Goal: Task Accomplishment & Management: Use online tool/utility

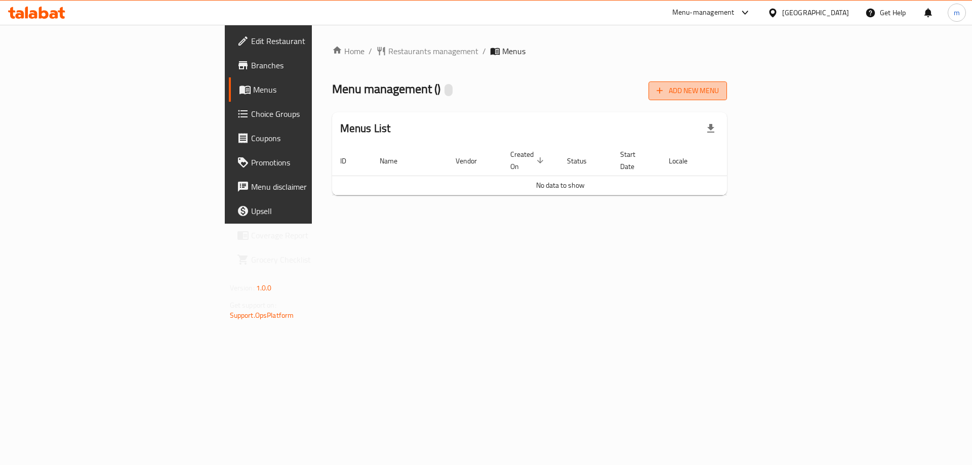
click at [719, 87] on span "Add New Menu" at bounding box center [688, 91] width 62 height 13
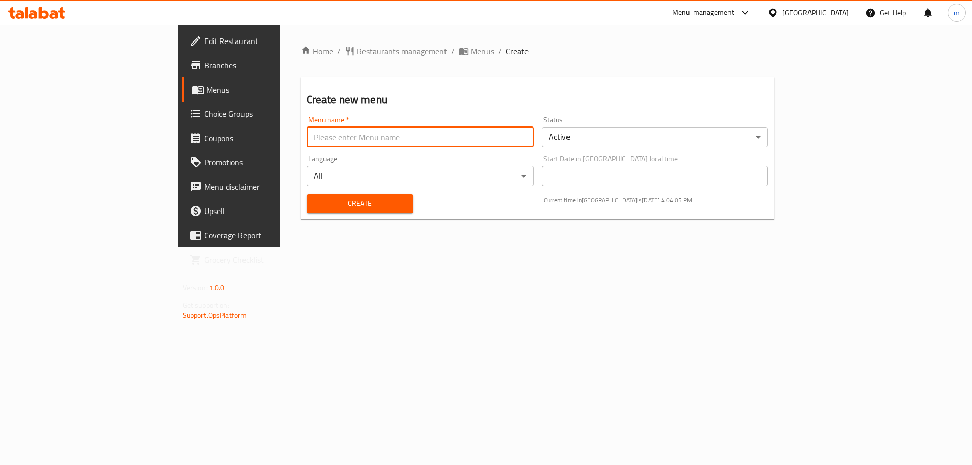
click at [386, 142] on input "text" at bounding box center [420, 137] width 227 height 20
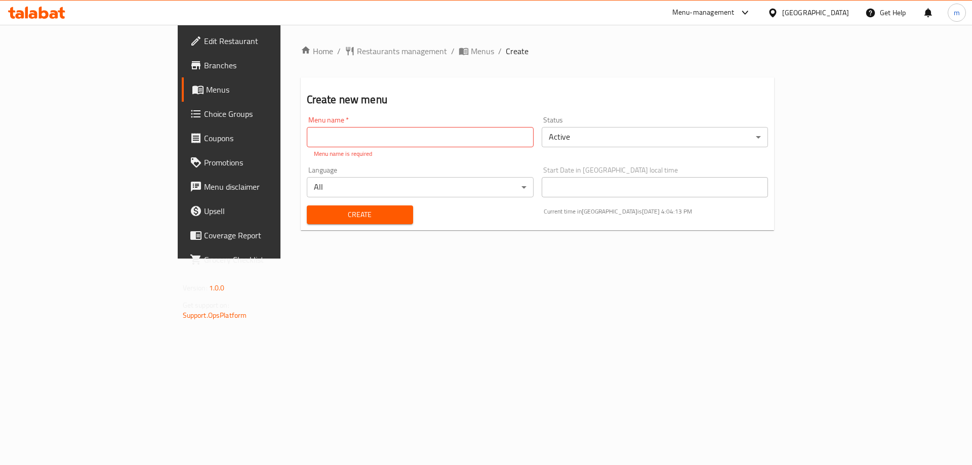
click at [311, 133] on input "text" at bounding box center [420, 137] width 227 height 20
paste input "Zero Degree 341961198"
click at [308, 135] on input "Zero Degree 341961198" at bounding box center [420, 137] width 227 height 20
type input "Zero Degree"
click at [307, 206] on button "Create" at bounding box center [360, 215] width 106 height 19
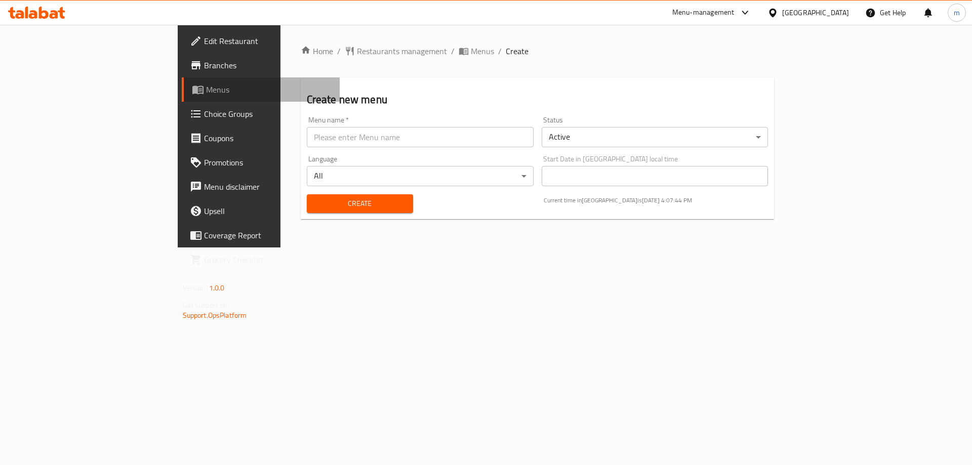
click at [206, 95] on span "Menus" at bounding box center [269, 90] width 126 height 12
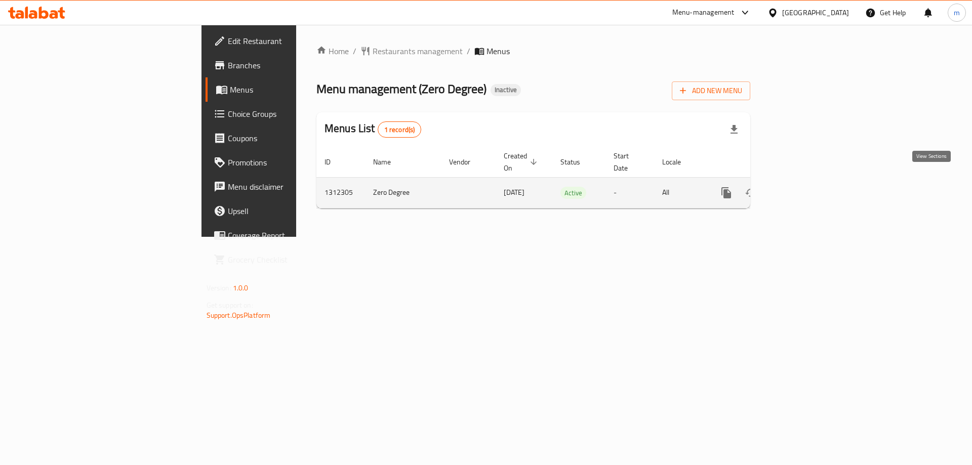
click at [806, 187] on icon "enhanced table" at bounding box center [799, 193] width 12 height 12
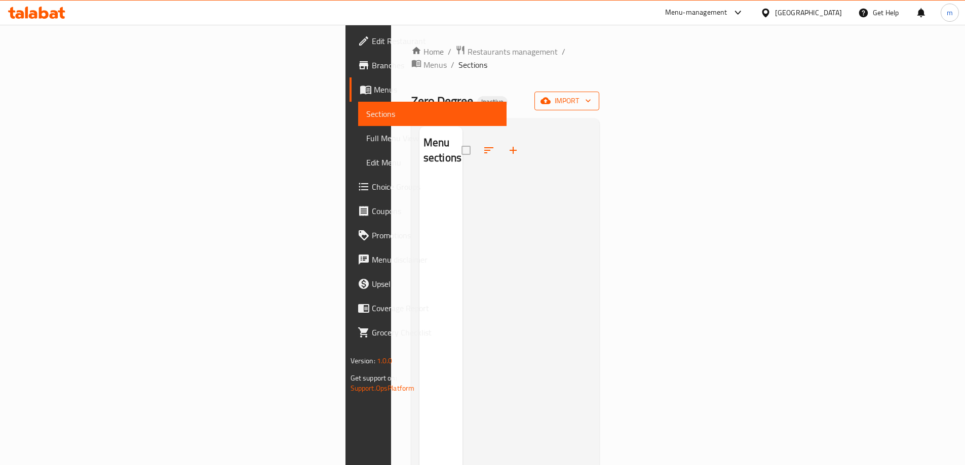
click at [591, 95] on span "import" at bounding box center [566, 101] width 49 height 13
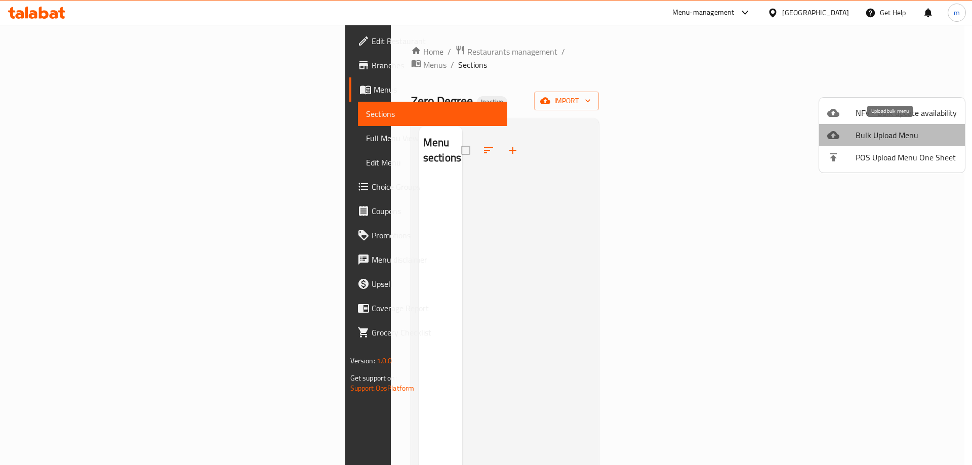
click at [900, 133] on span "Bulk Upload Menu" at bounding box center [906, 135] width 101 height 12
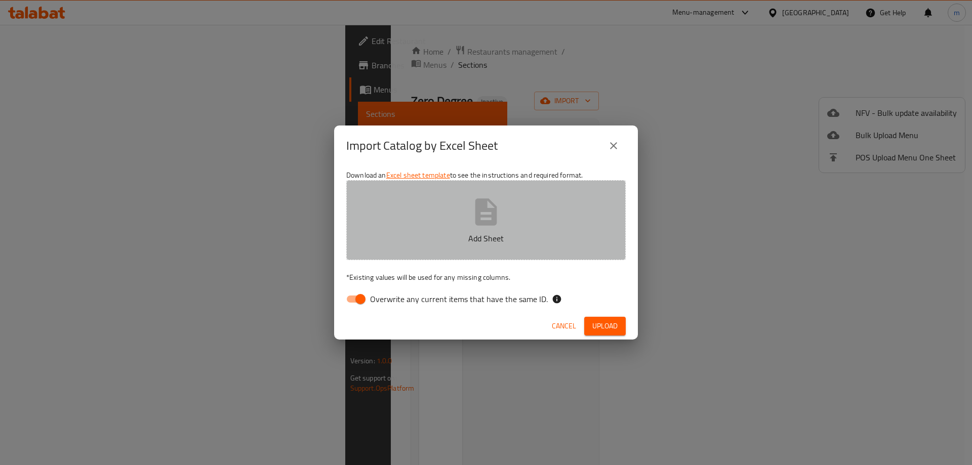
click at [493, 207] on icon "button" at bounding box center [486, 212] width 32 height 32
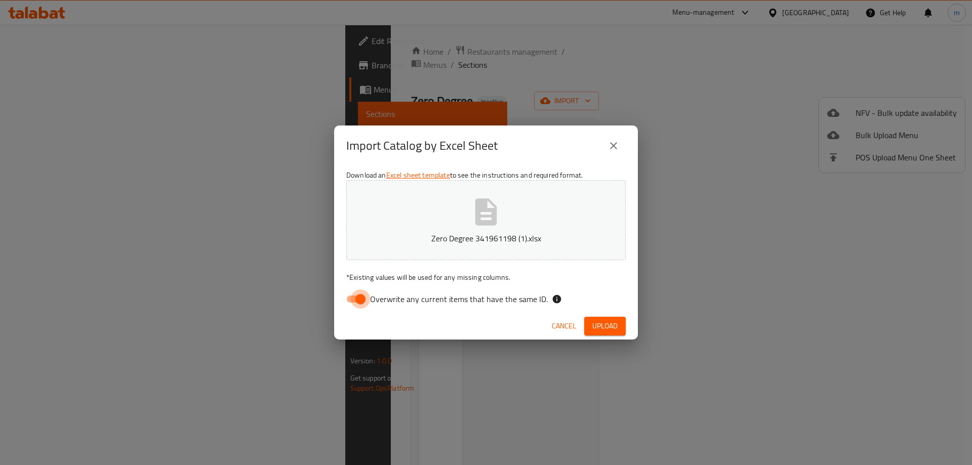
click at [360, 296] on input "Overwrite any current items that have the same ID." at bounding box center [361, 299] width 58 height 19
checkbox input "false"
click at [599, 322] on span "Upload" at bounding box center [604, 326] width 25 height 13
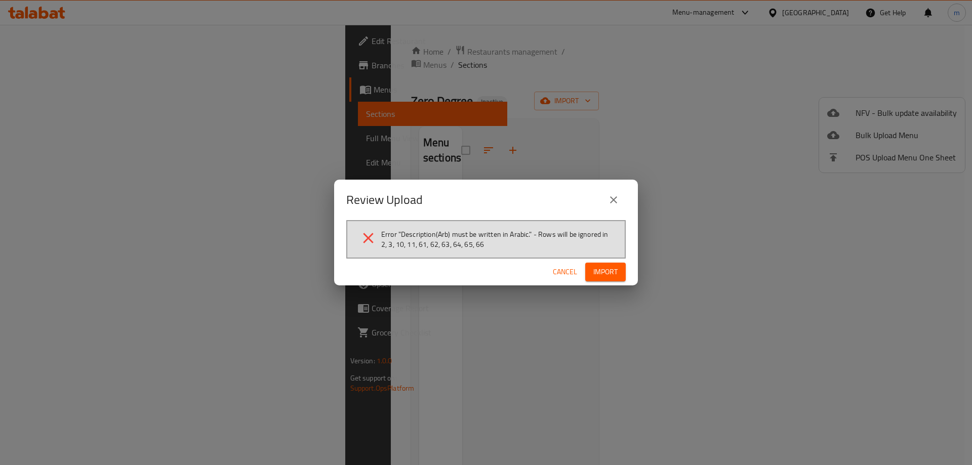
click at [604, 271] on span "Import" at bounding box center [605, 272] width 24 height 13
click at [577, 268] on span "Cancel" at bounding box center [573, 272] width 24 height 13
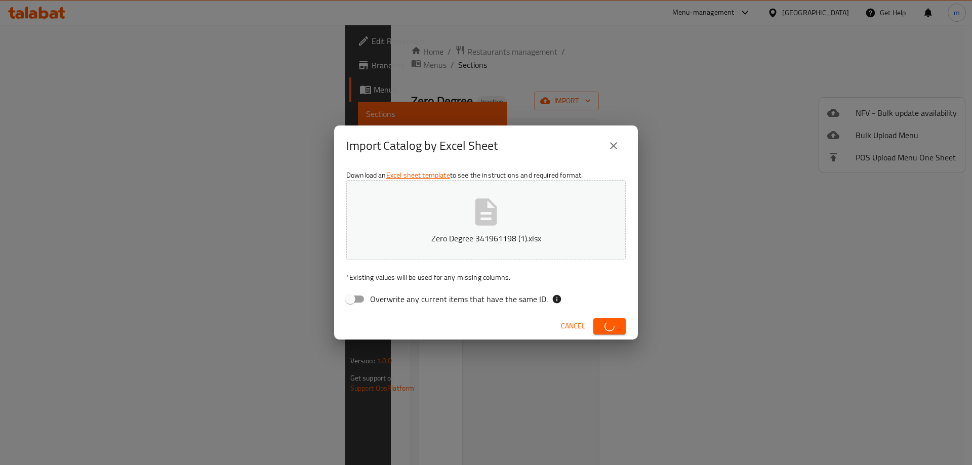
click at [573, 325] on span "Cancel" at bounding box center [573, 326] width 24 height 13
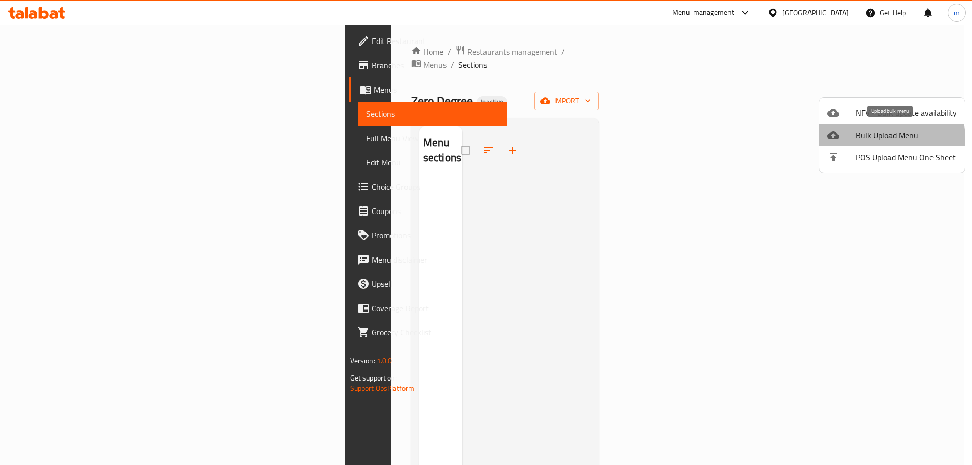
click at [886, 139] on span "Bulk Upload Menu" at bounding box center [906, 135] width 101 height 12
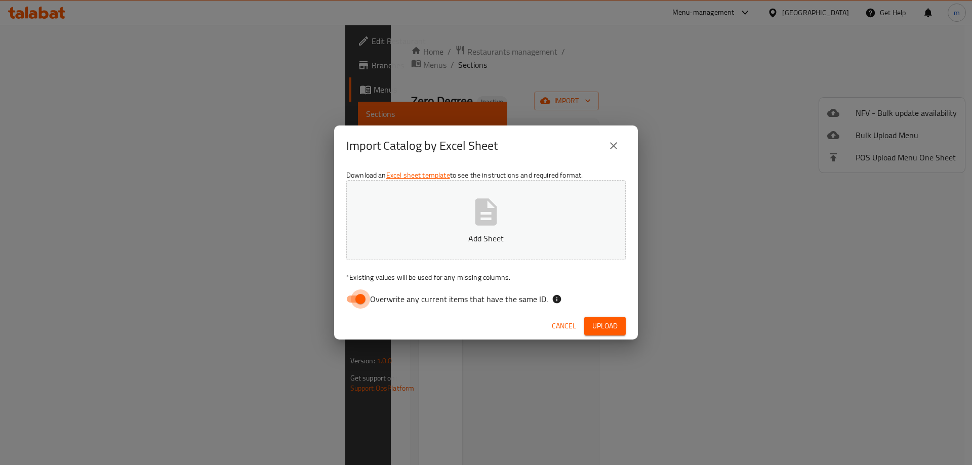
click at [360, 294] on input "Overwrite any current items that have the same ID." at bounding box center [361, 299] width 58 height 19
checkbox input "false"
click at [487, 210] on div at bounding box center [486, 232] width 972 height 465
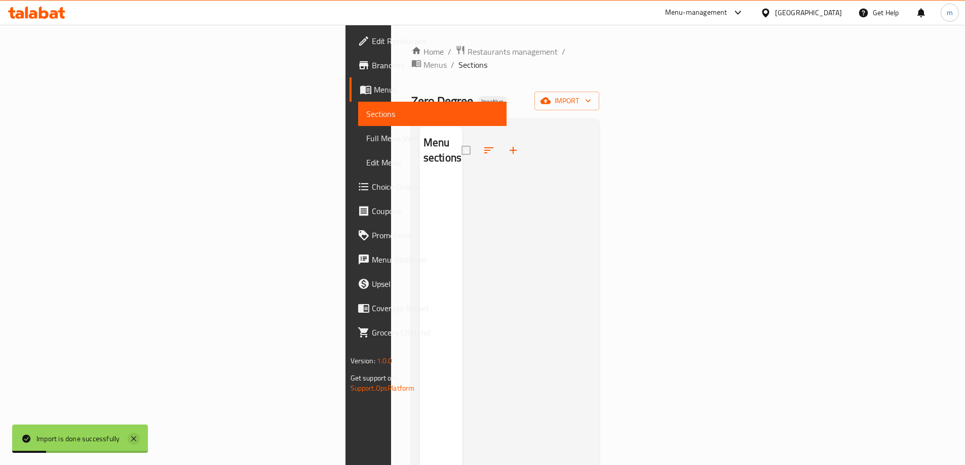
click at [134, 438] on icon at bounding box center [134, 439] width 12 height 12
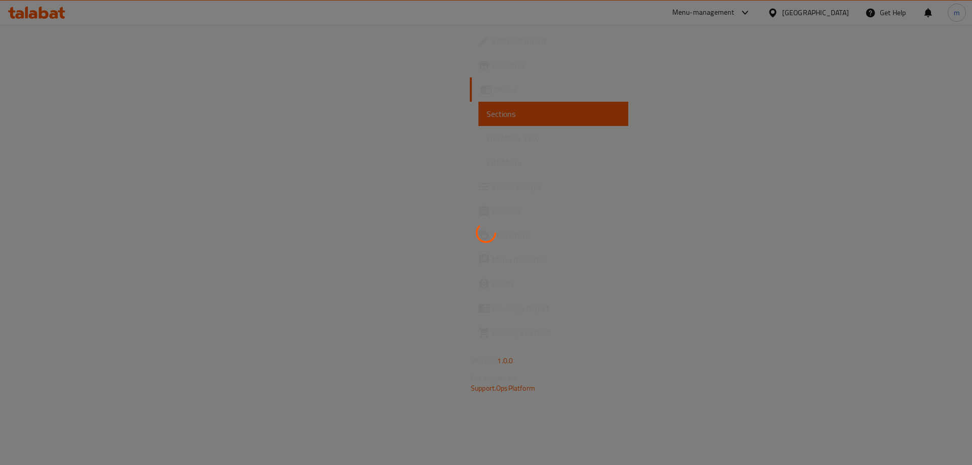
click at [99, 93] on div at bounding box center [486, 232] width 972 height 465
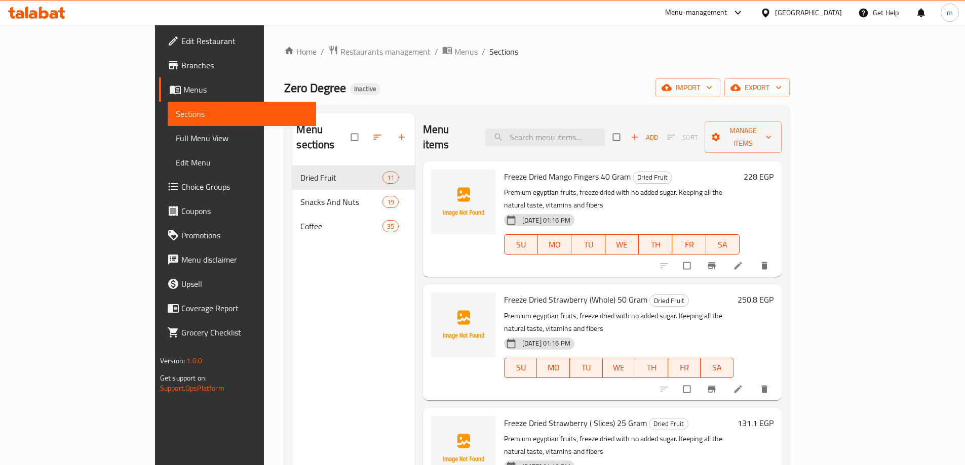
click at [183, 85] on span "Menus" at bounding box center [245, 90] width 125 height 12
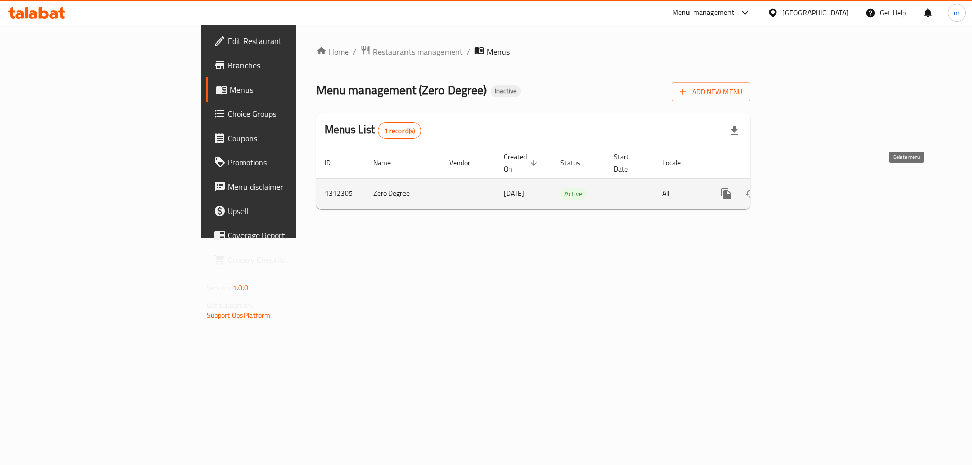
click at [779, 189] on icon "enhanced table" at bounding box center [775, 193] width 7 height 9
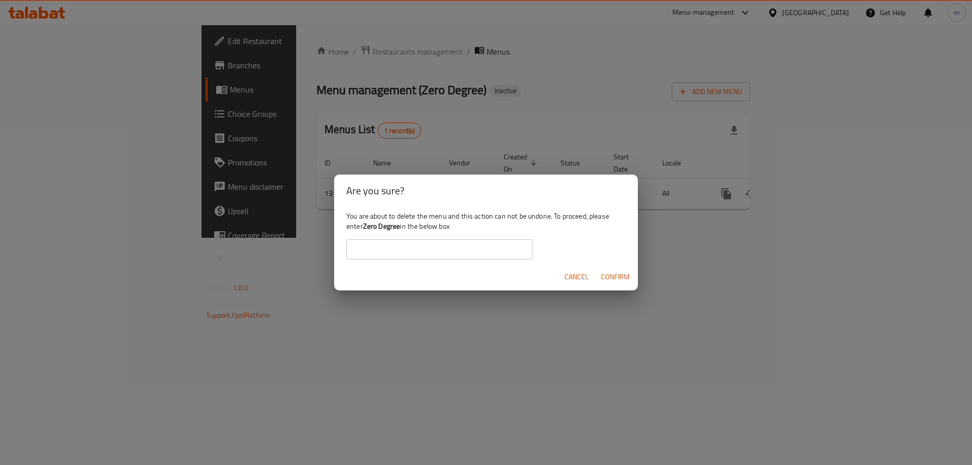
click at [616, 274] on span "Confirm" at bounding box center [615, 277] width 29 height 13
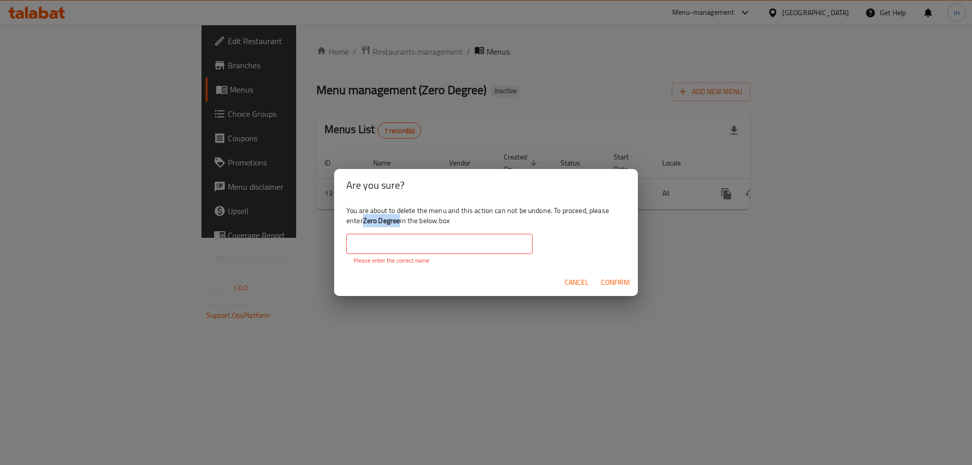
drag, startPoint x: 364, startPoint y: 221, endPoint x: 401, endPoint y: 224, distance: 37.1
click at [401, 224] on div "You are about to delete the menu and this action can not be undone. To proceed,…" at bounding box center [486, 236] width 304 height 68
copy b "Zero Degree"
click at [396, 238] on input "text" at bounding box center [439, 244] width 186 height 20
paste input "Zero Degree"
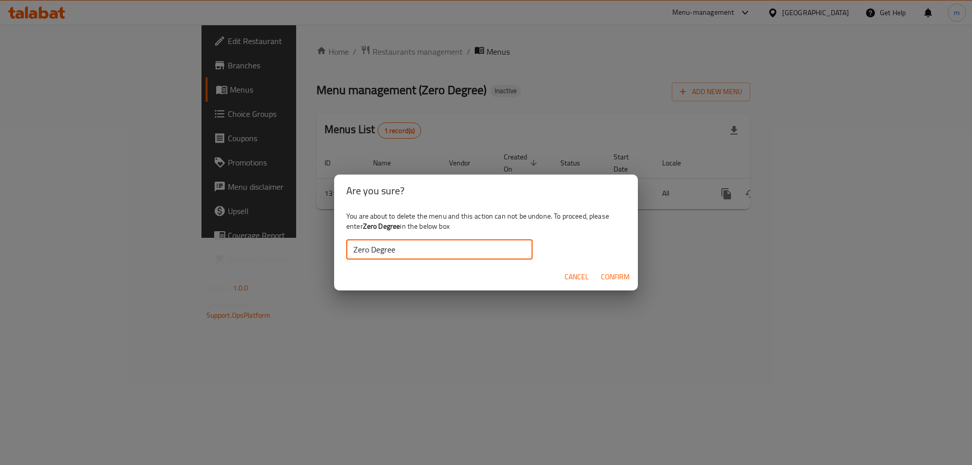
type input "Zero Degree"
click at [621, 277] on span "Confirm" at bounding box center [615, 277] width 29 height 13
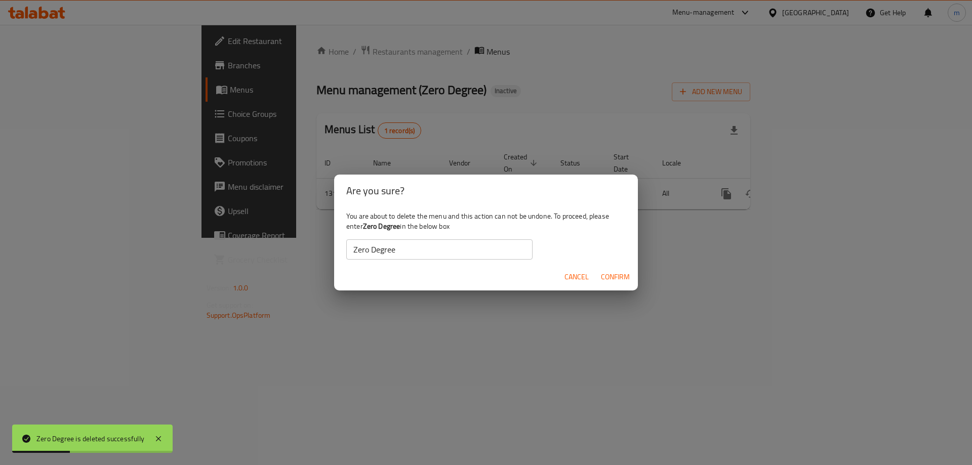
click at [575, 280] on span "Cancel" at bounding box center [577, 277] width 24 height 13
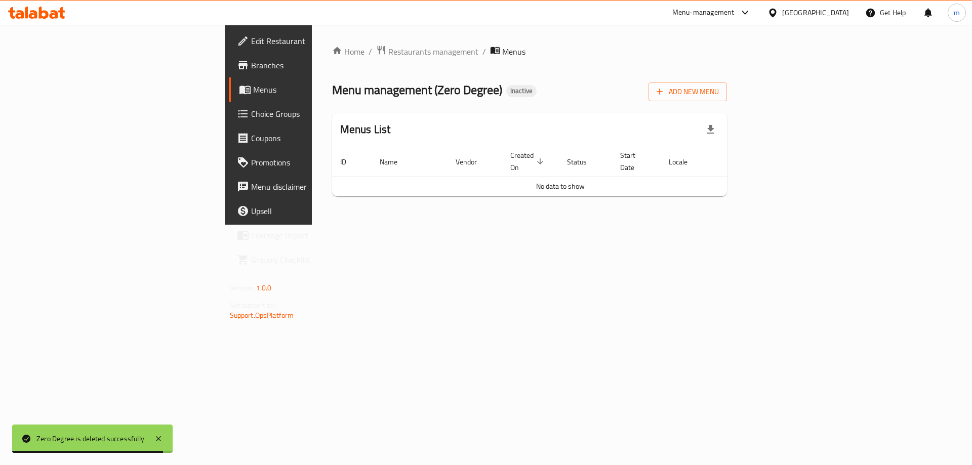
click at [253, 84] on span "Menus" at bounding box center [316, 90] width 126 height 12
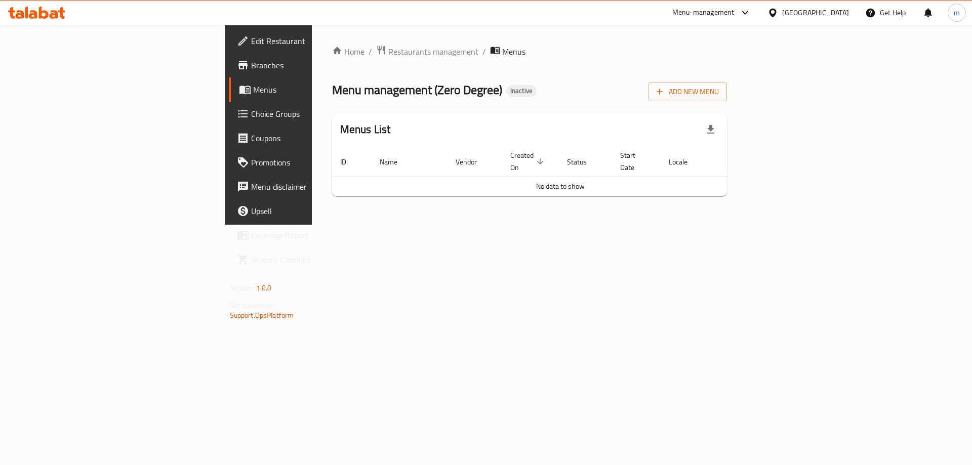
click at [229, 74] on link "Branches" at bounding box center [308, 65] width 158 height 24
click at [665, 94] on icon "button" at bounding box center [660, 91] width 10 height 10
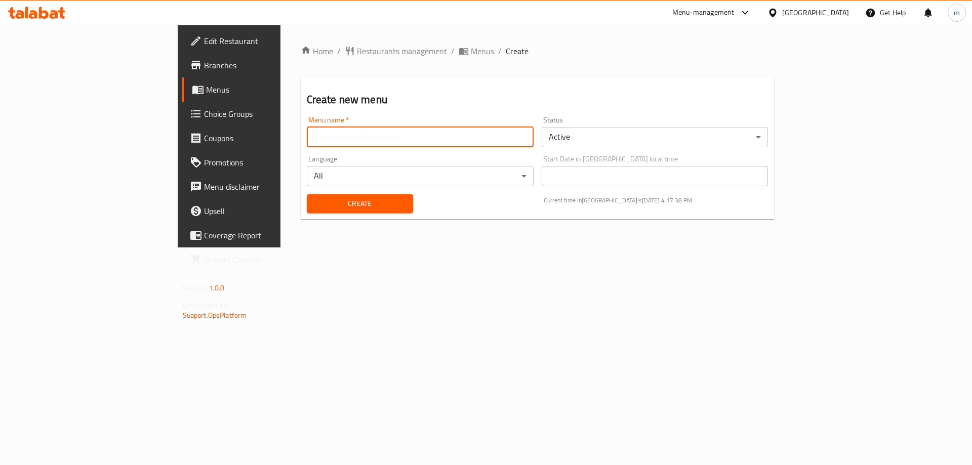
paste input "Zero Degree"
type input "Zero Degree"
click at [322, 201] on span "Create" at bounding box center [360, 203] width 90 height 13
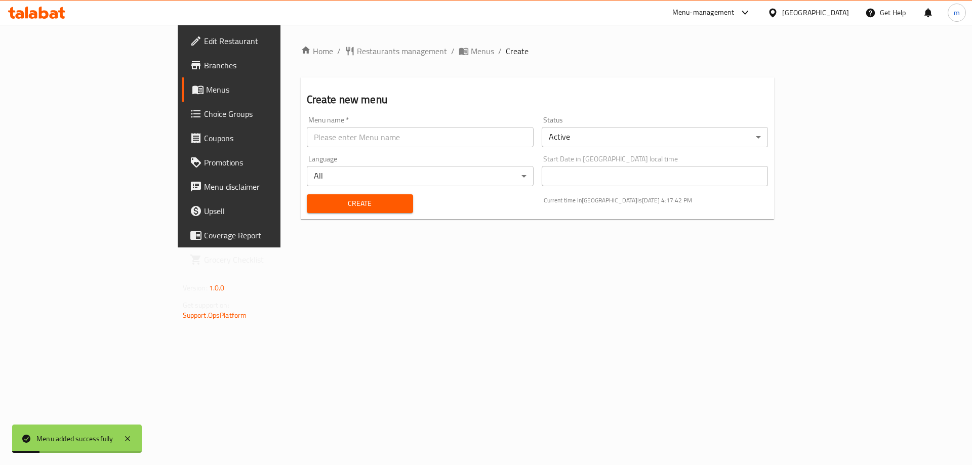
click at [206, 89] on span "Menus" at bounding box center [269, 90] width 126 height 12
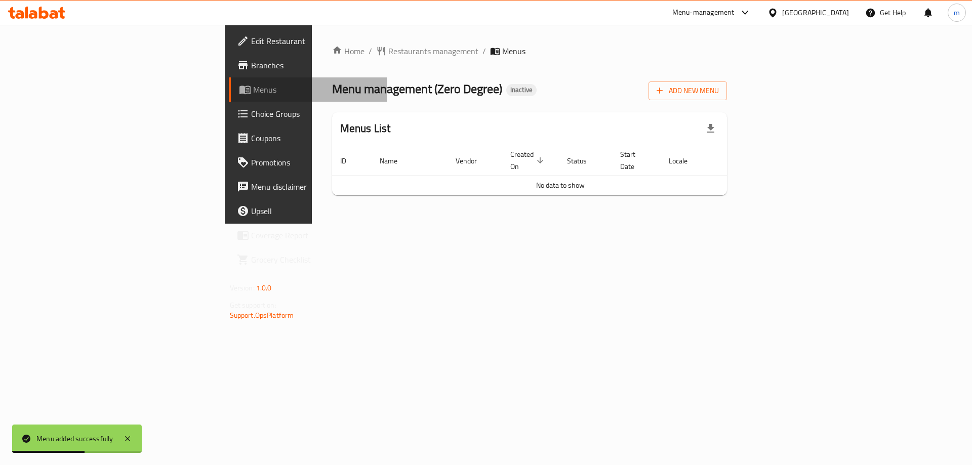
click at [253, 91] on span "Menus" at bounding box center [316, 90] width 126 height 12
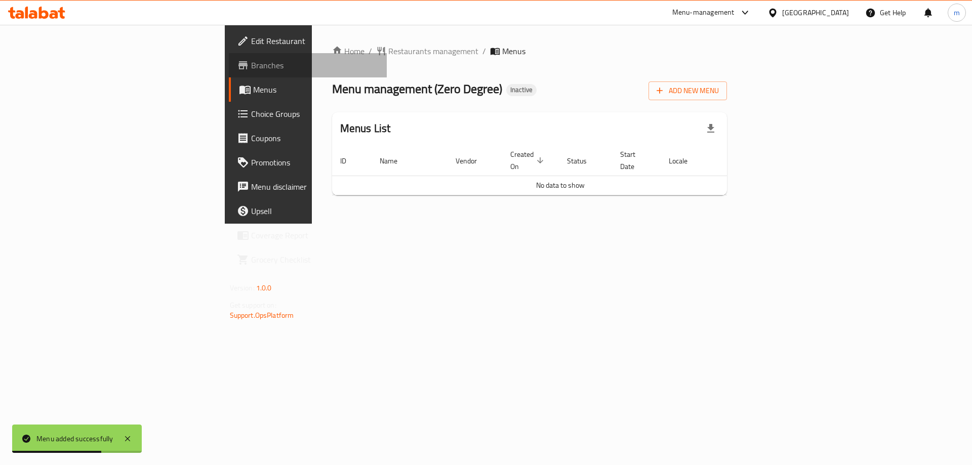
click at [251, 66] on span "Branches" at bounding box center [315, 65] width 128 height 12
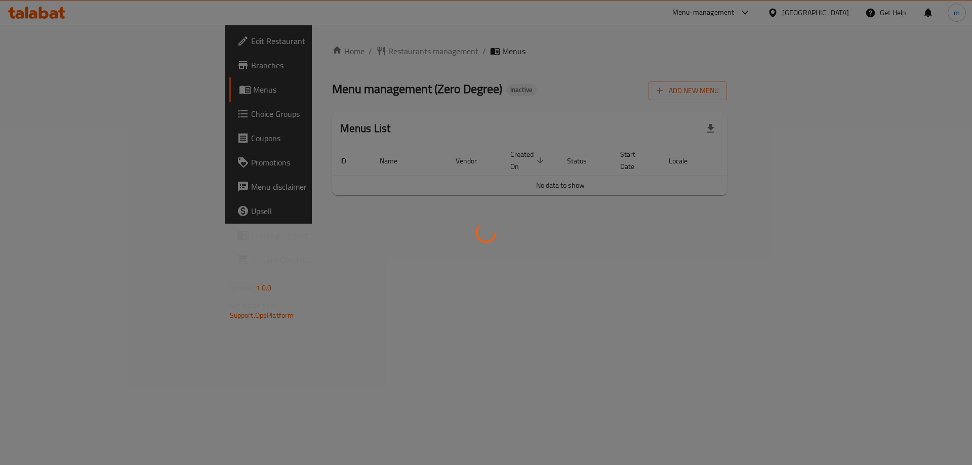
drag, startPoint x: 473, startPoint y: 471, endPoint x: 718, endPoint y: 301, distance: 297.5
click at [718, 301] on div at bounding box center [486, 232] width 972 height 465
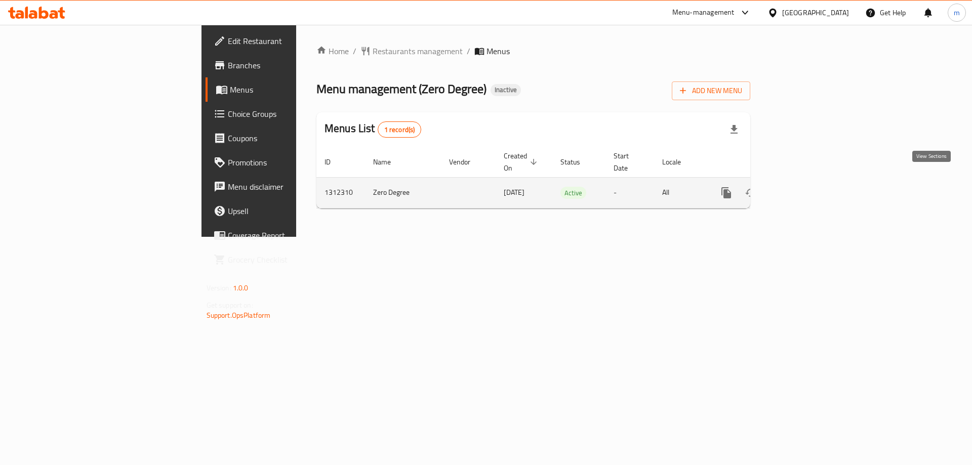
click at [806, 187] on icon "enhanced table" at bounding box center [799, 193] width 12 height 12
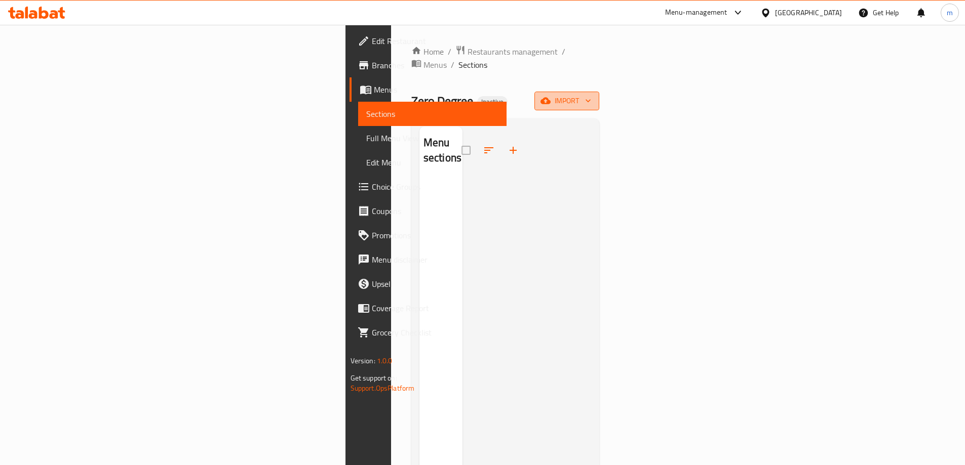
click at [593, 96] on icon "button" at bounding box center [588, 101] width 10 height 10
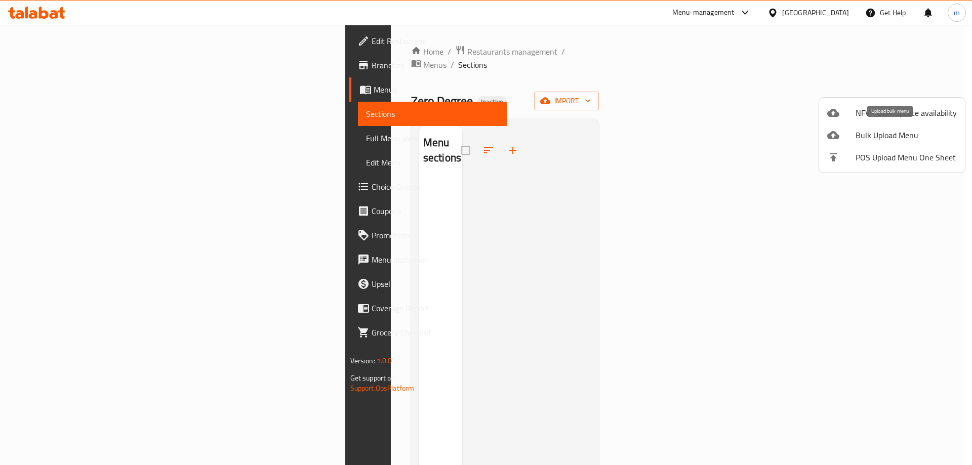
click at [916, 138] on span "Bulk Upload Menu" at bounding box center [906, 135] width 101 height 12
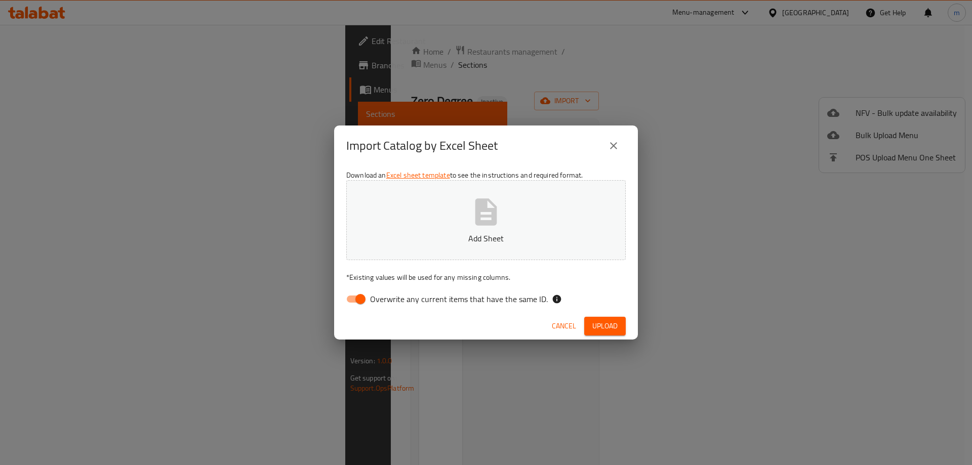
click at [510, 199] on button "Add Sheet" at bounding box center [486, 220] width 280 height 80
click at [354, 300] on input "Overwrite any current items that have the same ID." at bounding box center [361, 299] width 58 height 19
checkbox input "false"
click at [617, 328] on span "Upload" at bounding box center [604, 326] width 25 height 13
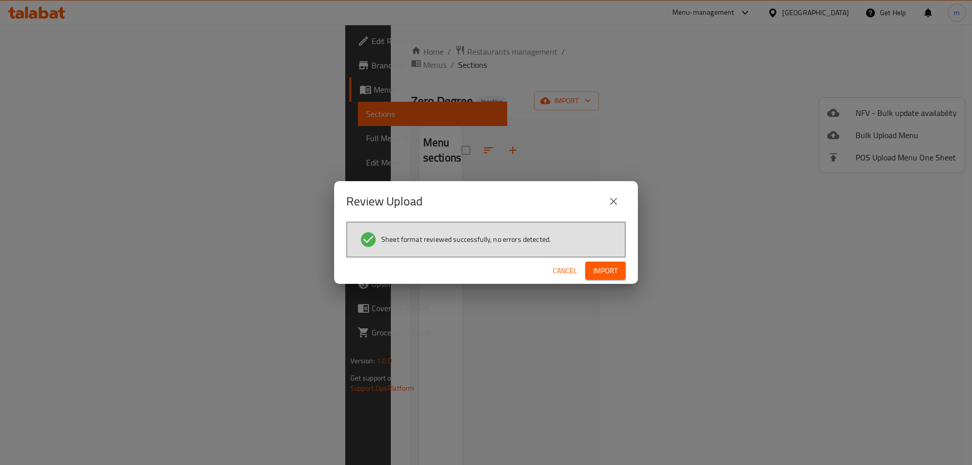
click at [612, 271] on span "Import" at bounding box center [605, 271] width 24 height 13
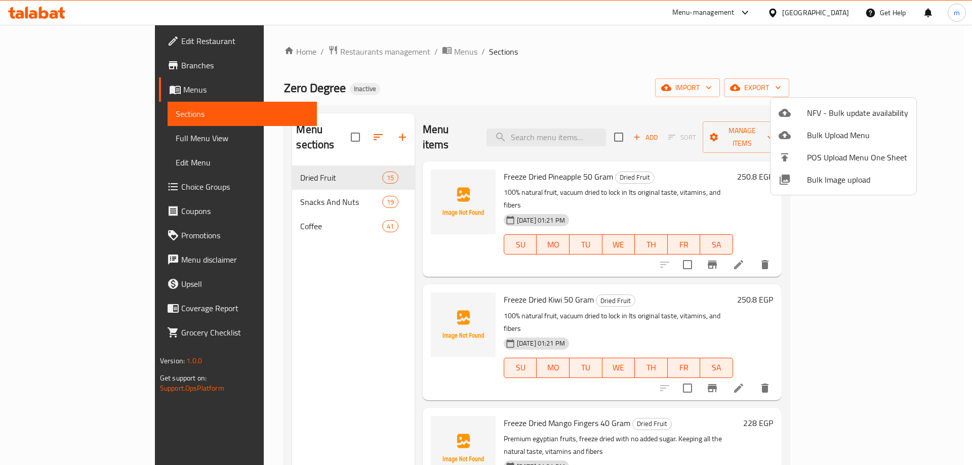
click at [714, 47] on div at bounding box center [486, 232] width 972 height 465
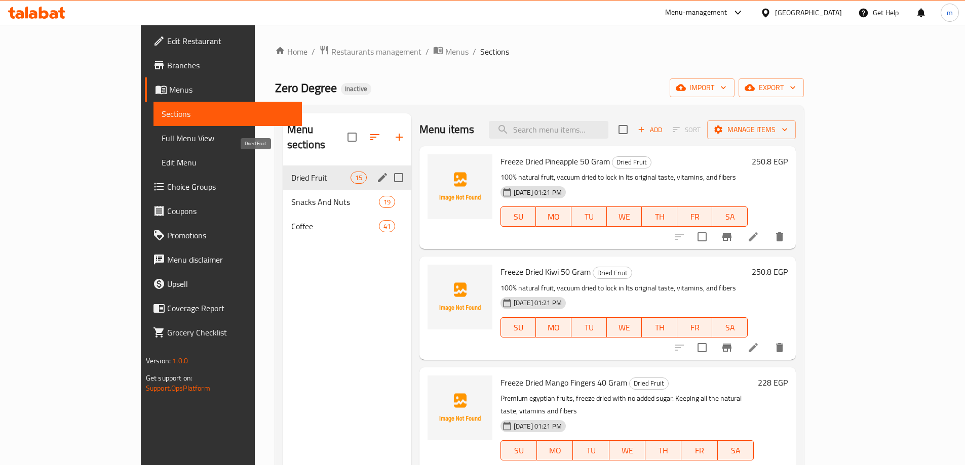
click at [291, 172] on span "Dried Fruit" at bounding box center [320, 178] width 59 height 12
click at [388, 167] on input "Menu sections" at bounding box center [398, 177] width 21 height 21
checkbox input "false"
click at [291, 172] on span "Dried Fruit" at bounding box center [320, 178] width 59 height 12
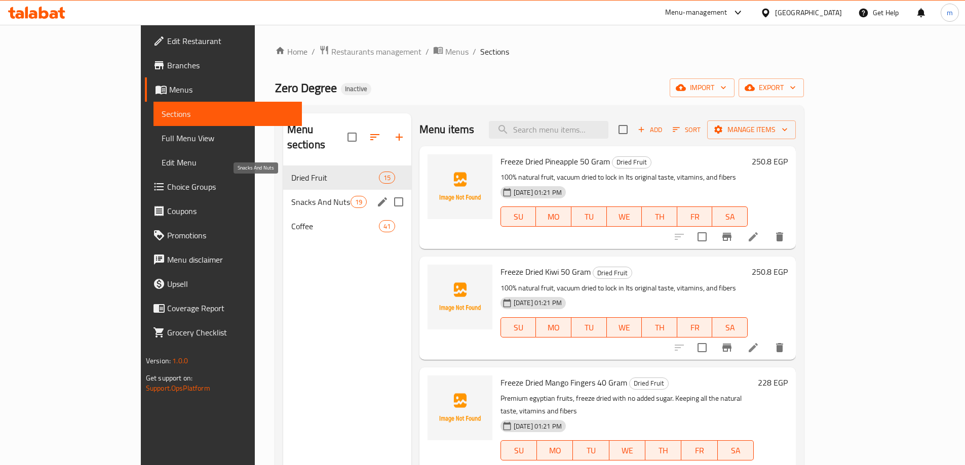
click at [291, 196] on span "Snacks And Nuts" at bounding box center [320, 202] width 59 height 12
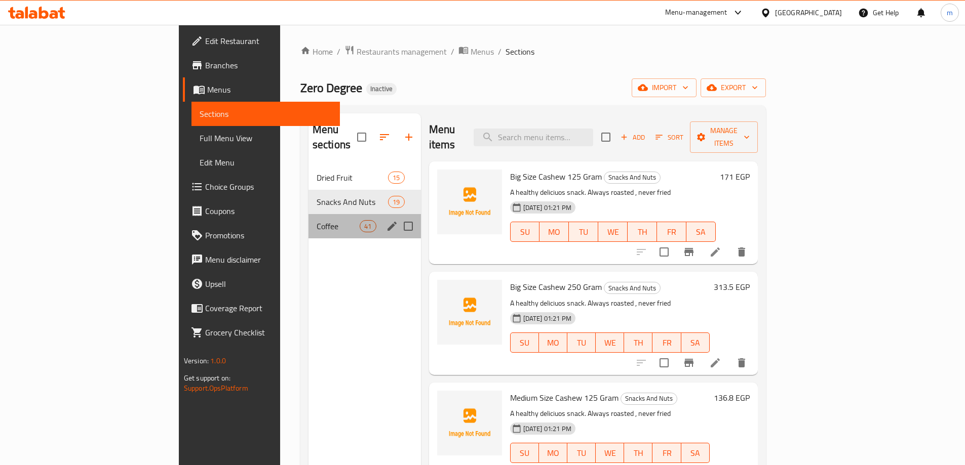
click at [308, 214] on div "Coffee 41" at bounding box center [364, 226] width 112 height 24
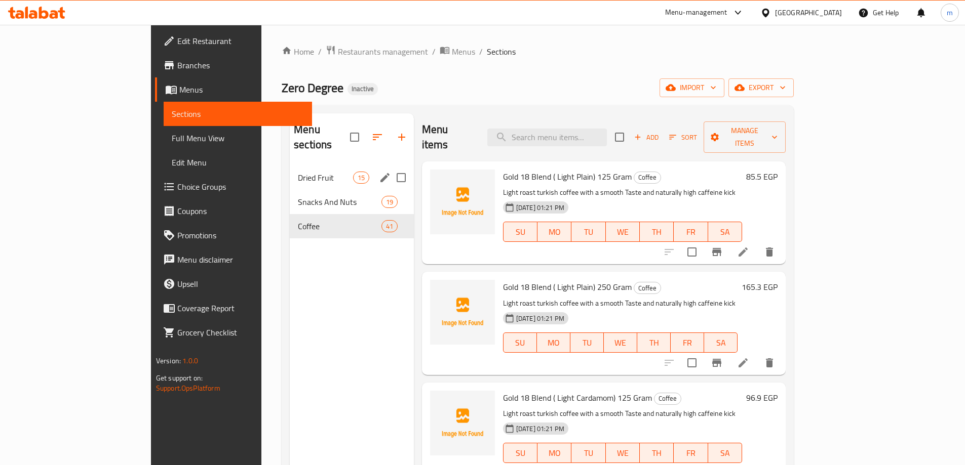
click at [298, 172] on span "Dried Fruit" at bounding box center [325, 178] width 55 height 12
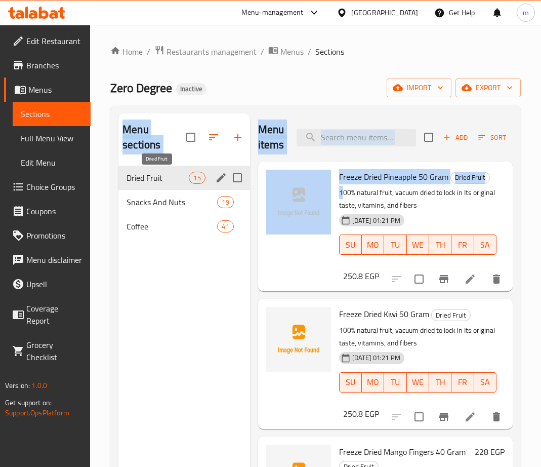
drag, startPoint x: 343, startPoint y: 190, endPoint x: 165, endPoint y: 176, distance: 178.3
click at [165, 176] on div "Menu sections Dried Fruit 15 Snacks And Nuts 19 Coffee 41 Menu items Add Sort M…" at bounding box center [315, 346] width 394 height 467
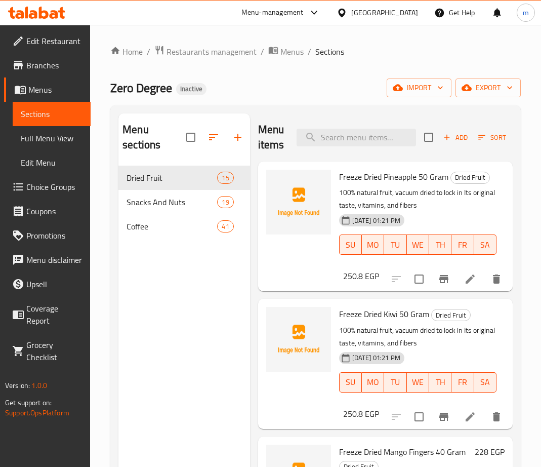
click at [192, 317] on div "Menu sections Dried Fruit 15 Snacks And Nuts 19 Coffee 41" at bounding box center [184, 346] width 132 height 467
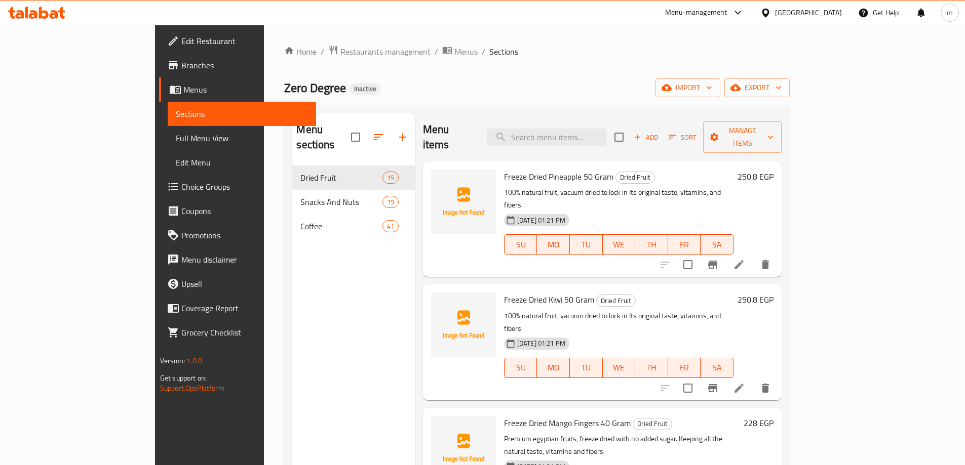
click at [176, 138] on span "Full Menu View" at bounding box center [242, 138] width 132 height 12
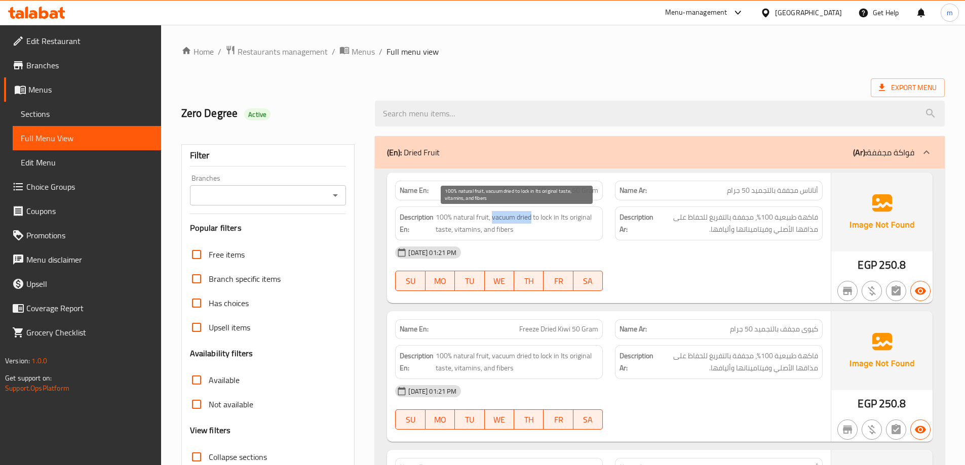
drag, startPoint x: 491, startPoint y: 219, endPoint x: 532, endPoint y: 220, distance: 41.0
click at [532, 220] on span "100% natural fruit, vacuum dried to lock in Its original taste, vitamins, and f…" at bounding box center [516, 223] width 163 height 25
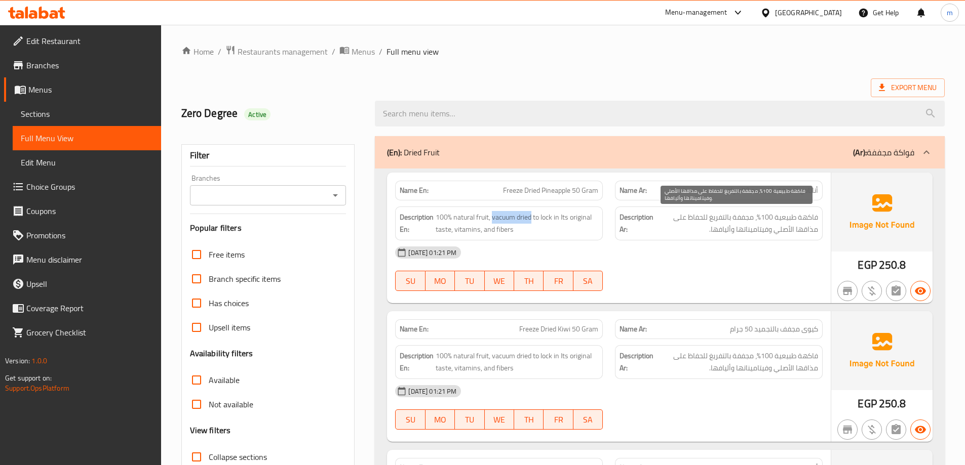
copy span "vacuum dried"
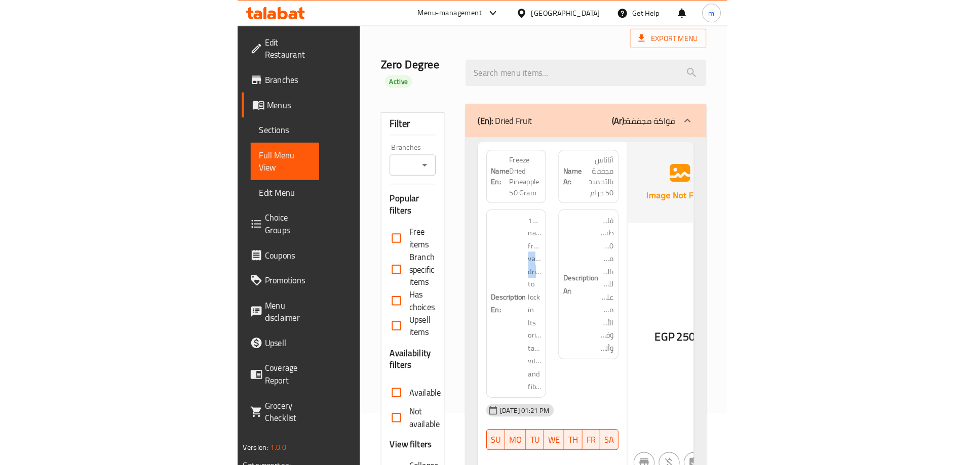
scroll to position [101, 0]
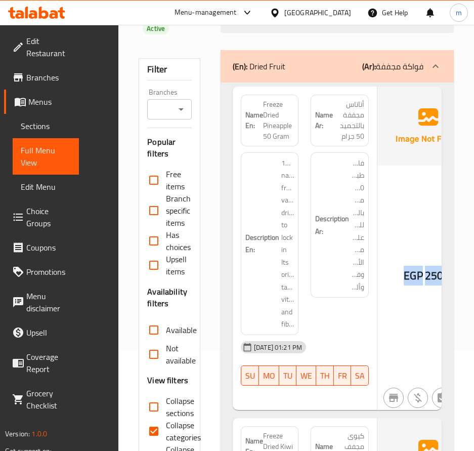
drag, startPoint x: 394, startPoint y: 275, endPoint x: 471, endPoint y: 279, distance: 77.0
click at [423, 295] on div "EGP 250.8" at bounding box center [428, 249] width 101 height 324
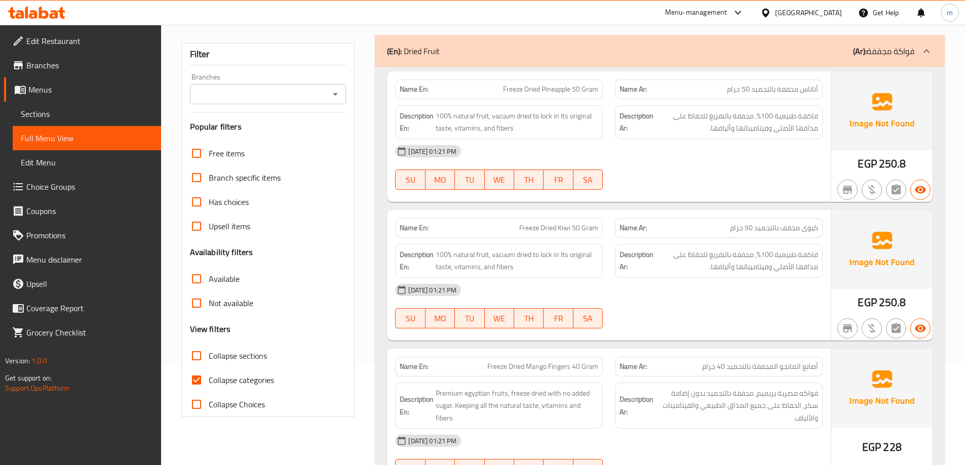
click at [65, 112] on span "Sections" at bounding box center [87, 114] width 132 height 12
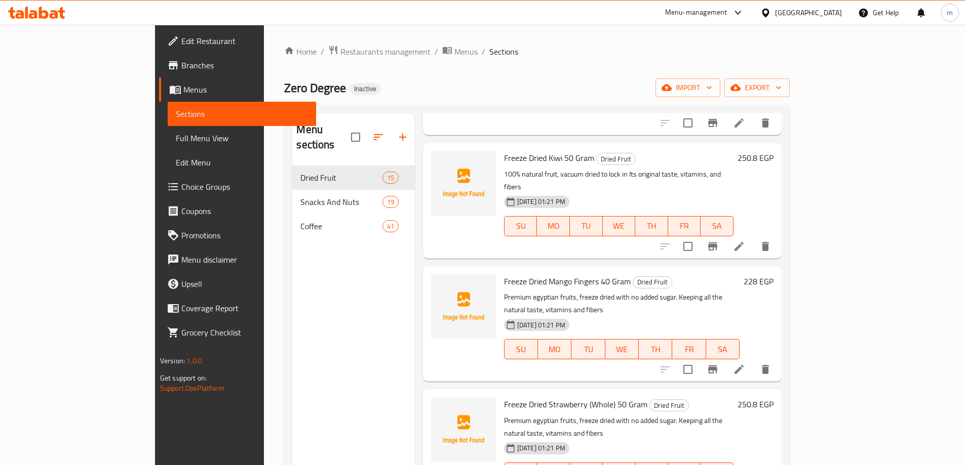
scroll to position [152, 0]
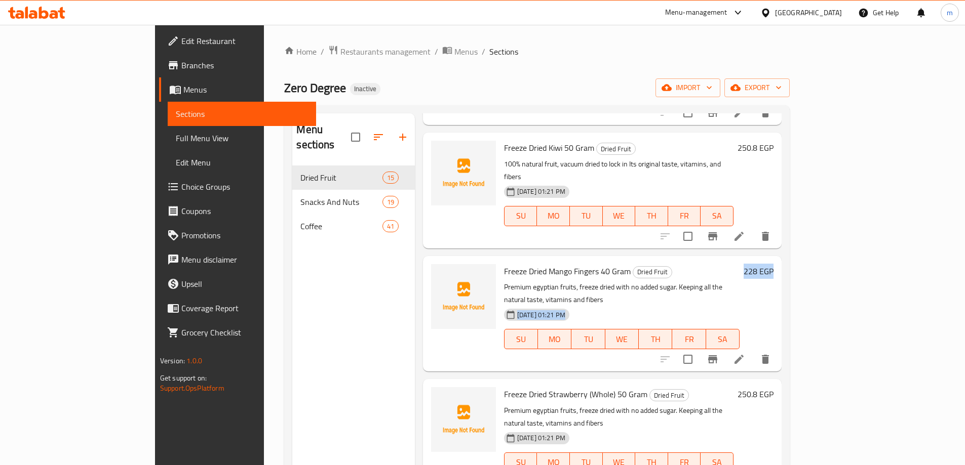
drag, startPoint x: 889, startPoint y: 238, endPoint x: 932, endPoint y: 238, distance: 43.0
click at [781, 238] on div "Menu items Add Sort Manage items Freeze Dried Pineapple 50 Gram Dried Fruit 100…" at bounding box center [598, 345] width 367 height 465
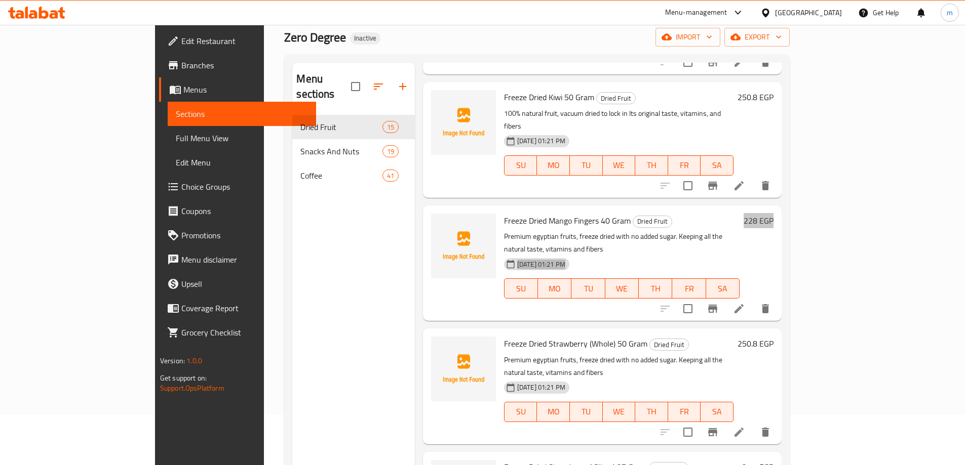
scroll to position [203, 0]
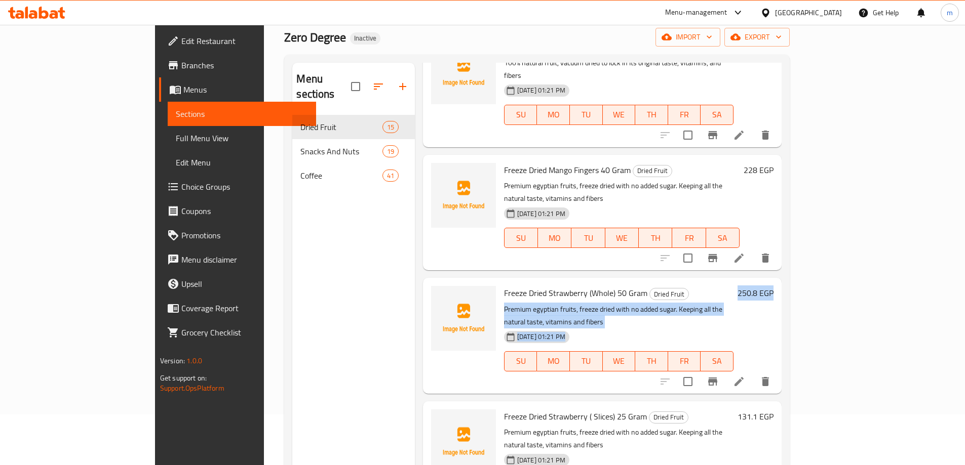
drag, startPoint x: 873, startPoint y: 245, endPoint x: 934, endPoint y: 239, distance: 61.5
click at [789, 238] on div "Menu sections Dried Fruit 15 Snacks And Nuts 19 Coffee 41 Menu items Add Sort M…" at bounding box center [536, 296] width 505 height 482
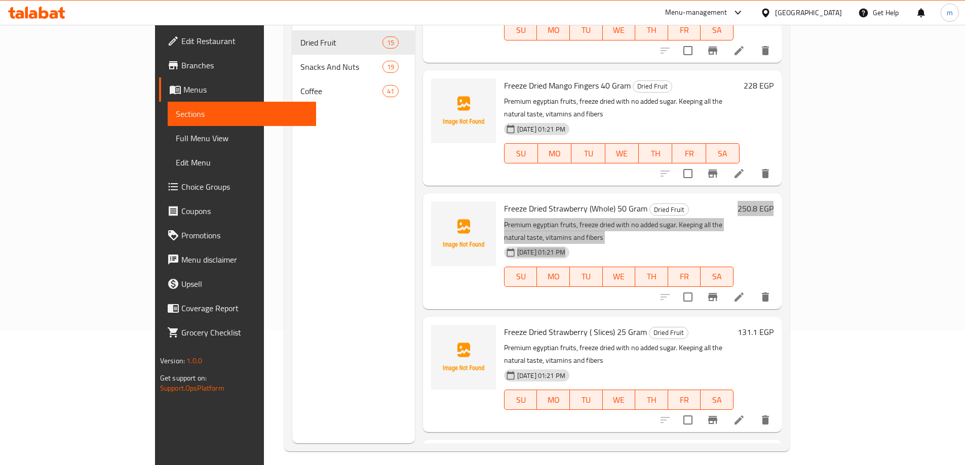
scroll to position [142, 0]
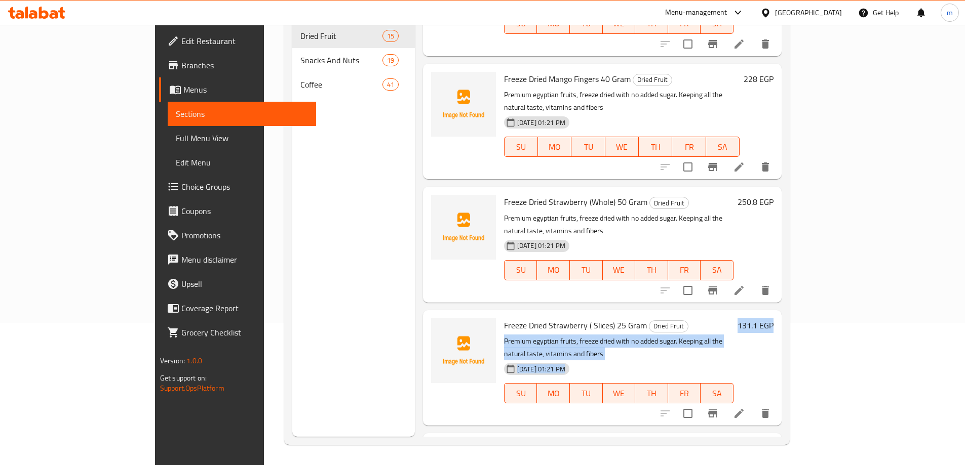
drag, startPoint x: 877, startPoint y: 262, endPoint x: 957, endPoint y: 256, distance: 80.3
click at [810, 256] on div "Home / Restaurants management / Menus / Sections Zero Degree Inactive import ex…" at bounding box center [537, 174] width 546 height 582
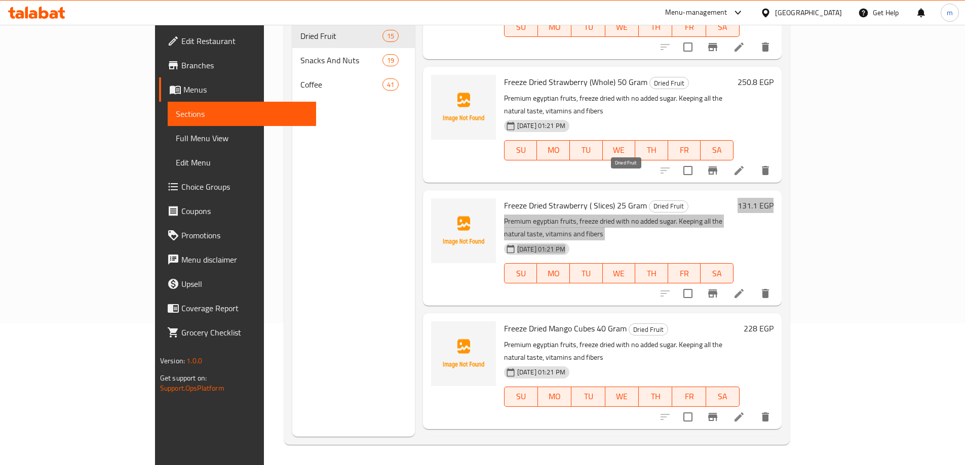
scroll to position [354, 0]
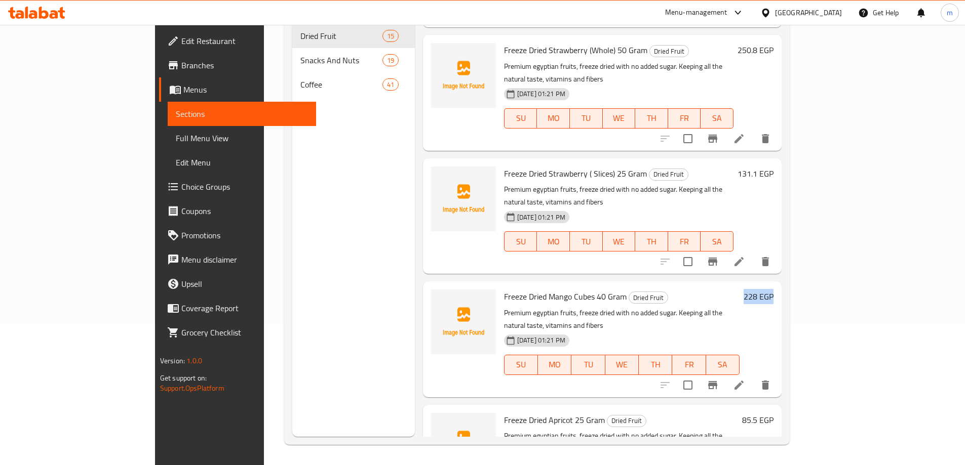
drag, startPoint x: 888, startPoint y: 221, endPoint x: 965, endPoint y: 215, distance: 77.7
click at [810, 215] on div "Home / Restaurants management / Menus / Sections Zero Degree Inactive import ex…" at bounding box center [537, 174] width 546 height 582
drag, startPoint x: 883, startPoint y: 327, endPoint x: 958, endPoint y: 324, distance: 75.0
click at [810, 324] on div "Home / Restaurants management / Menus / Sections Zero Degree Inactive import ex…" at bounding box center [537, 174] width 546 height 582
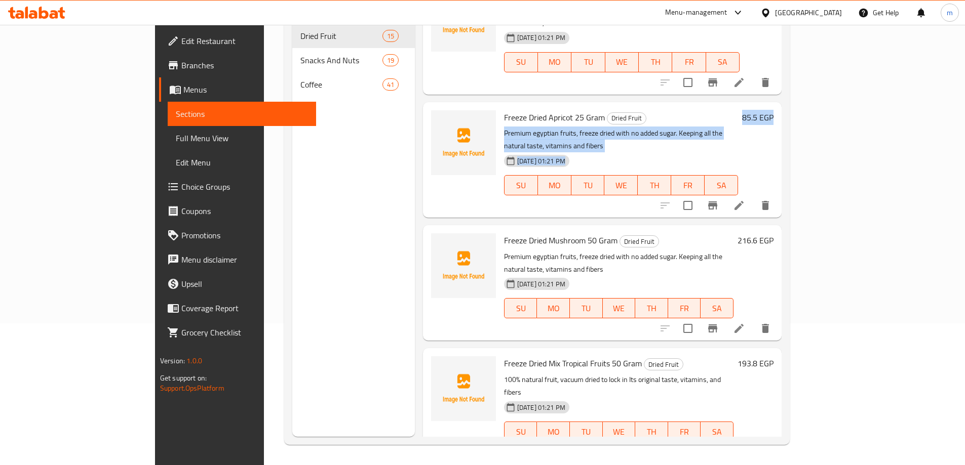
scroll to position [658, 0]
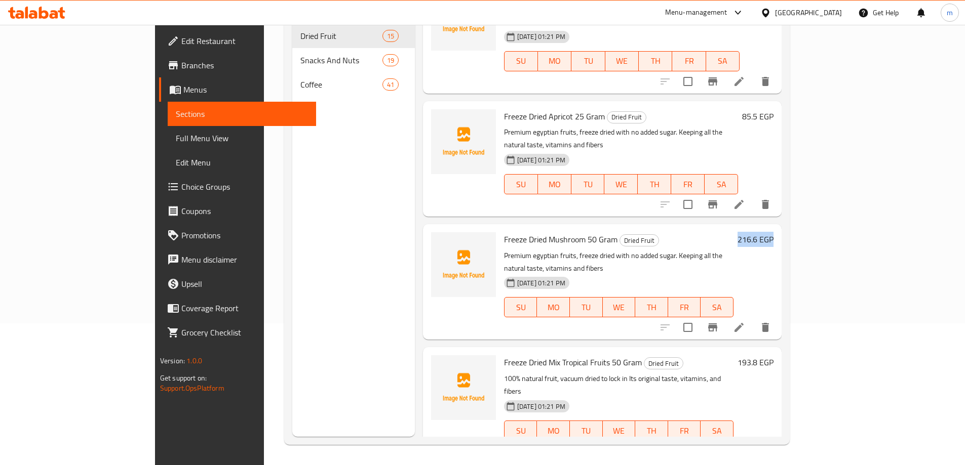
drag, startPoint x: 896, startPoint y: 139, endPoint x: 939, endPoint y: 138, distance: 42.5
click at [789, 138] on div "Menu sections Dried Fruit 15 Snacks And Nuts 19 Coffee 41 Menu items Add Sort M…" at bounding box center [536, 205] width 505 height 482
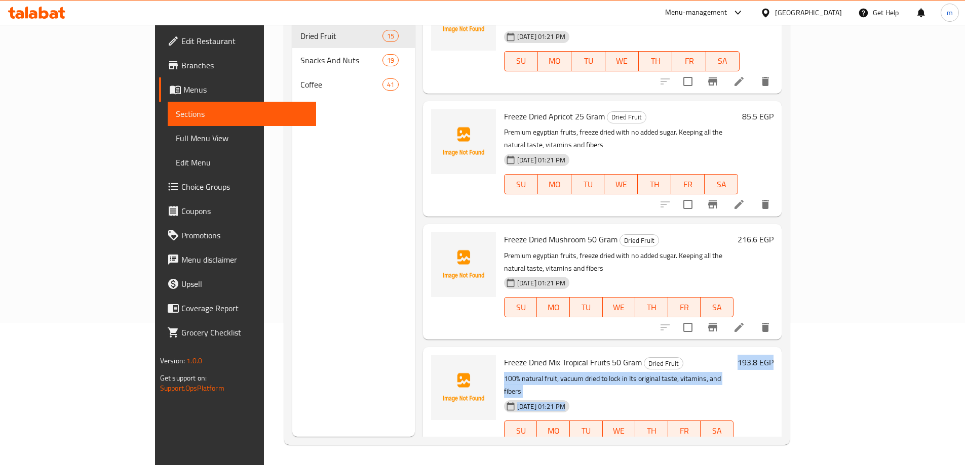
drag, startPoint x: 876, startPoint y: 245, endPoint x: 949, endPoint y: 242, distance: 73.5
click at [810, 242] on div "Home / Restaurants management / Menus / Sections Zero Degree Inactive import ex…" at bounding box center [537, 174] width 546 height 582
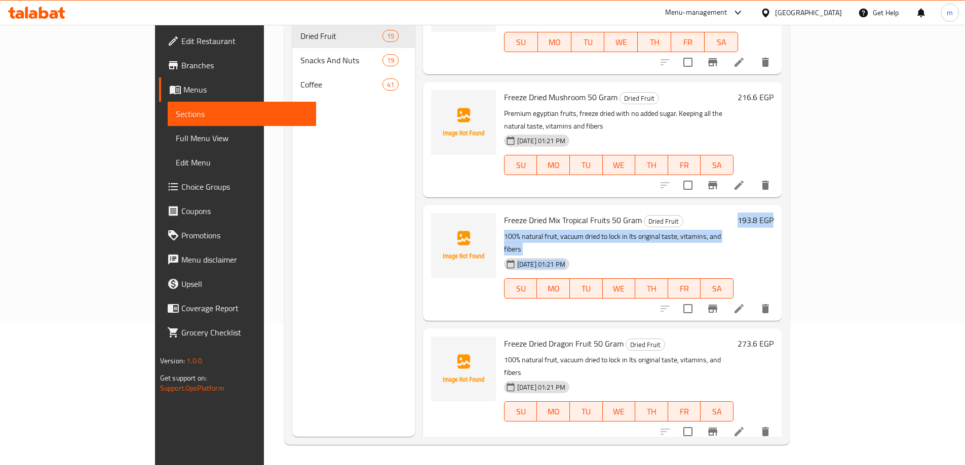
scroll to position [810, 0]
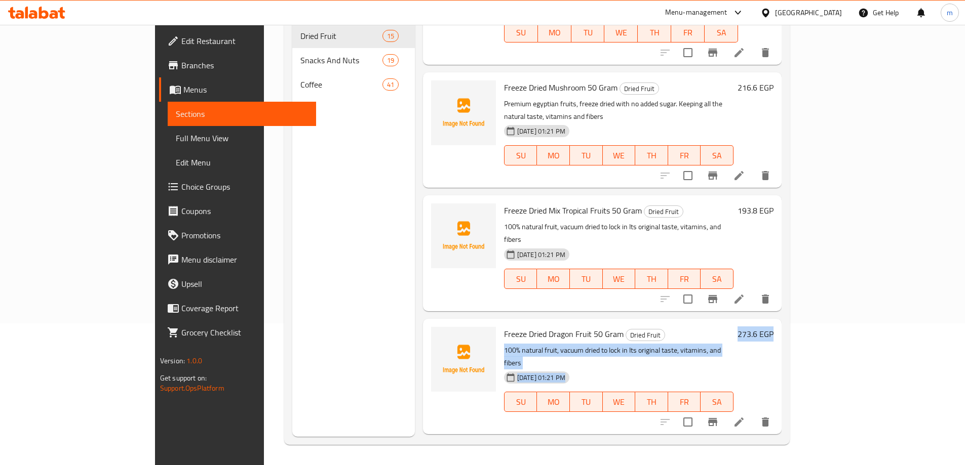
drag, startPoint x: 869, startPoint y: 208, endPoint x: 963, endPoint y: 204, distance: 93.3
click at [810, 204] on div "Home / Restaurants management / Menus / Sections Zero Degree Inactive import ex…" at bounding box center [537, 174] width 546 height 582
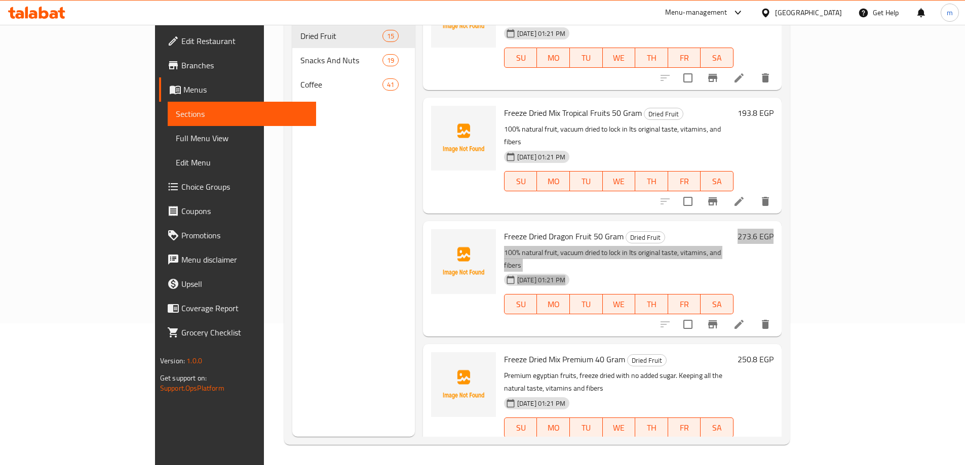
scroll to position [911, 0]
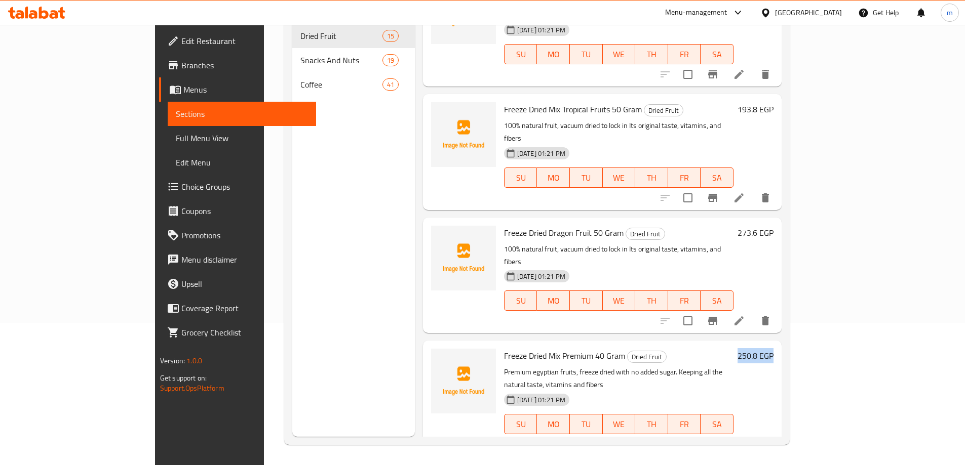
drag, startPoint x: 881, startPoint y: 216, endPoint x: 943, endPoint y: 212, distance: 62.4
click at [789, 212] on div "Menu sections Dried Fruit 15 Snacks And Nuts 19 Coffee 41 Menu items Add Sort M…" at bounding box center [536, 205] width 505 height 482
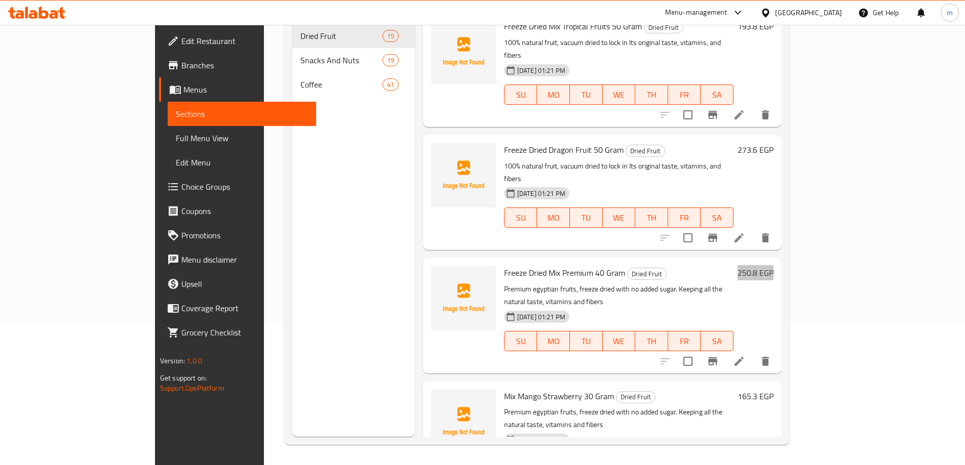
scroll to position [1013, 0]
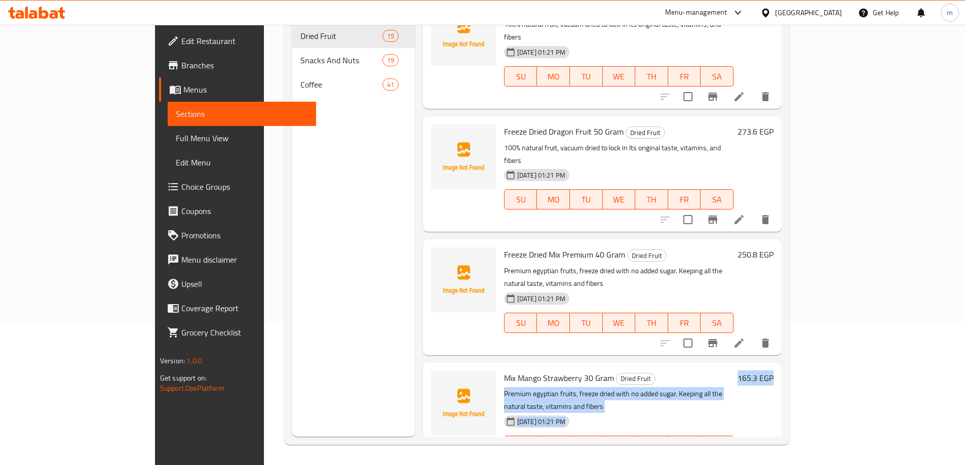
drag, startPoint x: 883, startPoint y: 222, endPoint x: 972, endPoint y: 222, distance: 88.6
click at [965, 222] on html "​ Menu-management Egypt Get Help m Edit Restaurant Branches Menus Sections Full…" at bounding box center [482, 90] width 965 height 465
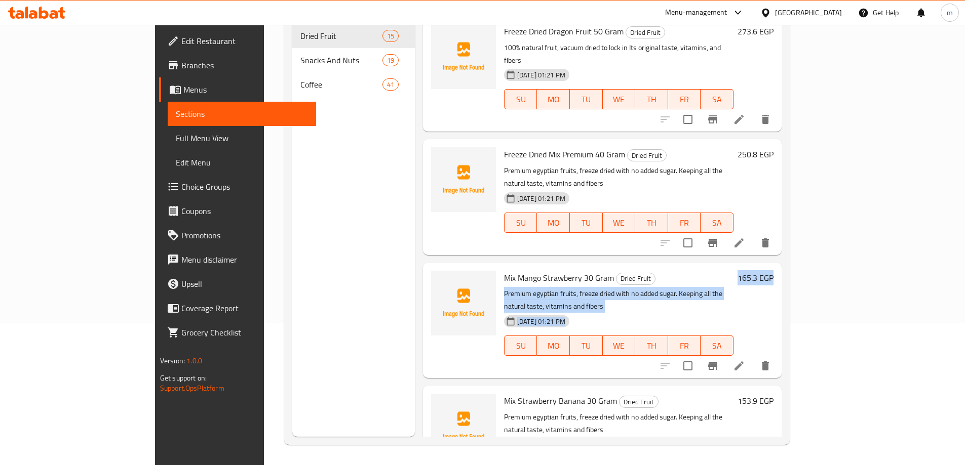
scroll to position [1165, 0]
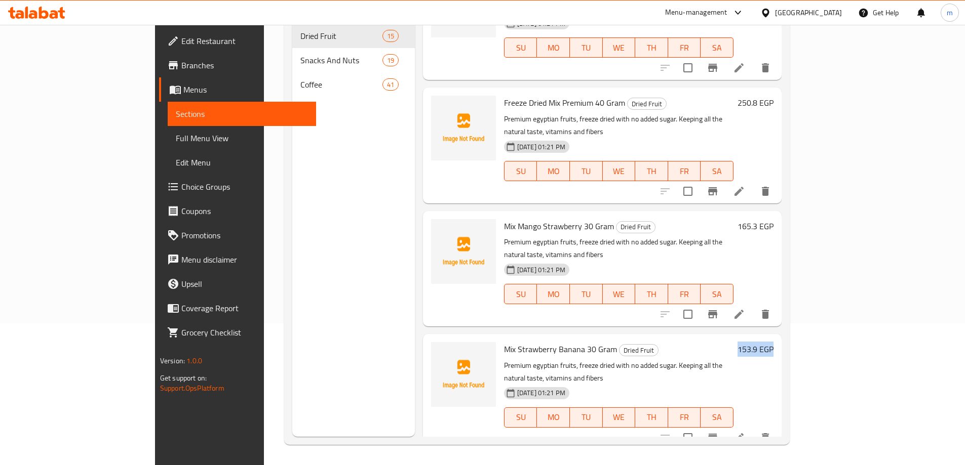
drag, startPoint x: 903, startPoint y: 185, endPoint x: 971, endPoint y: 188, distance: 67.4
click at [965, 188] on html "​ Menu-management Egypt Get Help m Edit Restaurant Branches Menus Sections Full…" at bounding box center [482, 90] width 965 height 465
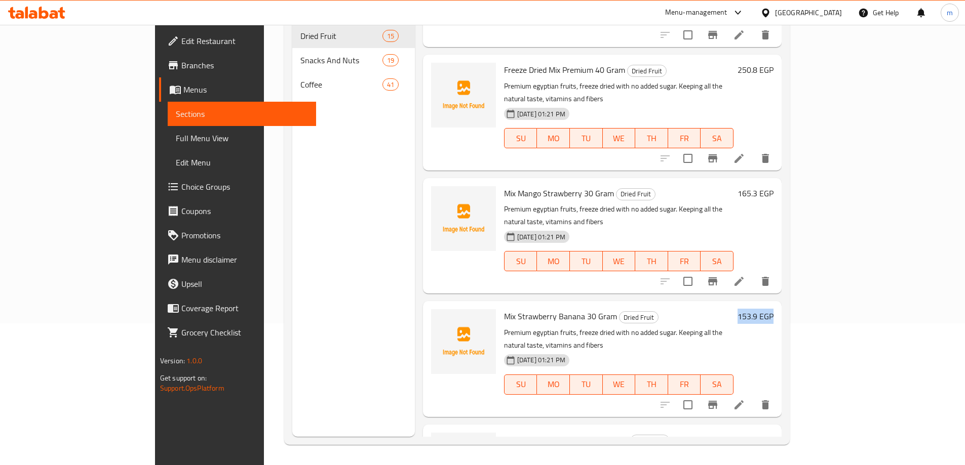
scroll to position [1219, 0]
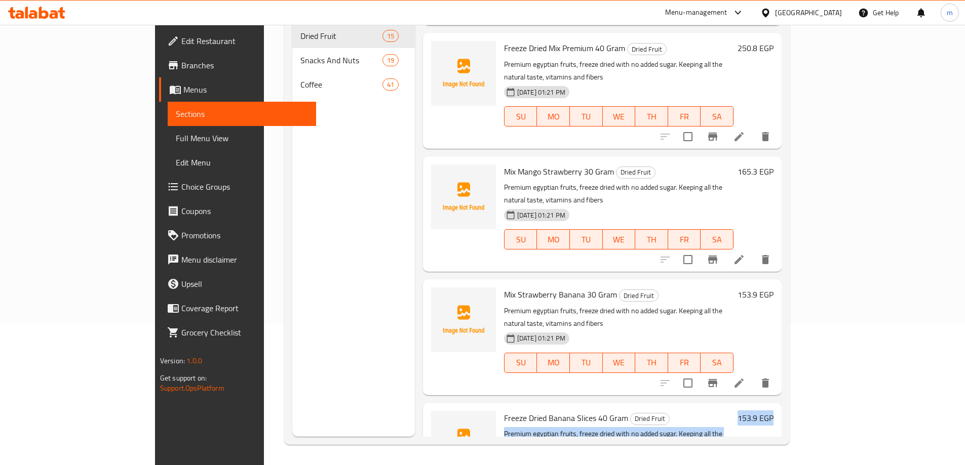
drag, startPoint x: 863, startPoint y: 240, endPoint x: 972, endPoint y: 237, distance: 108.4
click at [965, 237] on html "​ Menu-management Egypt Get Help m Edit Restaurant Branches Menus Sections Full…" at bounding box center [482, 90] width 965 height 465
drag, startPoint x: 873, startPoint y: 348, endPoint x: 971, endPoint y: 339, distance: 97.6
click at [965, 324] on html "​ Menu-management Egypt Get Help m Edit Restaurant Branches Menus Sections Full…" at bounding box center [482, 90] width 965 height 465
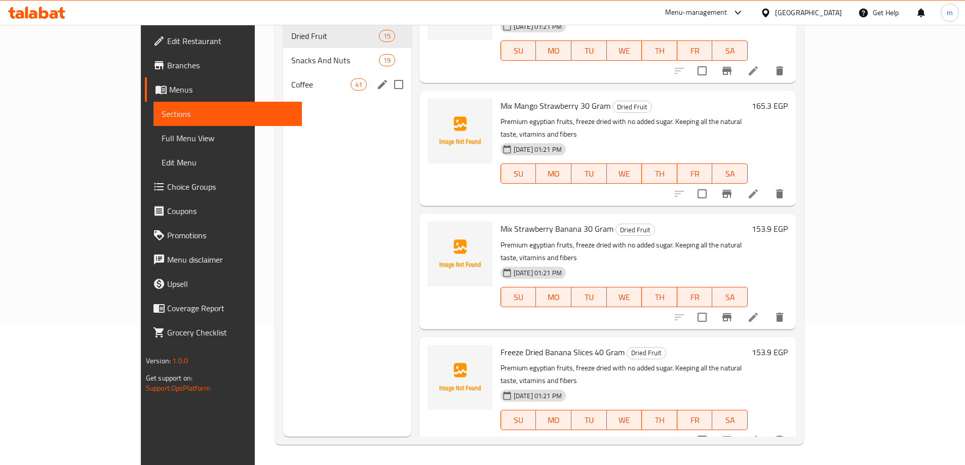
scroll to position [0, 0]
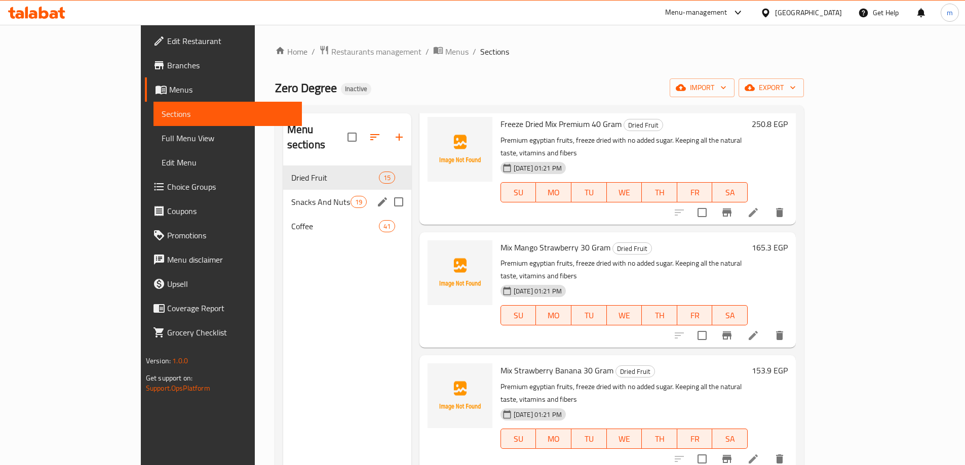
click at [283, 193] on div "Snacks And Nuts 19" at bounding box center [347, 202] width 128 height 24
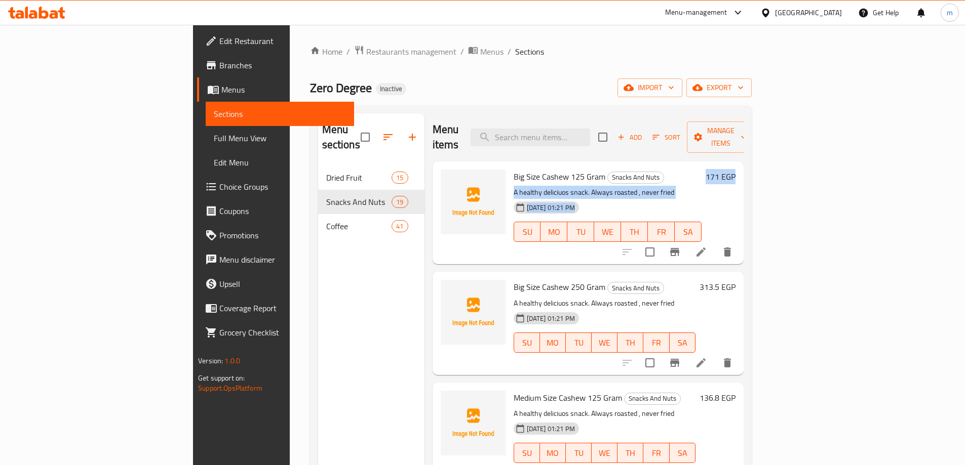
drag, startPoint x: 879, startPoint y: 155, endPoint x: 972, endPoint y: 151, distance: 93.3
click at [965, 151] on html "​ Menu-management Egypt Get Help m Edit Restaurant Branches Menus Sections Full…" at bounding box center [482, 232] width 965 height 465
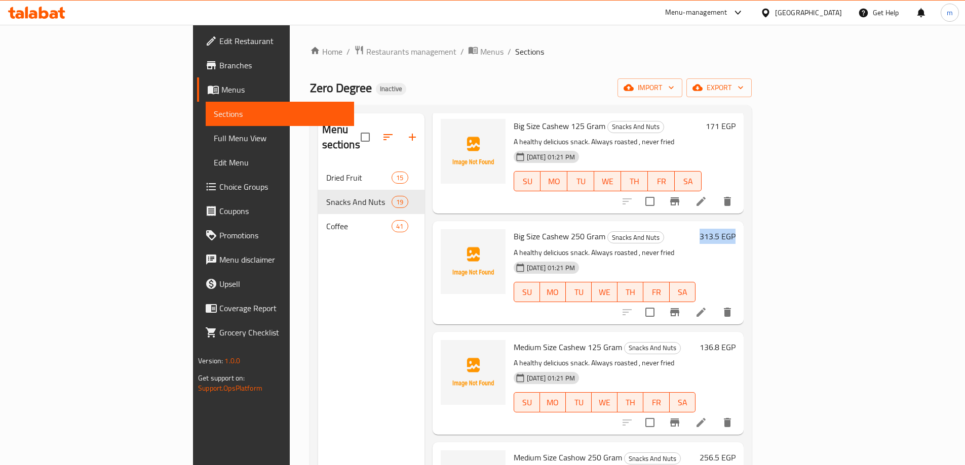
drag, startPoint x: 924, startPoint y: 216, endPoint x: 972, endPoint y: 213, distance: 48.2
click at [965, 213] on html "​ Menu-management Egypt Get Help m Edit Restaurant Branches Menus Sections Full…" at bounding box center [482, 232] width 965 height 465
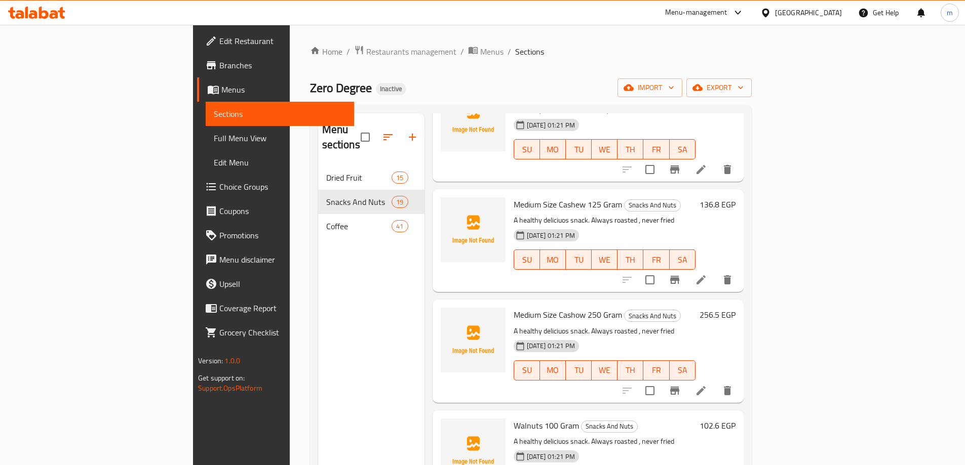
scroll to position [203, 0]
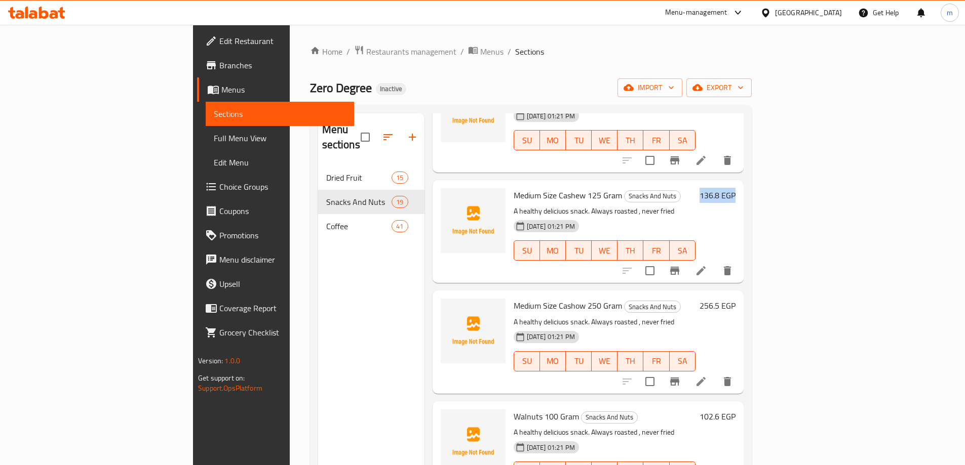
drag, startPoint x: 884, startPoint y: 182, endPoint x: 972, endPoint y: 176, distance: 88.3
click at [965, 176] on html "​ Menu-management Egypt Get Help m Edit Restaurant Branches Menus Sections Full…" at bounding box center [482, 232] width 965 height 465
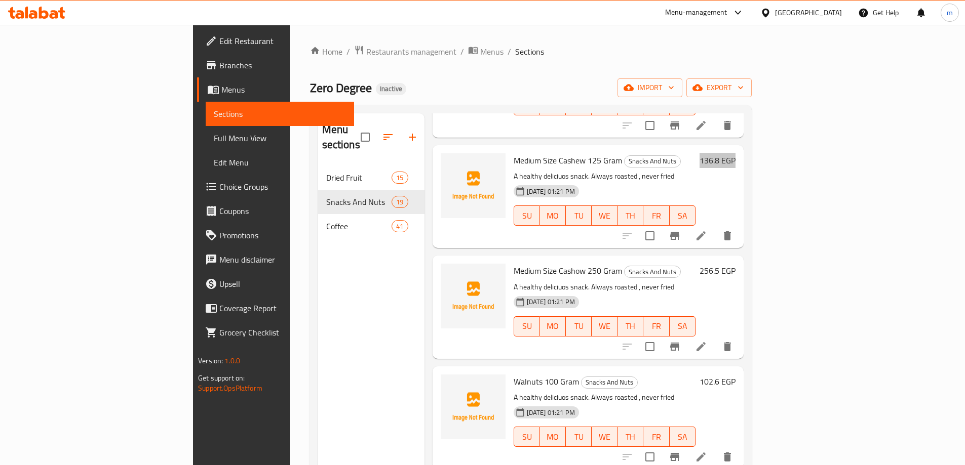
scroll to position [253, 0]
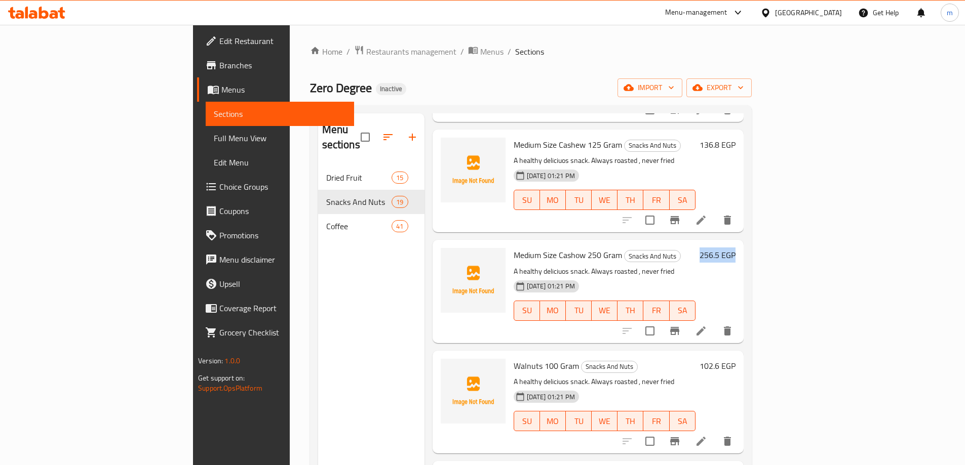
drag, startPoint x: 884, startPoint y: 243, endPoint x: 952, endPoint y: 245, distance: 68.9
click at [772, 245] on div "Home / Restaurants management / Menus / Sections Zero Degree Inactive import ex…" at bounding box center [531, 316] width 482 height 582
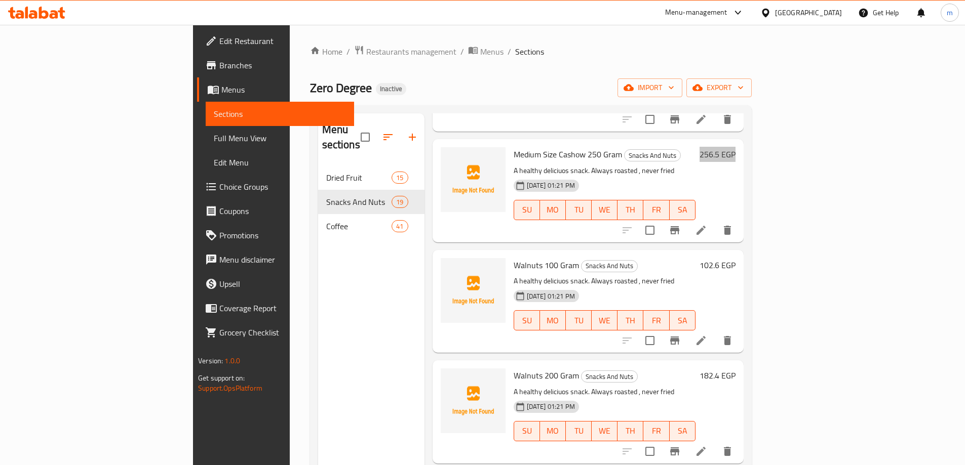
scroll to position [354, 0]
drag, startPoint x: 884, startPoint y: 249, endPoint x: 942, endPoint y: 238, distance: 59.2
click at [751, 238] on div "Menu sections Dried Fruit 15 Snacks And Nuts 19 Coffee 41 Menu items Add Sort M…" at bounding box center [531, 346] width 442 height 482
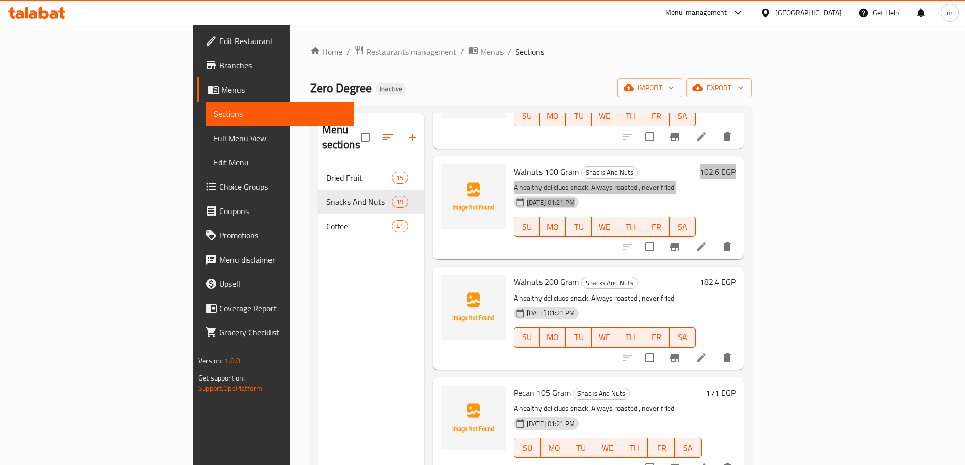
scroll to position [456, 0]
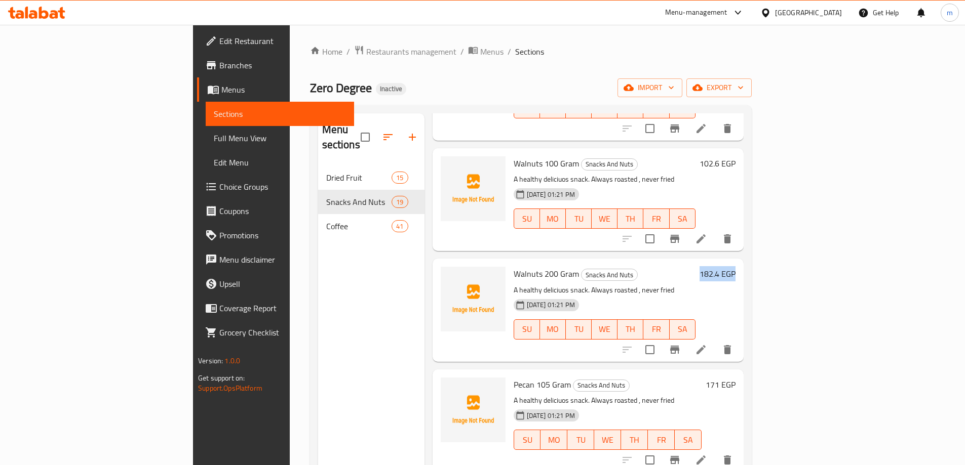
drag, startPoint x: 900, startPoint y: 257, endPoint x: 971, endPoint y: 257, distance: 70.9
click at [965, 257] on html "​ Menu-management Egypt Get Help m Edit Restaurant Branches Menus Sections Full…" at bounding box center [482, 232] width 965 height 465
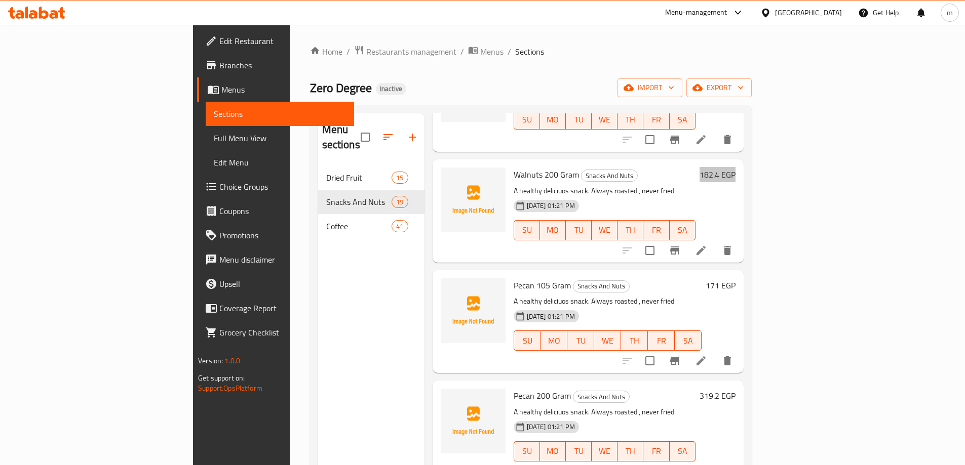
scroll to position [557, 0]
drag, startPoint x: 909, startPoint y: 267, endPoint x: 946, endPoint y: 269, distance: 37.0
click at [772, 269] on div "Home / Restaurants management / Menus / Sections Zero Degree Inactive import ex…" at bounding box center [531, 316] width 482 height 582
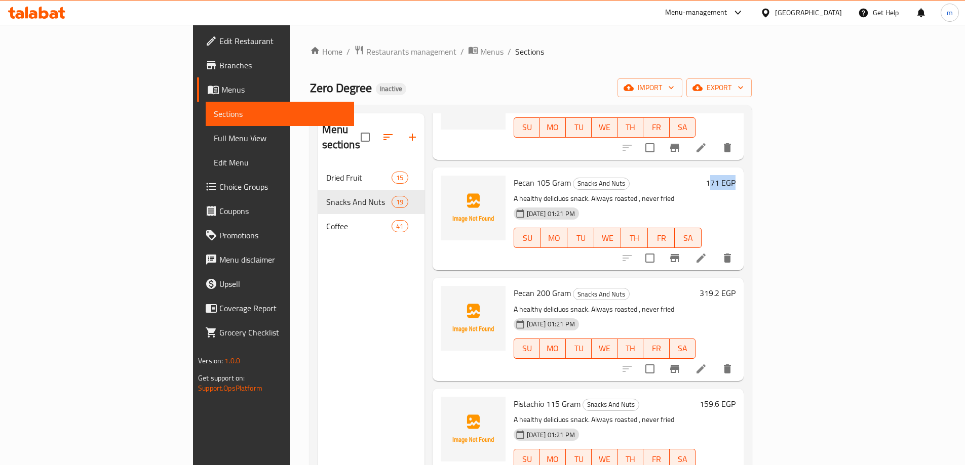
scroll to position [658, 0]
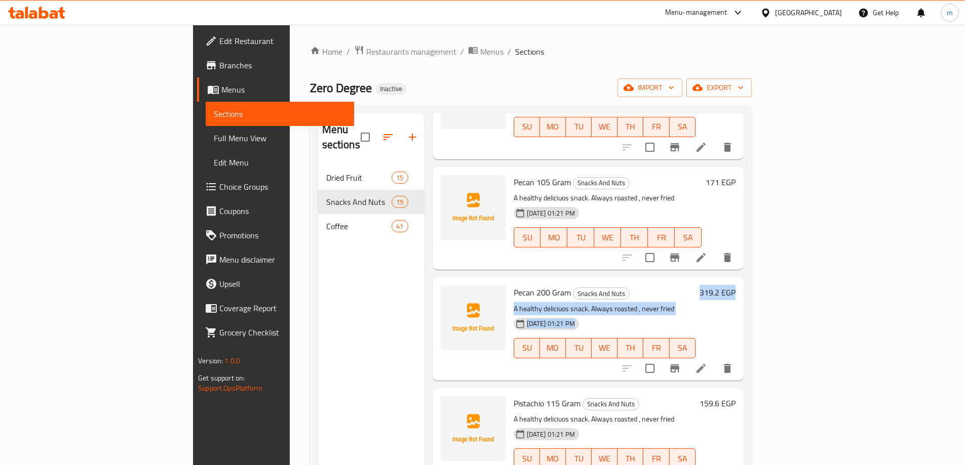
drag, startPoint x: 870, startPoint y: 275, endPoint x: 948, endPoint y: 276, distance: 78.5
click at [772, 276] on div "Home / Restaurants management / Menus / Sections Zero Degree Inactive import ex…" at bounding box center [531, 316] width 482 height 582
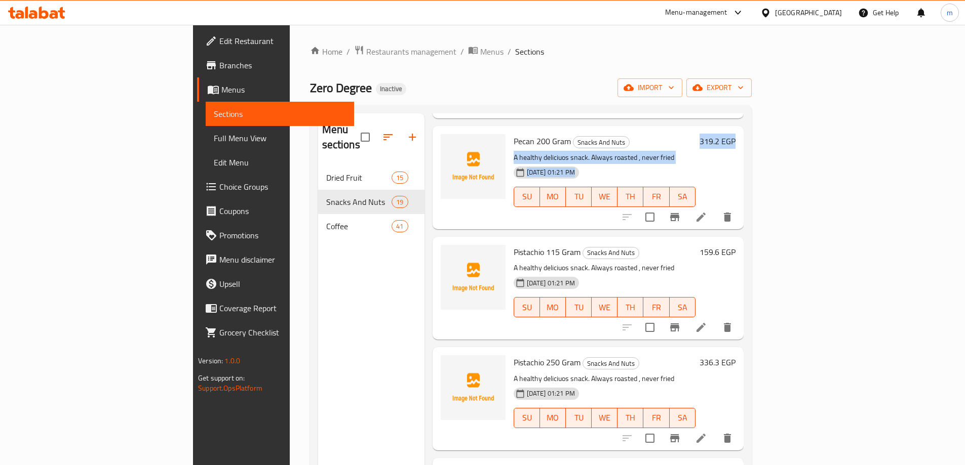
scroll to position [810, 0]
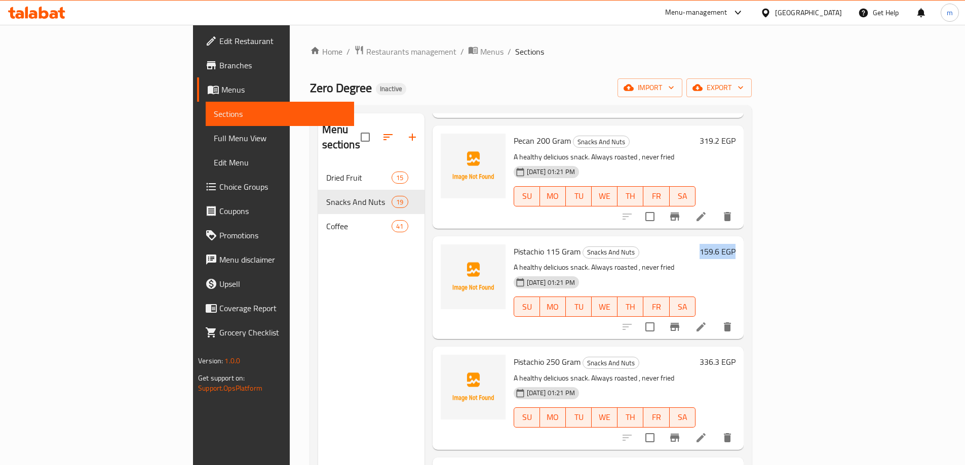
drag, startPoint x: 883, startPoint y: 237, endPoint x: 967, endPoint y: 245, distance: 84.9
click at [965, 245] on html "​ Menu-management Egypt Get Help m Edit Restaurant Branches Menus Sections Full…" at bounding box center [482, 232] width 965 height 465
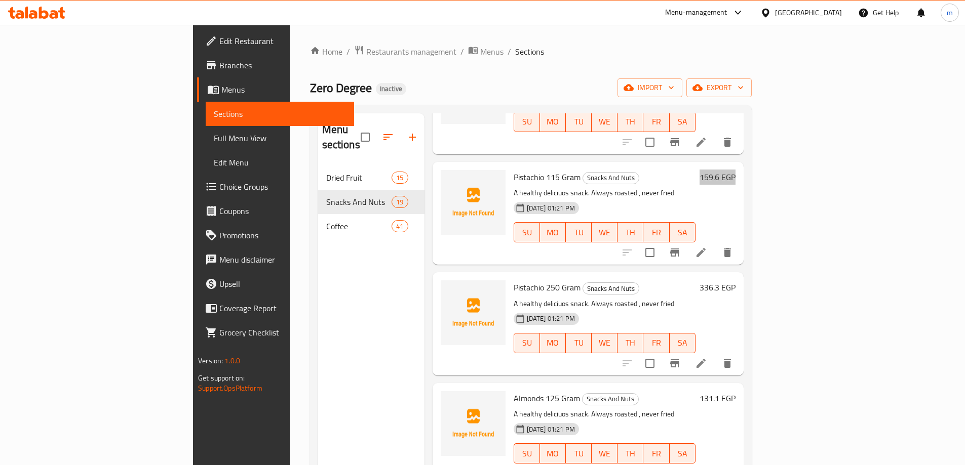
scroll to position [911, 0]
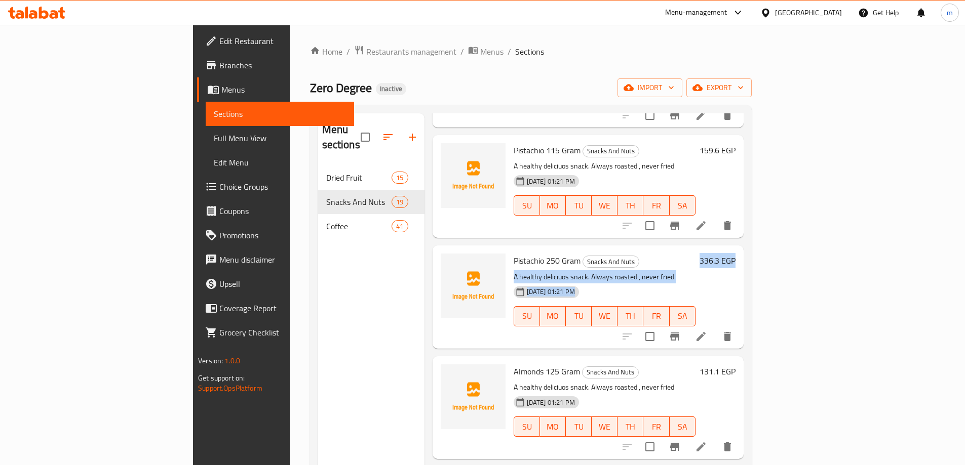
drag, startPoint x: 917, startPoint y: 245, endPoint x: 955, endPoint y: 248, distance: 38.1
click at [772, 248] on div "Home / Restaurants management / Menus / Sections Zero Degree Inactive import ex…" at bounding box center [531, 316] width 482 height 582
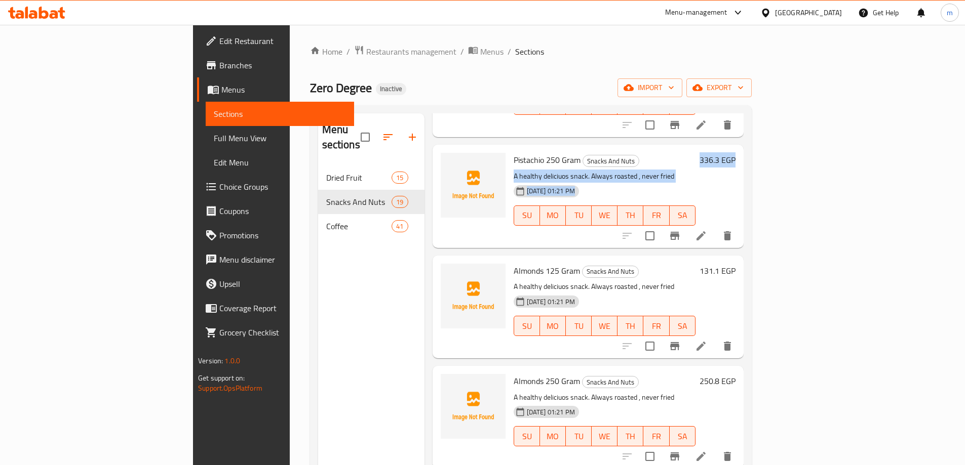
scroll to position [1013, 0]
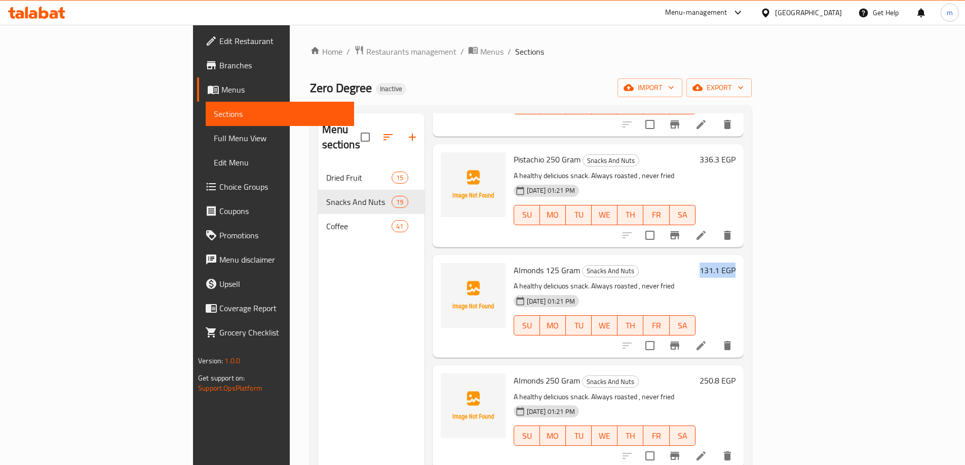
drag, startPoint x: 885, startPoint y: 256, endPoint x: 972, endPoint y: 258, distance: 86.6
click at [965, 258] on html "​ Menu-management Egypt Get Help m Edit Restaurant Branches Menus Sections Full…" at bounding box center [482, 232] width 965 height 465
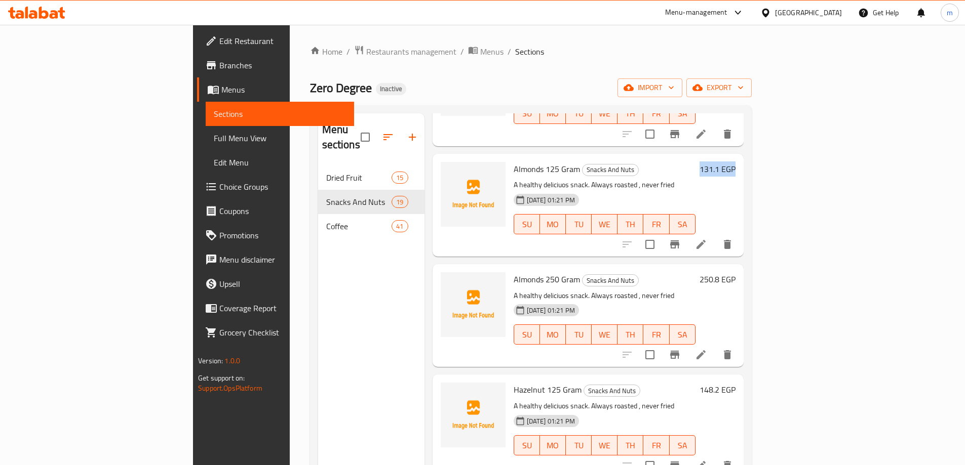
scroll to position [1165, 0]
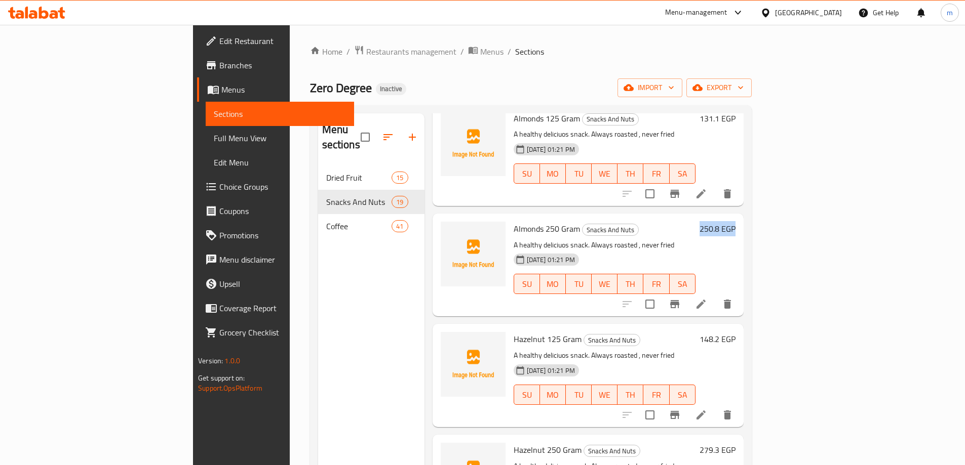
drag, startPoint x: 881, startPoint y: 213, endPoint x: 940, endPoint y: 214, distance: 59.2
click at [751, 214] on div "Menu sections Dried Fruit 15 Snacks And Nuts 19 Coffee 41 Menu items Add Sort M…" at bounding box center [531, 346] width 442 height 482
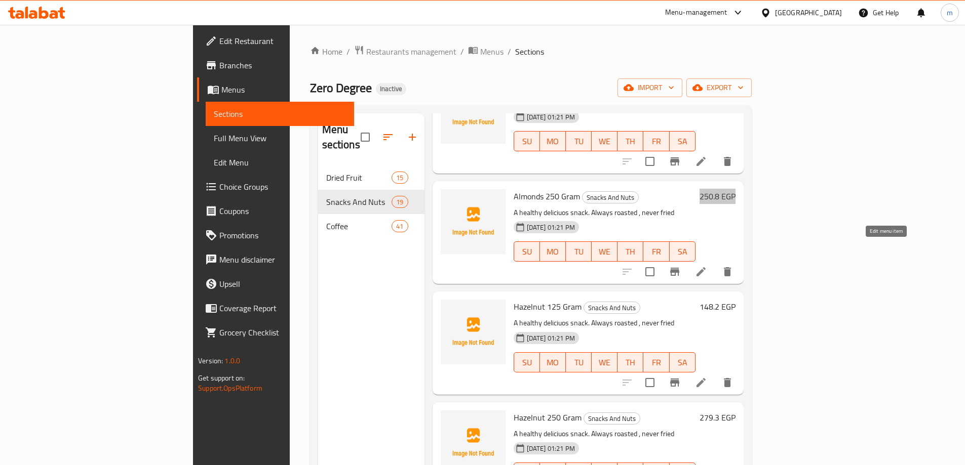
scroll to position [1215, 0]
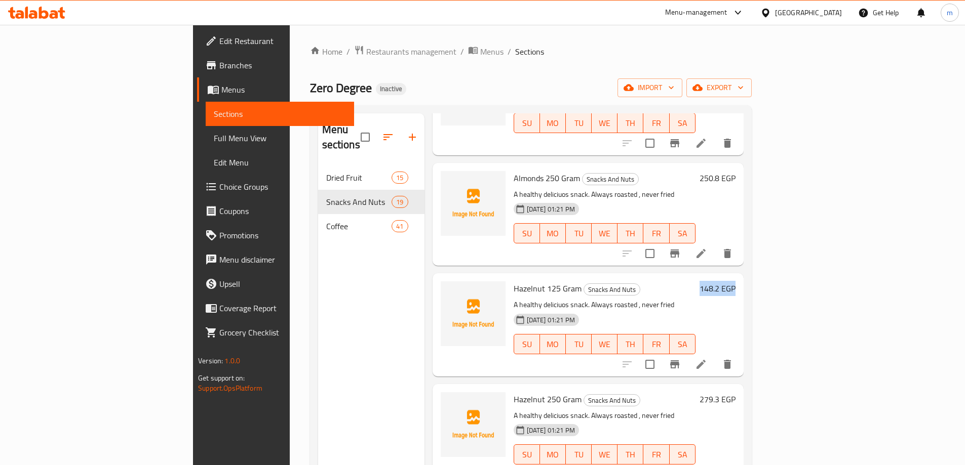
drag, startPoint x: 889, startPoint y: 274, endPoint x: 970, endPoint y: 273, distance: 81.0
click at [965, 273] on html "​ Menu-management Egypt Get Help m Edit Restaurant Branches Menus Sections Full…" at bounding box center [482, 232] width 965 height 465
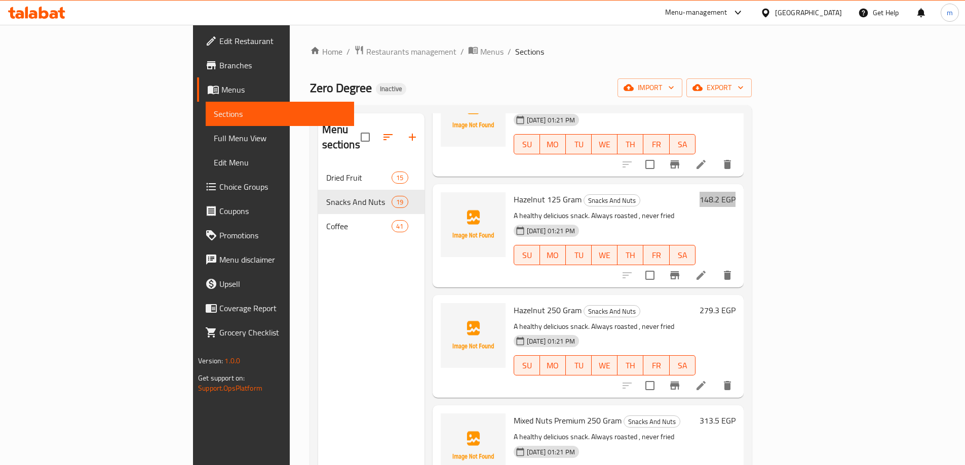
scroll to position [1317, 0]
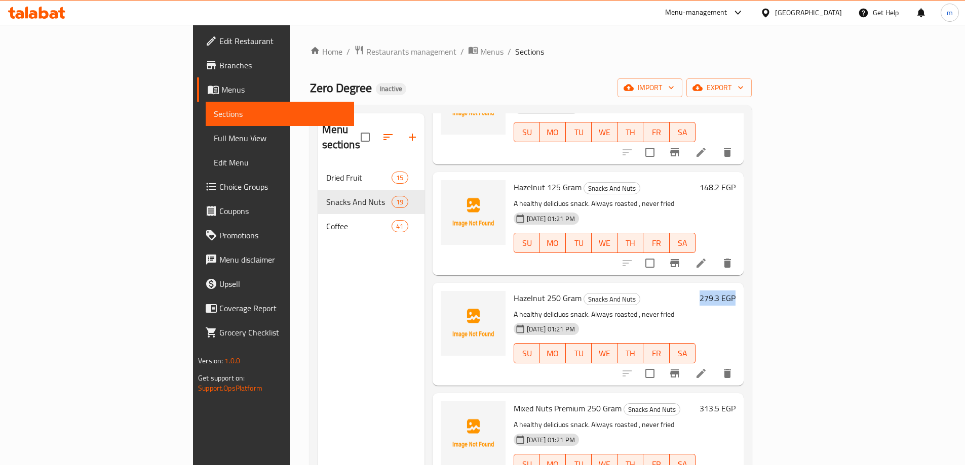
drag, startPoint x: 901, startPoint y: 285, endPoint x: 972, endPoint y: 288, distance: 70.5
click at [965, 288] on html "​ Menu-management Egypt Get Help m Edit Restaurant Branches Menus Sections Full…" at bounding box center [482, 232] width 965 height 465
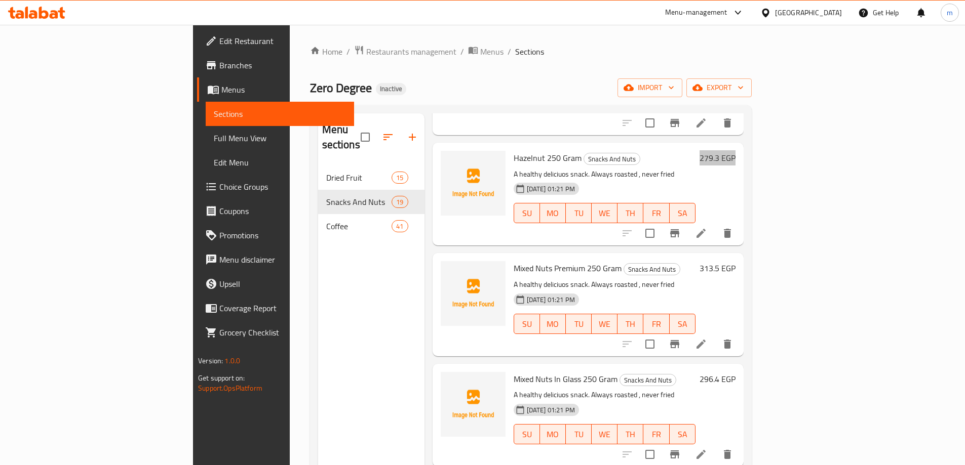
scroll to position [1468, 0]
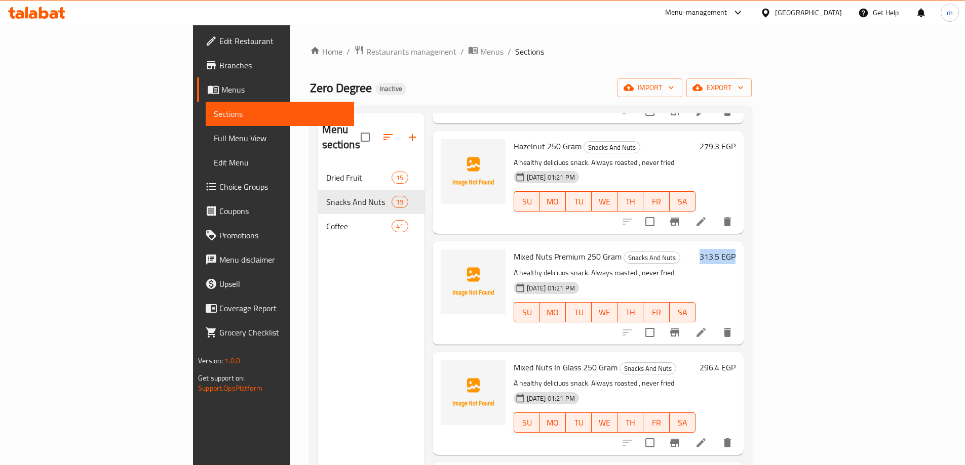
drag, startPoint x: 886, startPoint y: 244, endPoint x: 971, endPoint y: 250, distance: 85.8
click at [965, 250] on html "​ Menu-management Egypt Get Help m Edit Restaurant Branches Menus Sections Full…" at bounding box center [482, 232] width 965 height 465
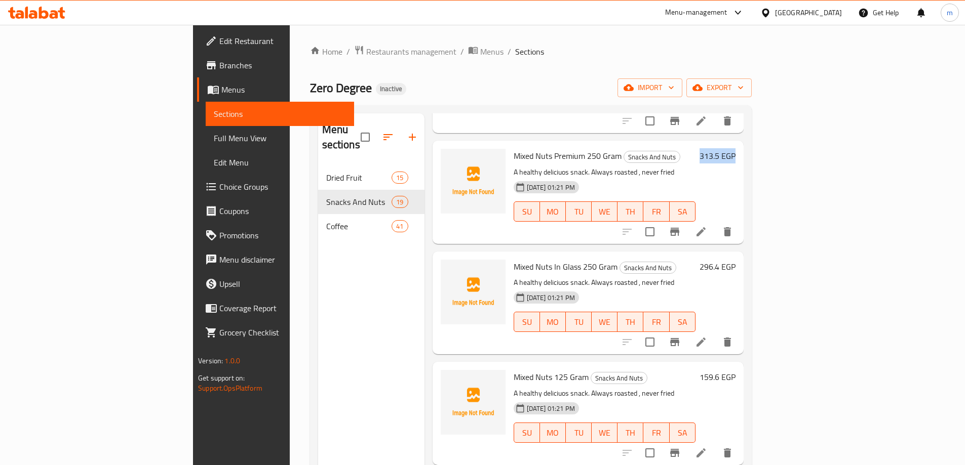
scroll to position [1570, 0]
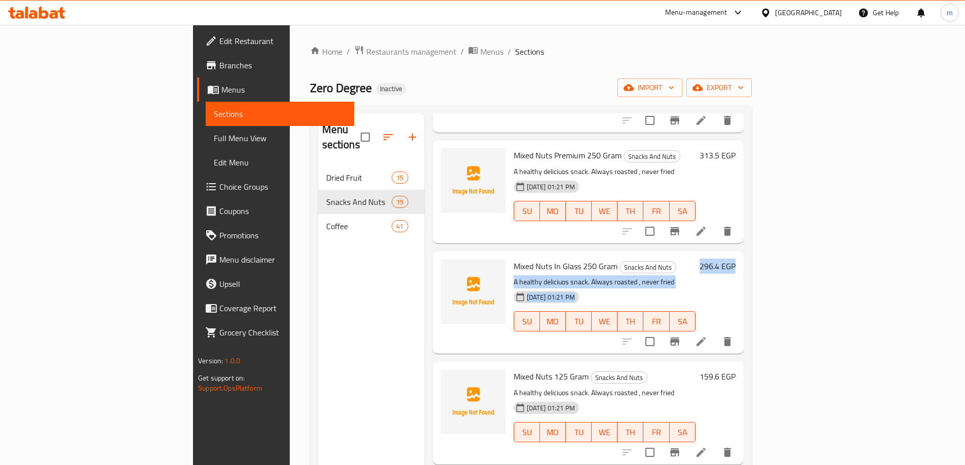
drag, startPoint x: 894, startPoint y: 254, endPoint x: 972, endPoint y: 255, distance: 77.5
click at [965, 255] on html "​ Menu-management Egypt Get Help m Edit Restaurant Branches Menus Sections Full…" at bounding box center [482, 232] width 965 height 465
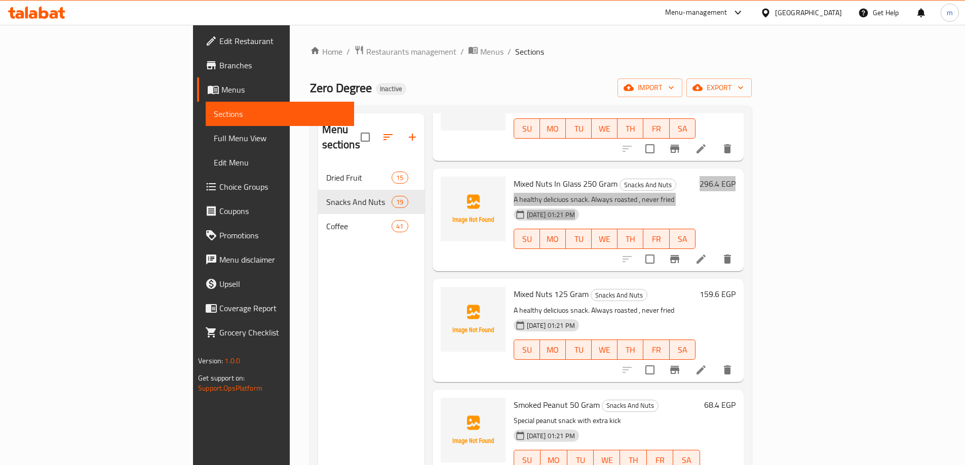
scroll to position [1662, 0]
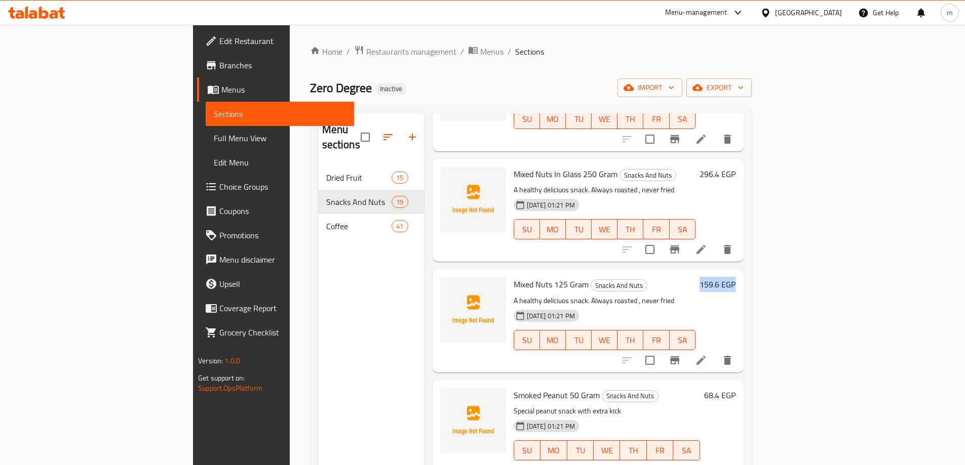
drag, startPoint x: 887, startPoint y: 267, endPoint x: 972, endPoint y: 271, distance: 85.2
click at [965, 271] on html "​ Menu-management Egypt Get Help m Edit Restaurant Branches Menus Sections Full…" at bounding box center [482, 232] width 965 height 465
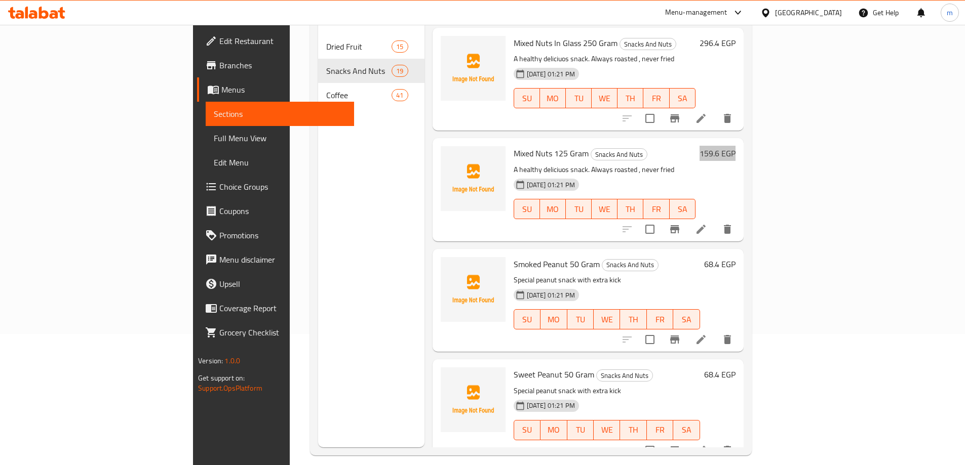
scroll to position [142, 0]
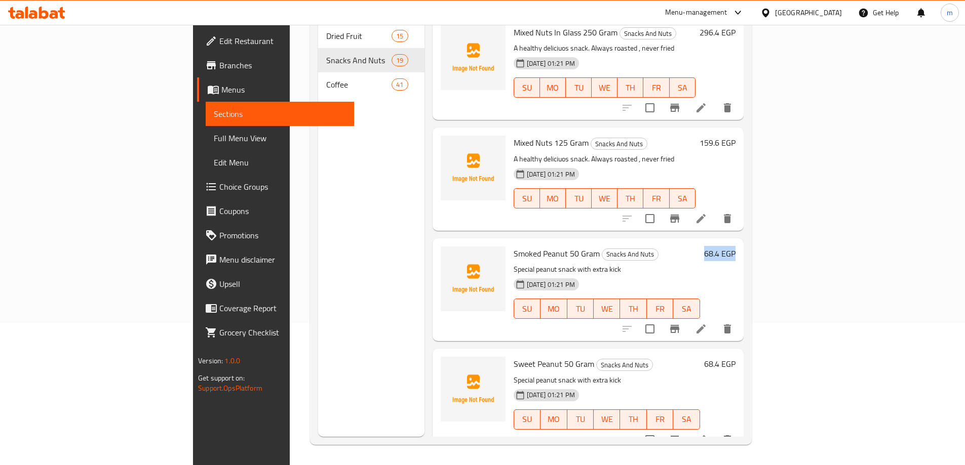
drag, startPoint x: 887, startPoint y: 234, endPoint x: 964, endPoint y: 237, distance: 77.5
click at [772, 237] on div "Home / Restaurants management / Menus / Sections Zero Degree Inactive import ex…" at bounding box center [531, 174] width 482 height 582
drag, startPoint x: 903, startPoint y: 348, endPoint x: 972, endPoint y: 350, distance: 68.4
click at [965, 324] on html "​ Menu-management Egypt Get Help m Edit Restaurant Branches Menus Sections Full…" at bounding box center [482, 90] width 965 height 465
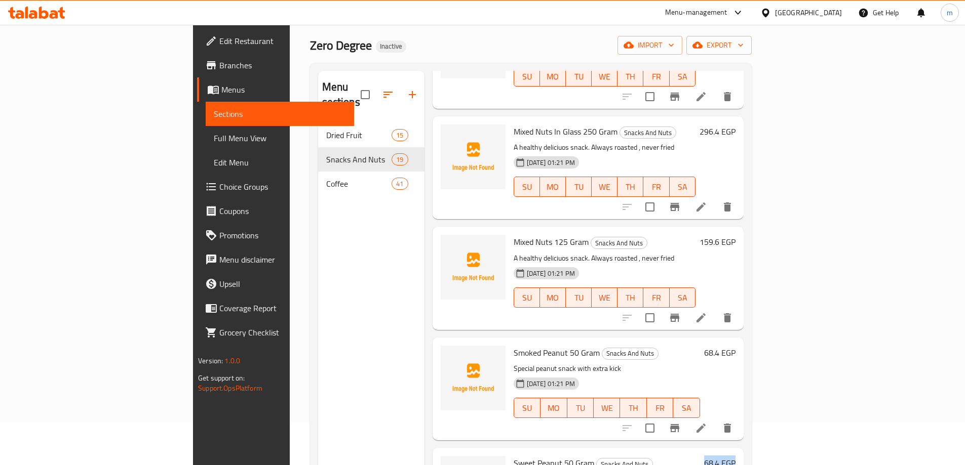
scroll to position [0, 0]
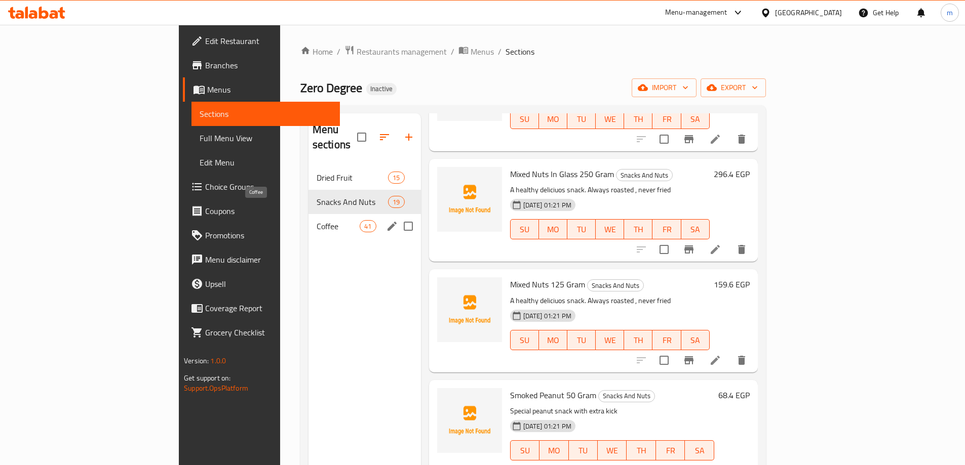
click at [316, 220] on span "Coffee" at bounding box center [337, 226] width 43 height 12
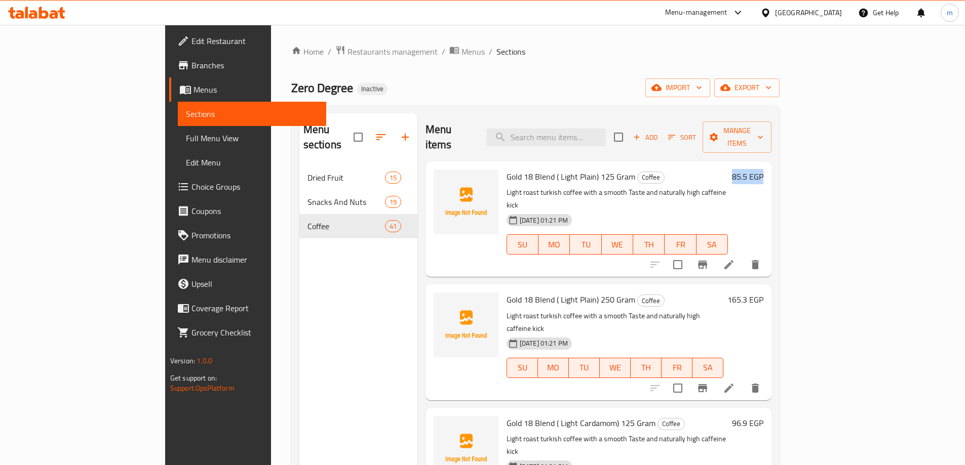
drag, startPoint x: 890, startPoint y: 164, endPoint x: 960, endPoint y: 170, distance: 70.1
click at [800, 170] on div "Home / Restaurants management / Menus / Sections Zero Degree Inactive import ex…" at bounding box center [535, 316] width 529 height 582
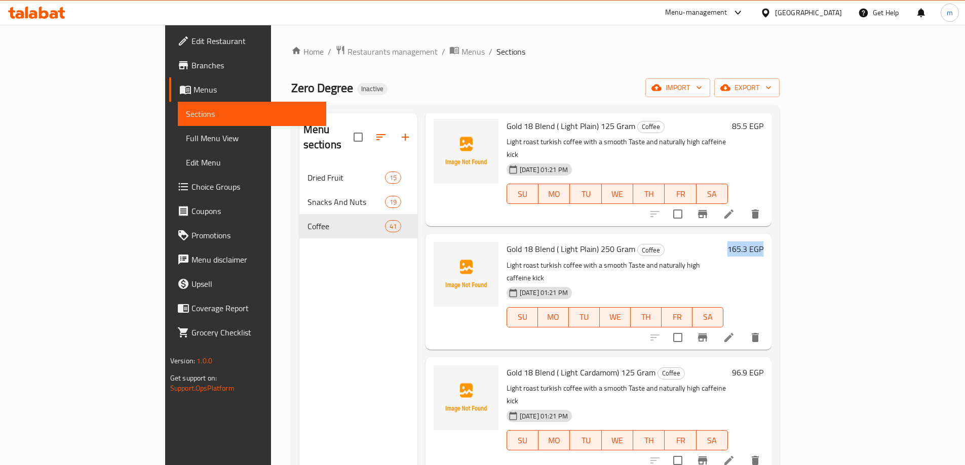
drag, startPoint x: 894, startPoint y: 220, endPoint x: 972, endPoint y: 225, distance: 77.6
click at [965, 225] on html "​ Menu-management Egypt Get Help m Edit Restaurant Branches Menus Sections Full…" at bounding box center [482, 232] width 965 height 465
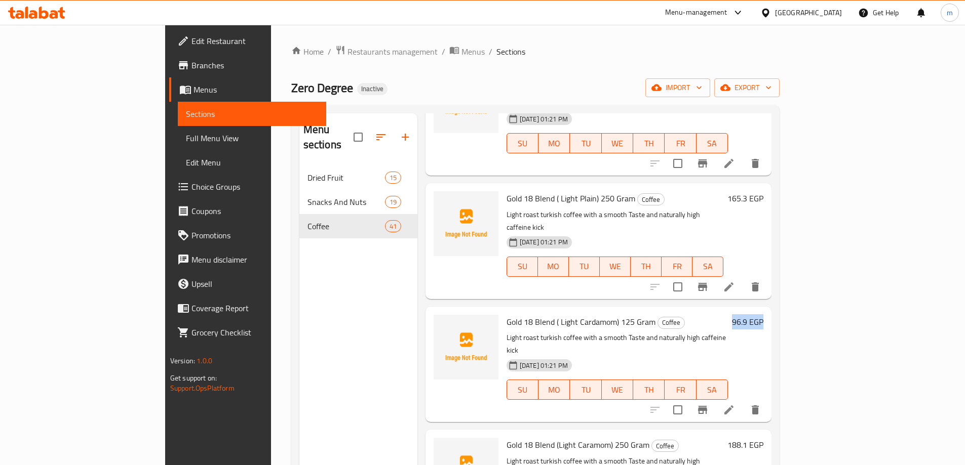
drag, startPoint x: 927, startPoint y: 284, endPoint x: 972, endPoint y: 284, distance: 44.6
click at [965, 284] on html "​ Menu-management Egypt Get Help m Edit Restaurant Branches Menus Sections Full…" at bounding box center [482, 232] width 965 height 465
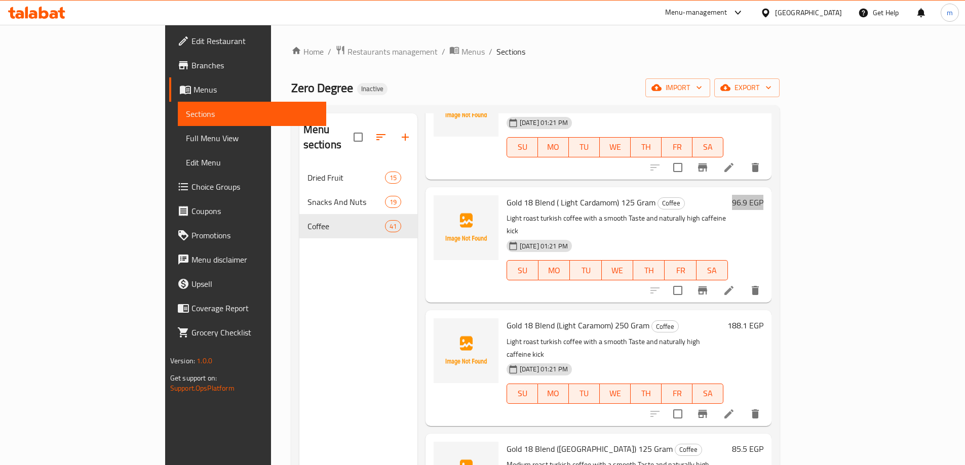
scroll to position [253, 0]
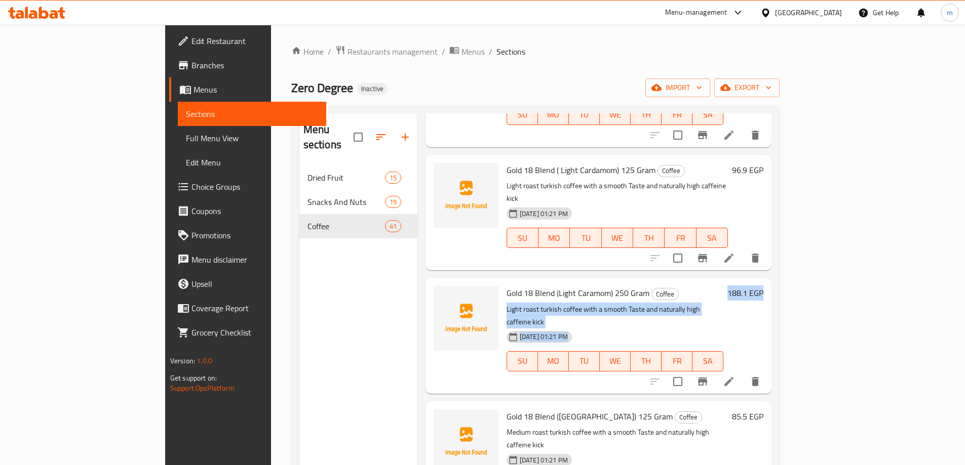
drag, startPoint x: 881, startPoint y: 236, endPoint x: 972, endPoint y: 232, distance: 90.7
click at [965, 232] on html "​ Menu-management Egypt Get Help m Edit Restaurant Branches Menus Sections Full…" at bounding box center [482, 232] width 965 height 465
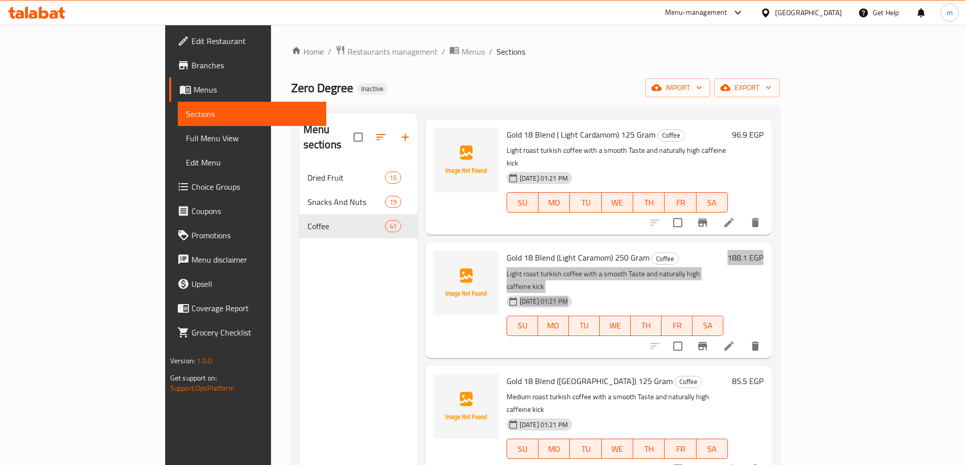
scroll to position [304, 0]
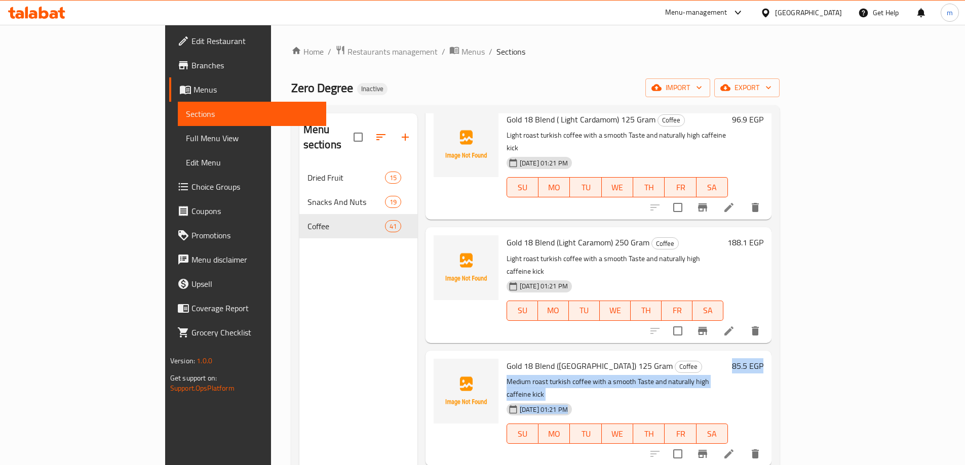
drag, startPoint x: 884, startPoint y: 302, endPoint x: 956, endPoint y: 304, distance: 72.4
click at [800, 304] on div "Home / Restaurants management / Menus / Sections Zero Degree Inactive import ex…" at bounding box center [535, 316] width 529 height 582
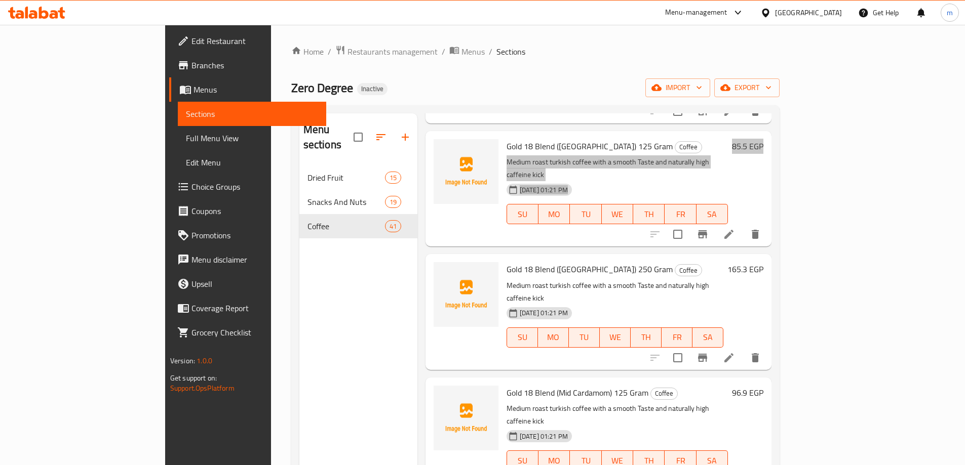
scroll to position [557, 0]
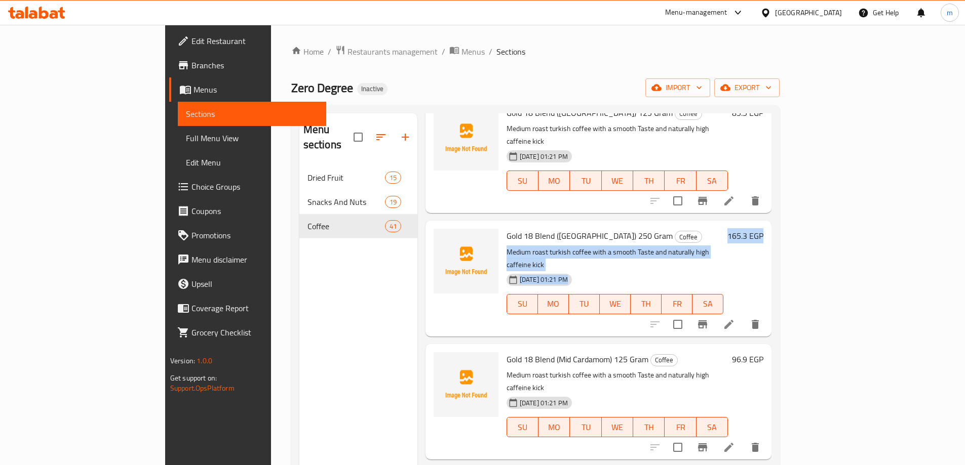
drag, startPoint x: 876, startPoint y: 159, endPoint x: 943, endPoint y: 162, distance: 67.9
click at [779, 162] on div "Menu sections Dried Fruit 15 Snacks And Nuts 19 Coffee 41 Menu items Add Sort M…" at bounding box center [535, 346] width 488 height 482
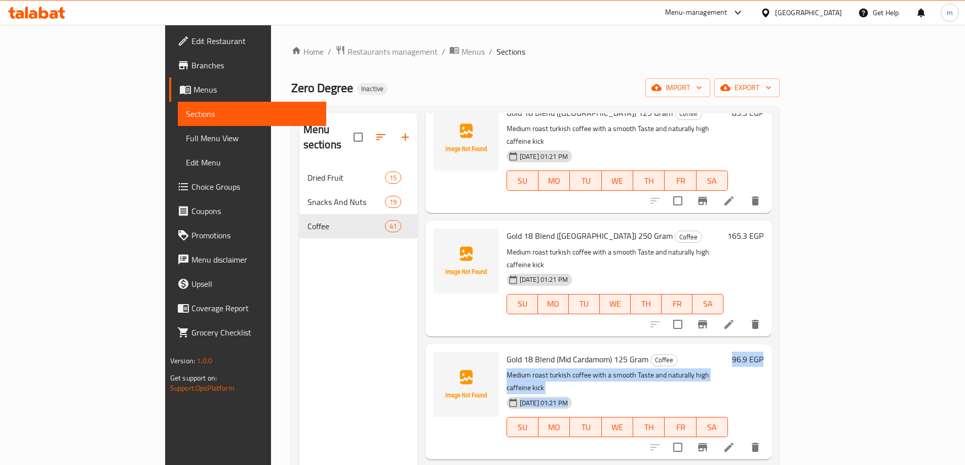
drag, startPoint x: 885, startPoint y: 265, endPoint x: 950, endPoint y: 273, distance: 66.3
click at [800, 275] on div "Home / Restaurants management / Menus / Sections Zero Degree Inactive import ex…" at bounding box center [535, 316] width 529 height 582
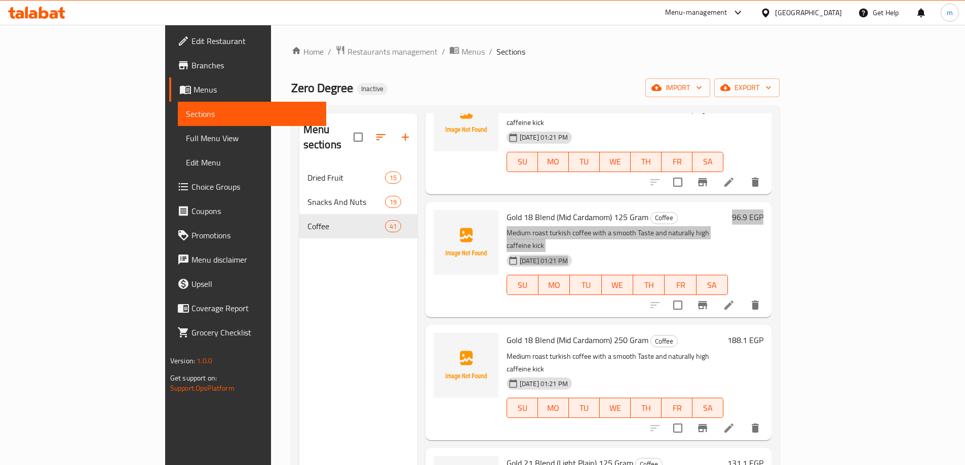
scroll to position [709, 0]
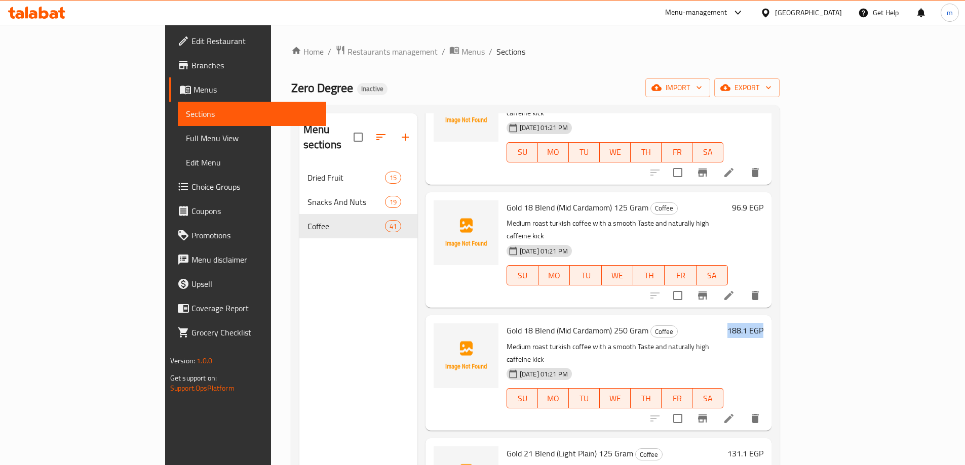
drag, startPoint x: 925, startPoint y: 223, endPoint x: 972, endPoint y: 228, distance: 46.9
click at [965, 228] on html "​ Menu-management Egypt Get Help m Edit Restaurant Branches Menus Sections Full…" at bounding box center [482, 232] width 965 height 465
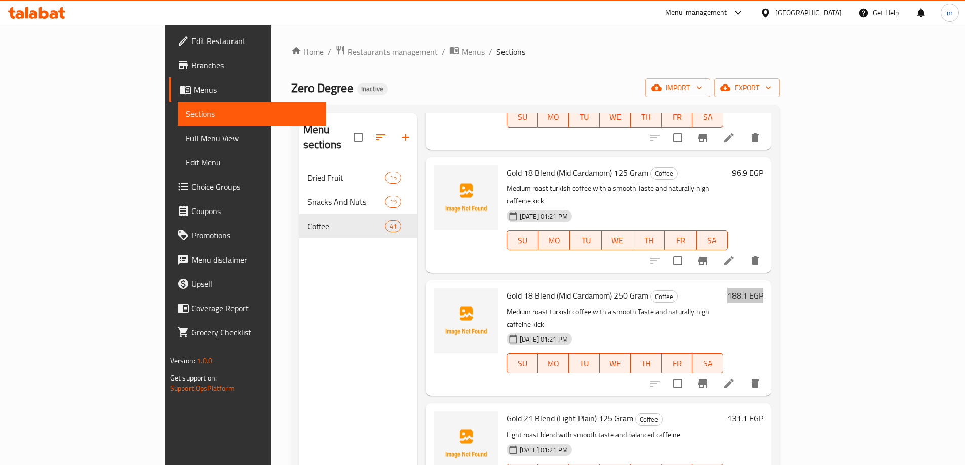
scroll to position [760, 0]
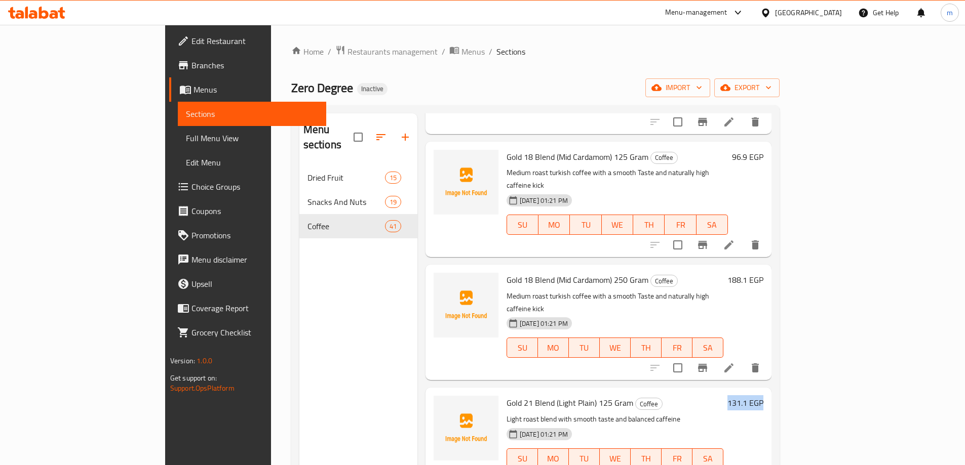
drag, startPoint x: 890, startPoint y: 287, endPoint x: 972, endPoint y: 288, distance: 81.5
click at [965, 288] on html "​ Menu-management Egypt Get Help m Edit Restaurant Branches Menus Sections Full…" at bounding box center [482, 232] width 965 height 465
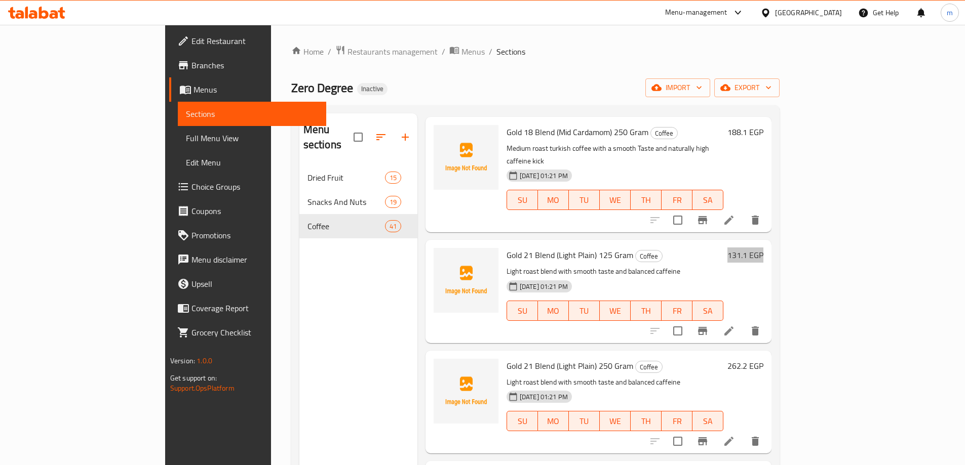
scroll to position [911, 0]
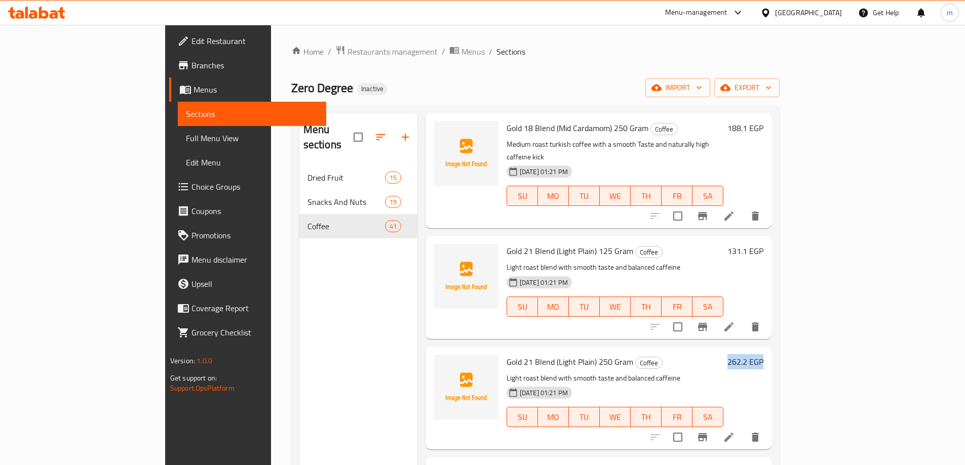
drag, startPoint x: 889, startPoint y: 248, endPoint x: 958, endPoint y: 250, distance: 68.9
click at [800, 250] on div "Home / Restaurants management / Menus / Sections Zero Degree Inactive import ex…" at bounding box center [535, 316] width 529 height 582
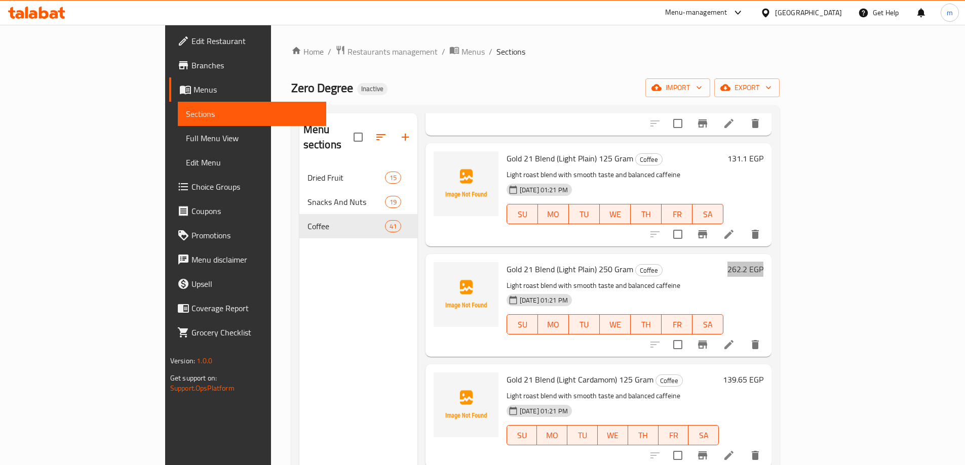
scroll to position [1013, 0]
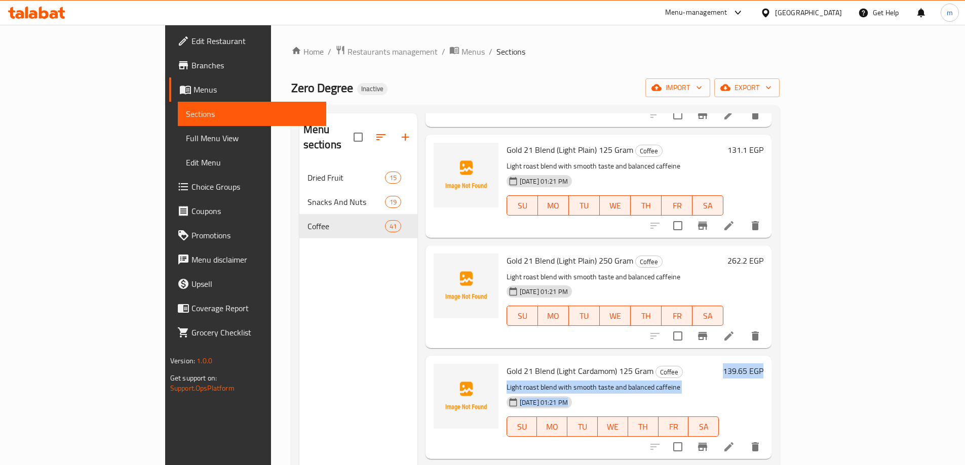
drag, startPoint x: 892, startPoint y: 253, endPoint x: 960, endPoint y: 258, distance: 68.0
click at [800, 256] on div "Home / Restaurants management / Menus / Sections Zero Degree Inactive import ex…" at bounding box center [535, 316] width 529 height 582
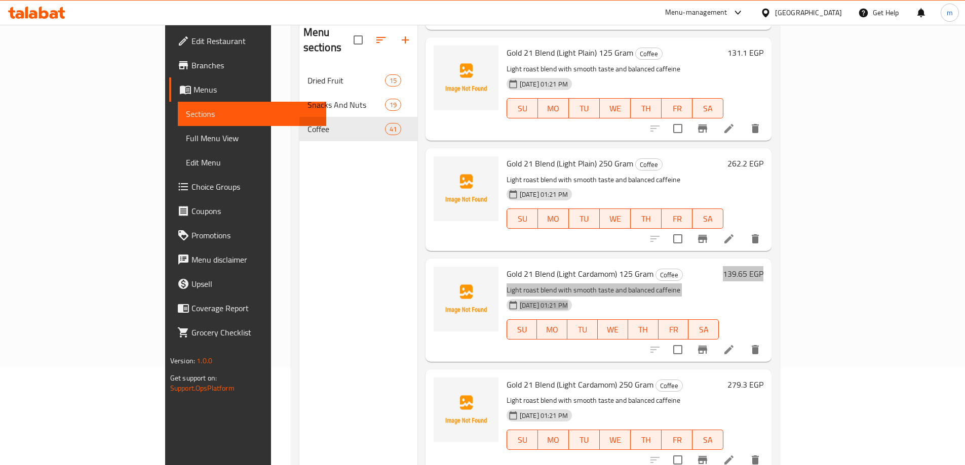
scroll to position [101, 0]
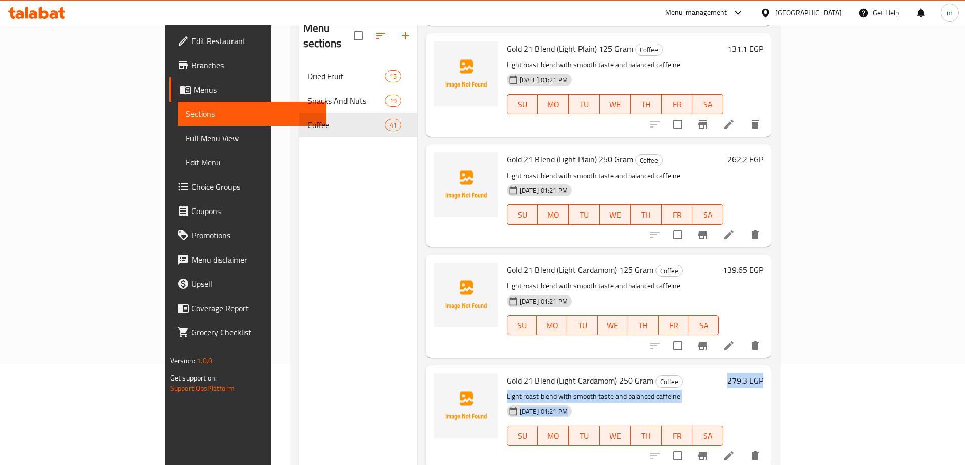
drag, startPoint x: 886, startPoint y: 266, endPoint x: 972, endPoint y: 274, distance: 86.4
click at [965, 274] on html "​ Menu-management Egypt Get Help m Edit Restaurant Branches Menus Sections Full…" at bounding box center [482, 131] width 965 height 465
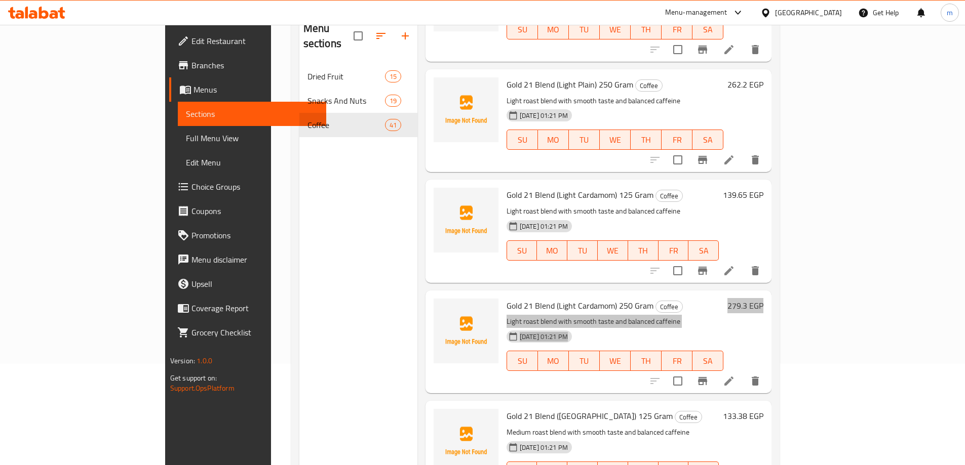
scroll to position [1114, 0]
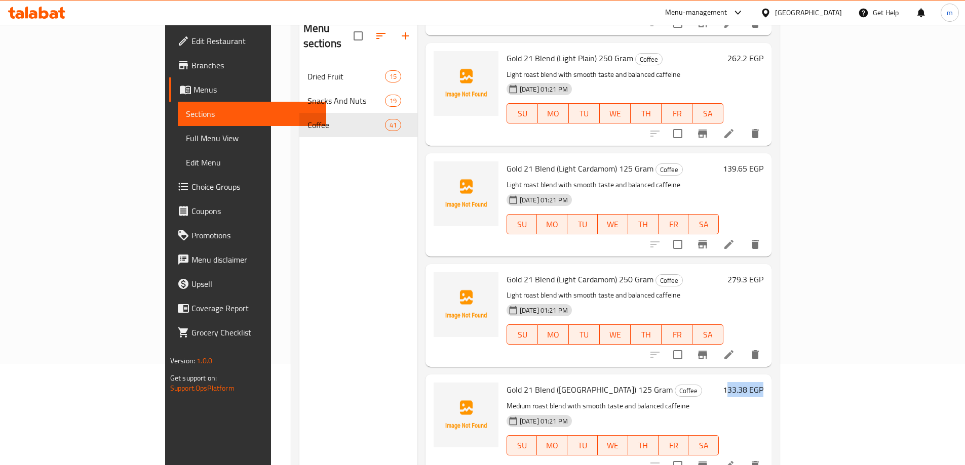
drag, startPoint x: 897, startPoint y: 273, endPoint x: 972, endPoint y: 272, distance: 75.0
click at [965, 272] on html "​ Menu-management Egypt Get Help m Edit Restaurant Branches Menus Sections Full…" at bounding box center [482, 131] width 965 height 465
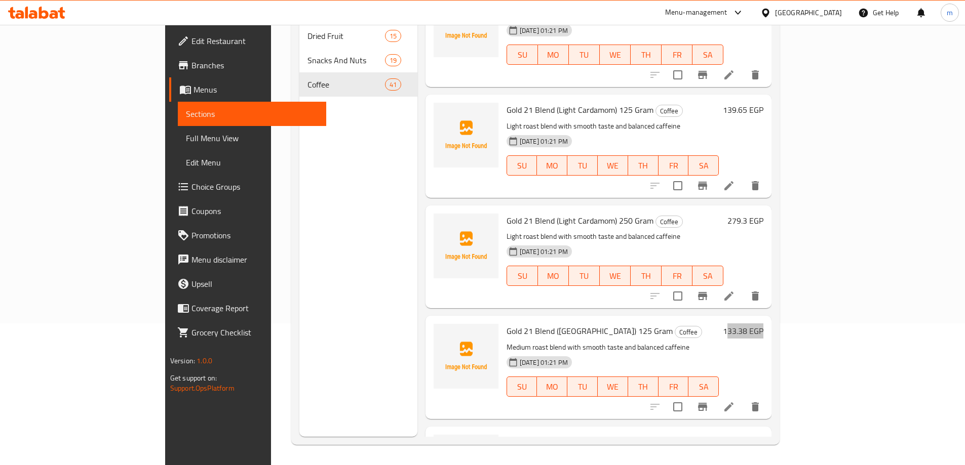
scroll to position [1165, 0]
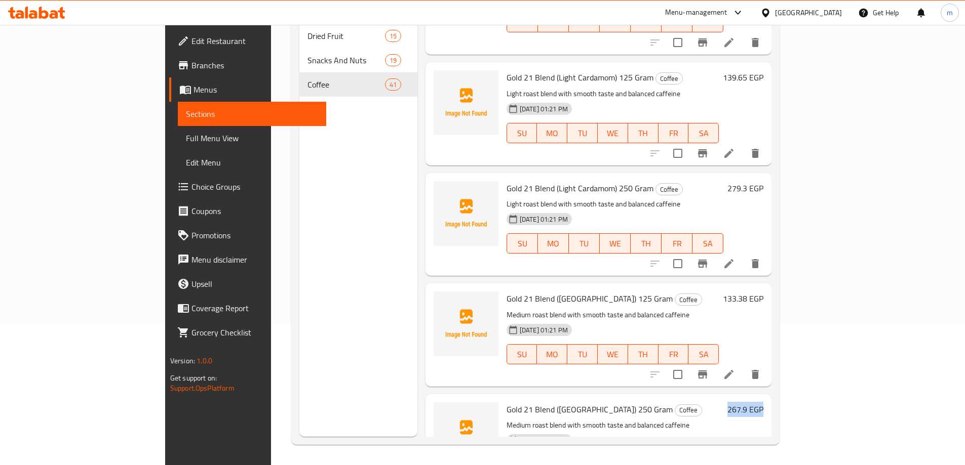
drag, startPoint x: 886, startPoint y: 292, endPoint x: 966, endPoint y: 297, distance: 79.7
click at [965, 292] on html "​ Menu-management Egypt Get Help m Edit Restaurant Branches Menus Sections Full…" at bounding box center [482, 90] width 965 height 465
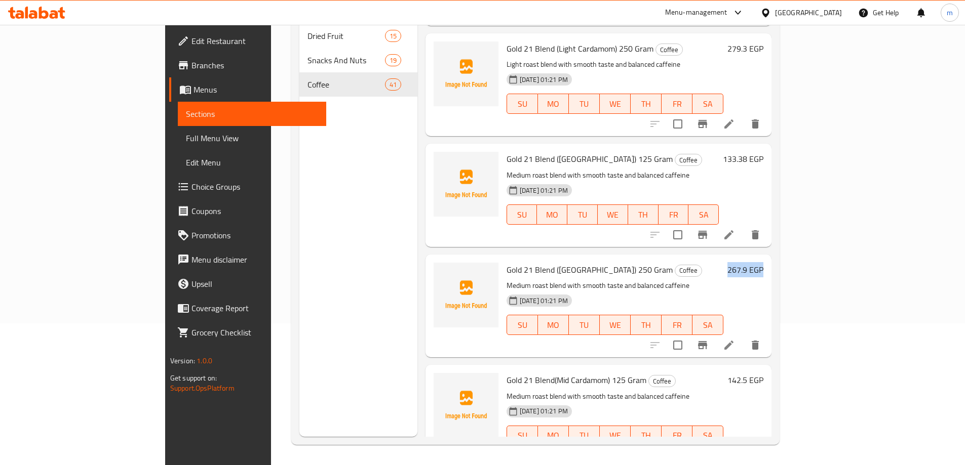
scroll to position [1317, 0]
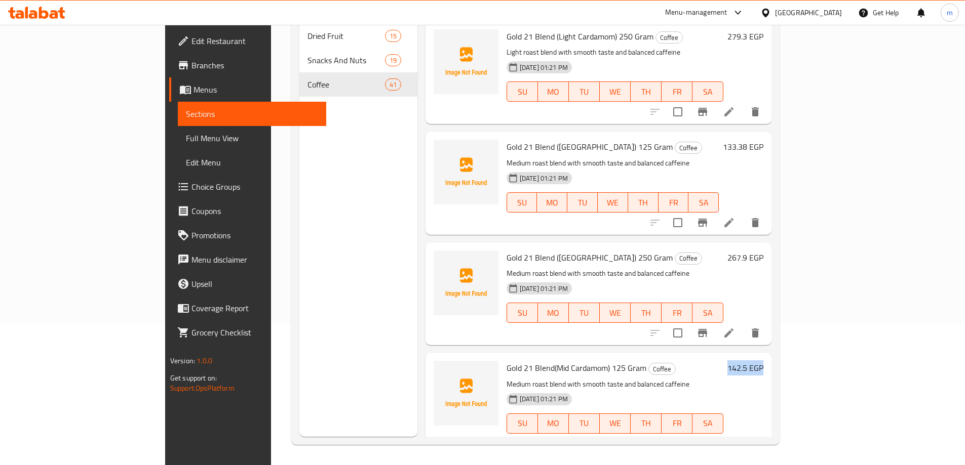
drag, startPoint x: 882, startPoint y: 249, endPoint x: 972, endPoint y: 255, distance: 89.8
click at [965, 255] on html "​ Menu-management Egypt Get Help m Edit Restaurant Branches Menus Sections Full…" at bounding box center [482, 90] width 965 height 465
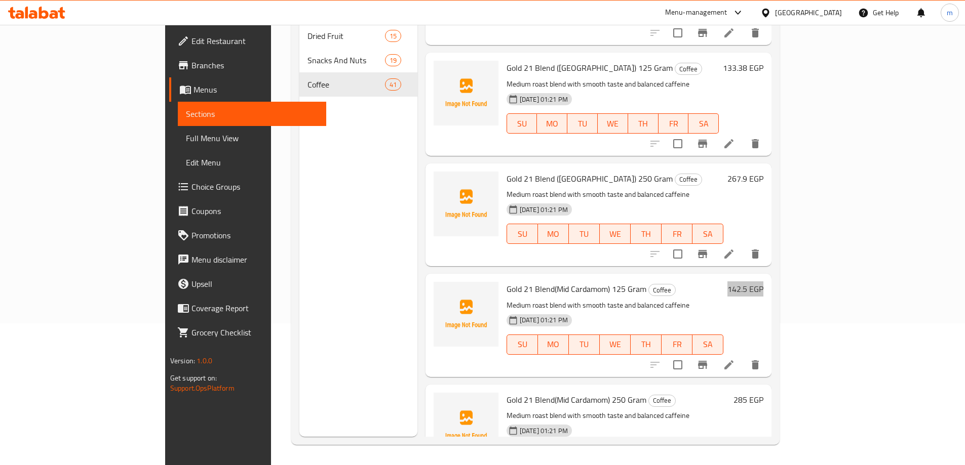
scroll to position [1418, 0]
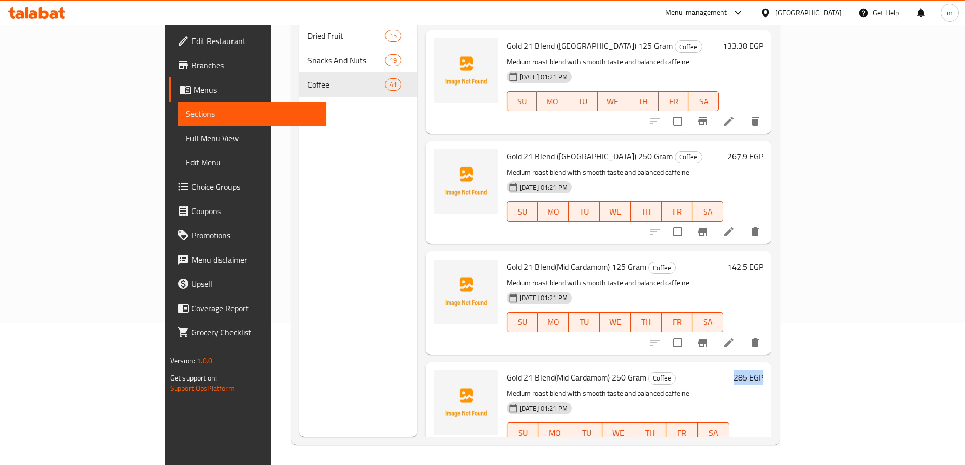
drag, startPoint x: 917, startPoint y: 259, endPoint x: 955, endPoint y: 262, distance: 38.1
click at [800, 262] on div "Home / Restaurants management / Menus / Sections Zero Degree Inactive import ex…" at bounding box center [535, 174] width 529 height 582
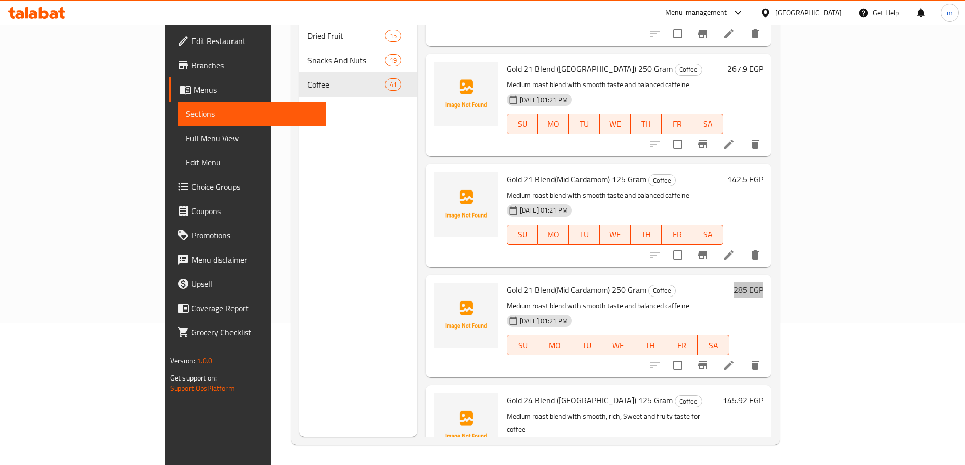
scroll to position [1519, 0]
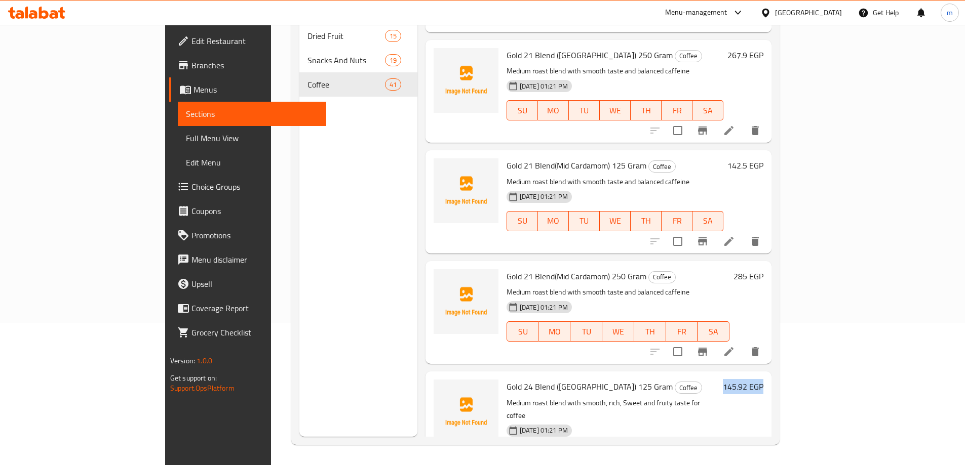
drag, startPoint x: 877, startPoint y: 270, endPoint x: 972, endPoint y: 273, distance: 95.3
click at [965, 273] on html "​ Menu-management Egypt Get Help m Edit Restaurant Branches Menus Sections Full…" at bounding box center [482, 90] width 965 height 465
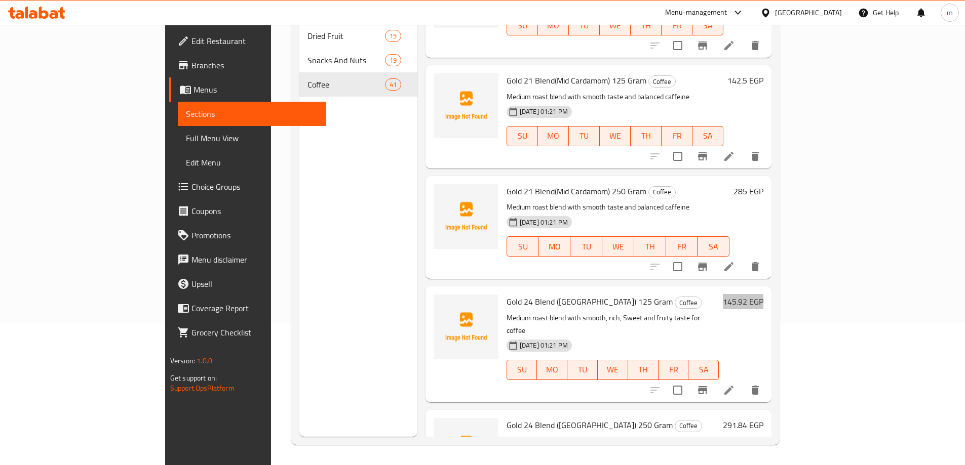
scroll to position [1620, 0]
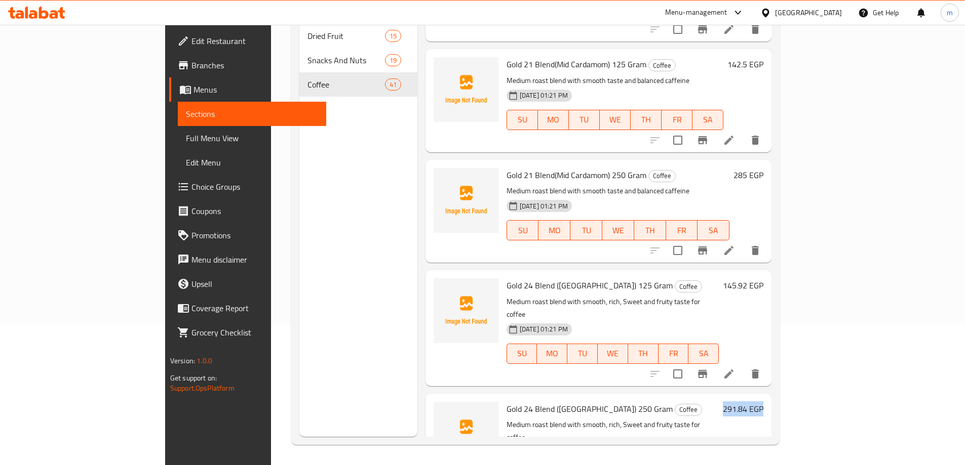
drag, startPoint x: 881, startPoint y: 274, endPoint x: 965, endPoint y: 291, distance: 85.8
click at [965, 291] on html "​ Menu-management Egypt Get Help m Edit Restaurant Branches Menus Sections Full…" at bounding box center [482, 90] width 965 height 465
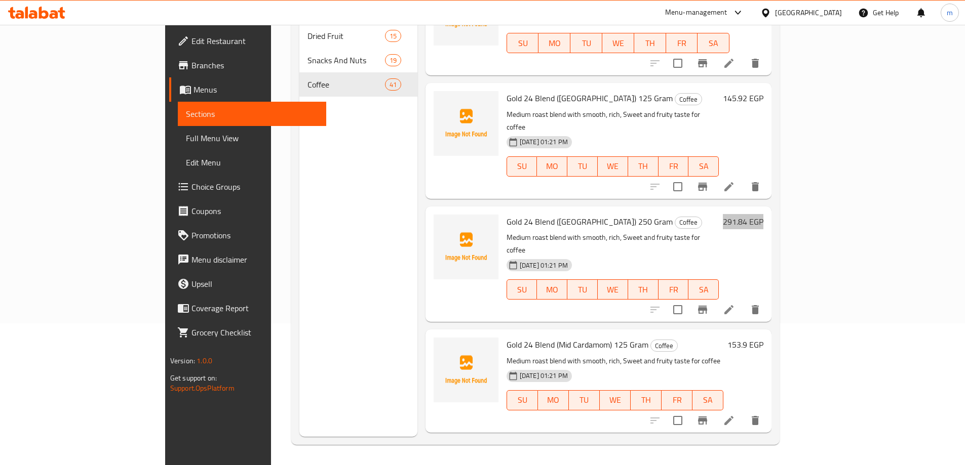
scroll to position [1823, 0]
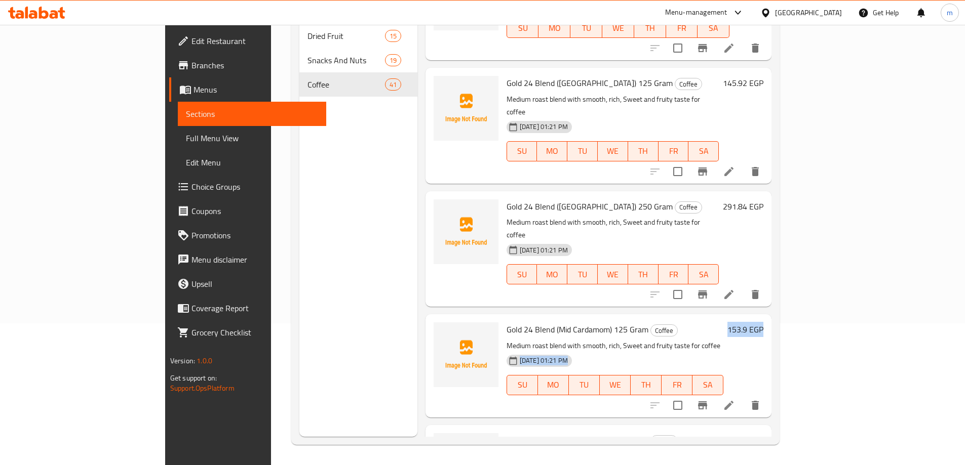
drag, startPoint x: 879, startPoint y: 201, endPoint x: 935, endPoint y: 202, distance: 56.2
click at [779, 198] on div "Menu sections Dried Fruit 15 Snacks And Nuts 19 Coffee 41 Menu items Add Sort M…" at bounding box center [535, 205] width 488 height 482
drag, startPoint x: 884, startPoint y: 298, endPoint x: 958, endPoint y: 304, distance: 74.2
click at [800, 304] on div "Home / Restaurants management / Menus / Sections Zero Degree Inactive import ex…" at bounding box center [535, 174] width 529 height 582
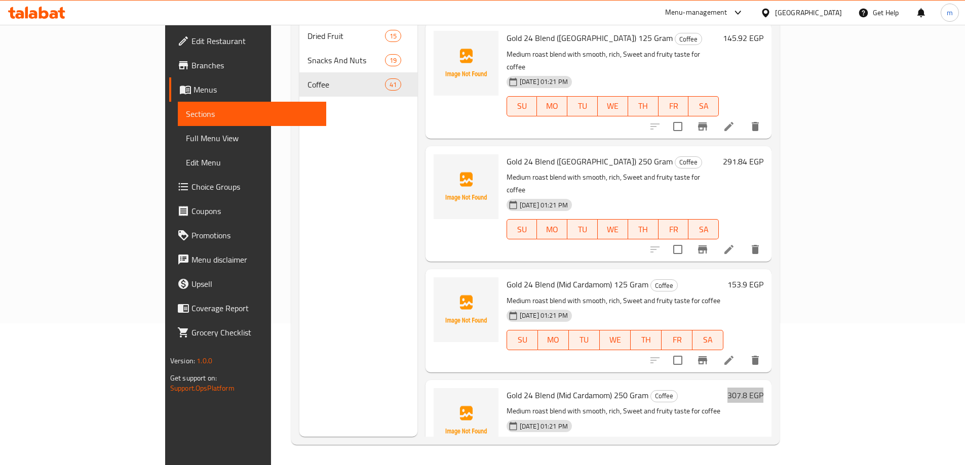
scroll to position [1975, 0]
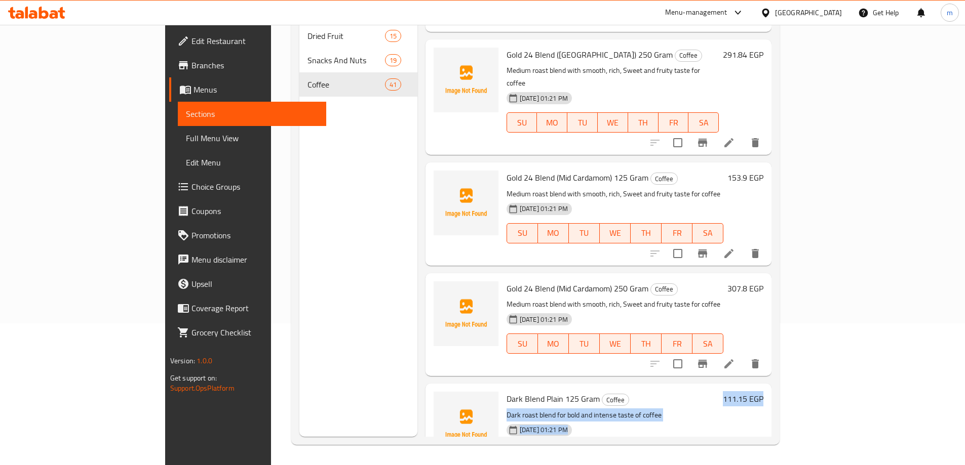
drag, startPoint x: 873, startPoint y: 256, endPoint x: 969, endPoint y: 268, distance: 97.0
click at [965, 268] on html "​ Menu-management Egypt Get Help m Edit Restaurant Branches Menus Sections Full…" at bounding box center [482, 90] width 965 height 465
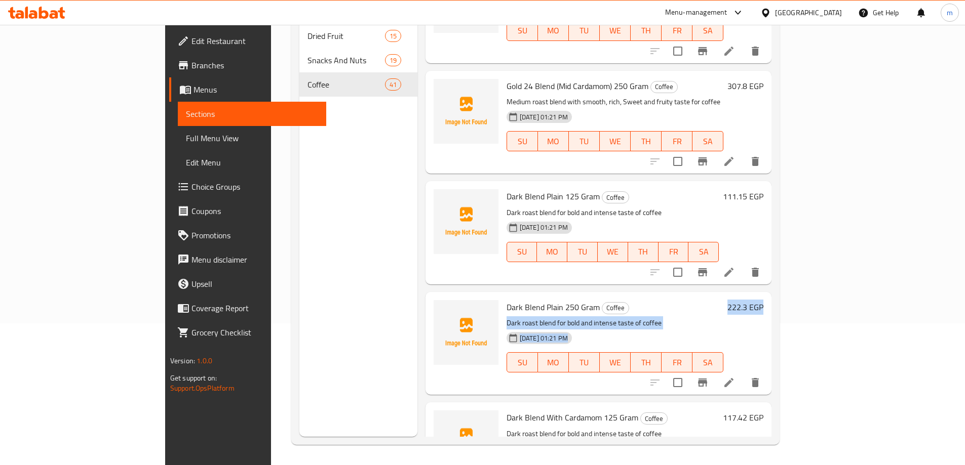
drag, startPoint x: 879, startPoint y: 166, endPoint x: 947, endPoint y: 169, distance: 68.4
click at [800, 168] on div "Home / Restaurants management / Menus / Sections Zero Degree Inactive import ex…" at bounding box center [535, 174] width 529 height 582
drag, startPoint x: 879, startPoint y: 278, endPoint x: 942, endPoint y: 286, distance: 63.8
click at [779, 283] on div "Menu sections Dried Fruit 15 Snacks And Nuts 19 Coffee 41 Menu items Add Sort M…" at bounding box center [535, 205] width 488 height 482
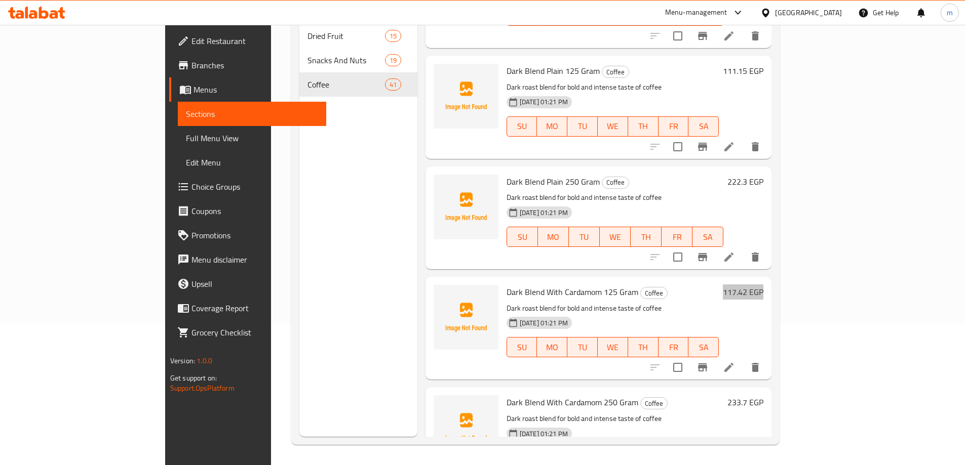
scroll to position [2329, 0]
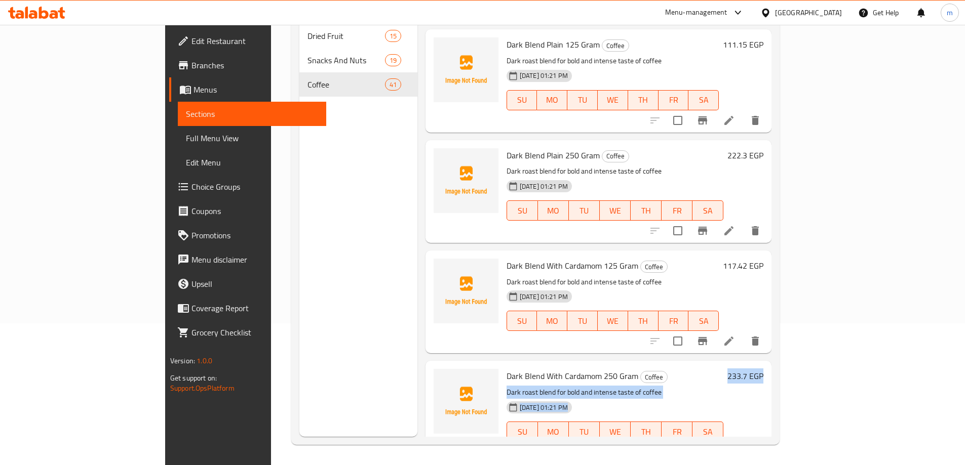
drag, startPoint x: 877, startPoint y: 231, endPoint x: 972, endPoint y: 242, distance: 95.8
click at [965, 242] on html "​ Menu-management Egypt Get Help m Edit Restaurant Branches Menus Sections Full…" at bounding box center [482, 90] width 965 height 465
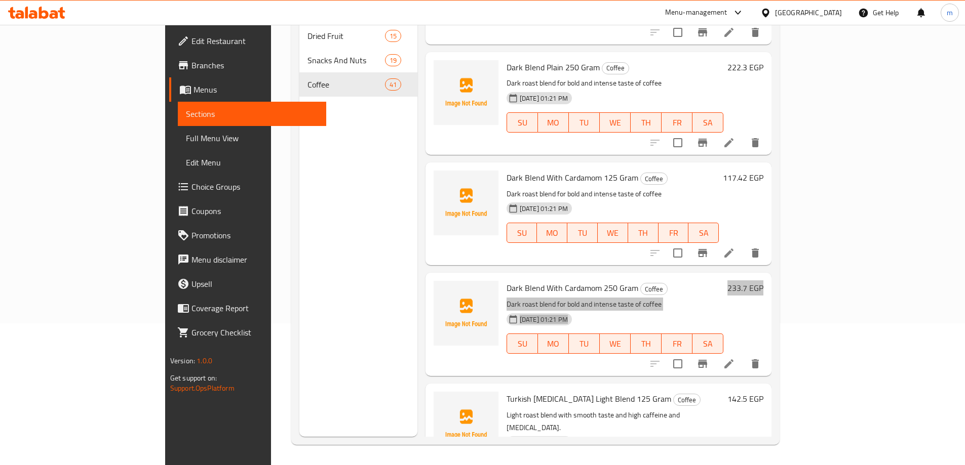
scroll to position [2431, 0]
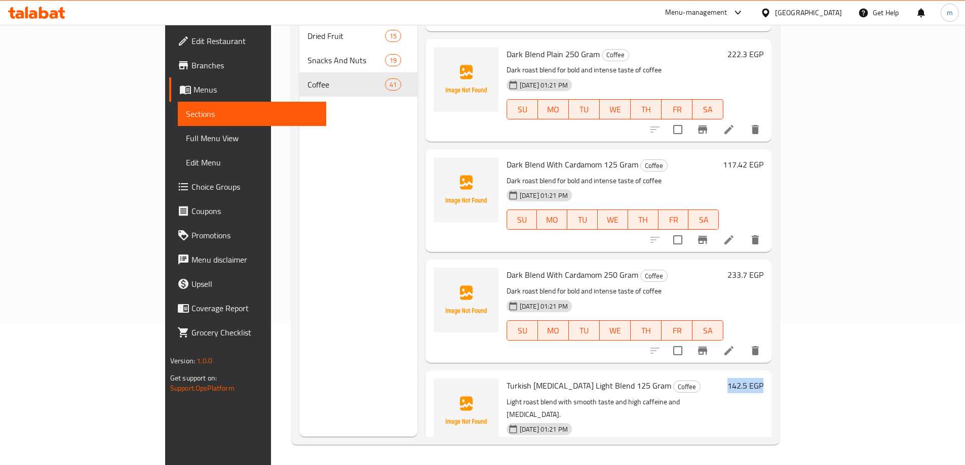
drag, startPoint x: 881, startPoint y: 253, endPoint x: 942, endPoint y: 262, distance: 61.4
click at [779, 263] on div "Menu sections Dried Fruit 15 Snacks And Nuts 19 Coffee 41 Menu items Add Sort M…" at bounding box center [535, 205] width 488 height 482
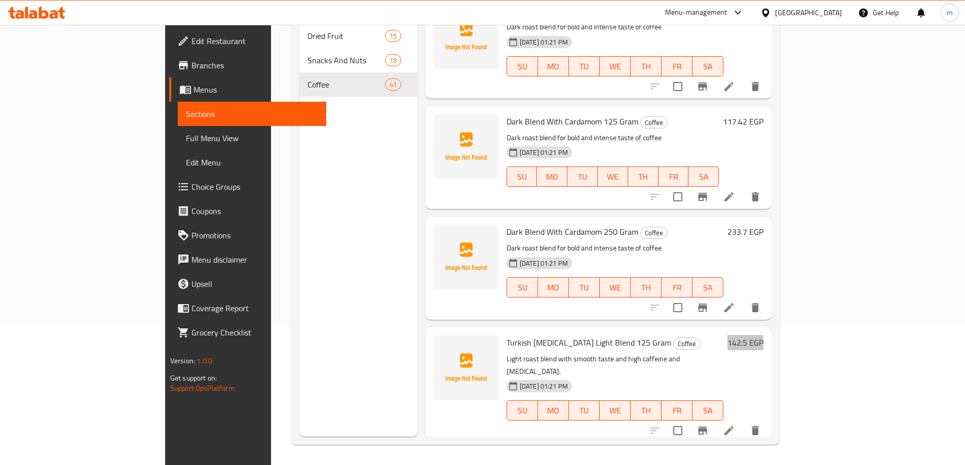
scroll to position [2532, 0]
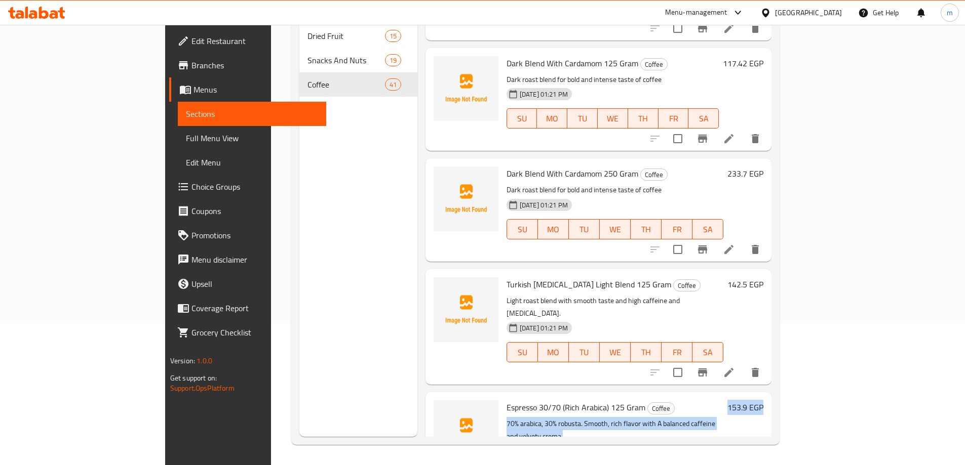
drag, startPoint x: 891, startPoint y: 251, endPoint x: 952, endPoint y: 260, distance: 61.9
click at [800, 260] on div "Home / Restaurants management / Menus / Sections Zero Degree Inactive import ex…" at bounding box center [535, 174] width 529 height 582
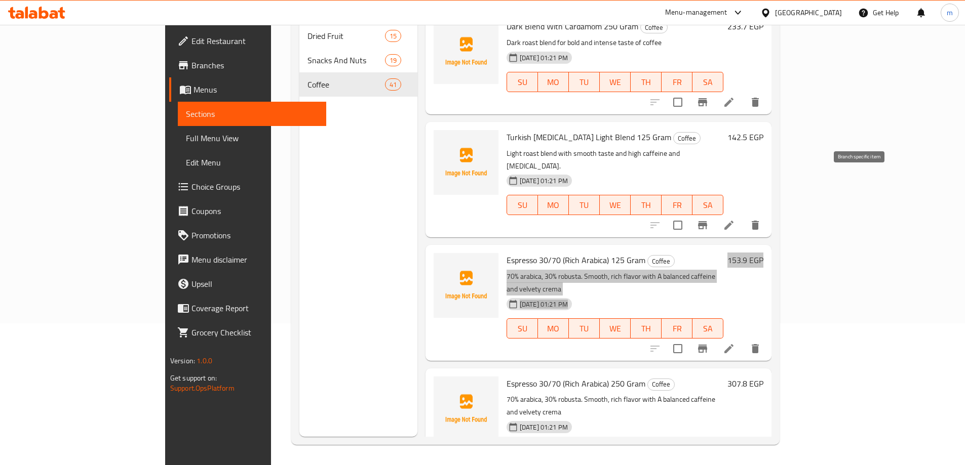
scroll to position [2684, 0]
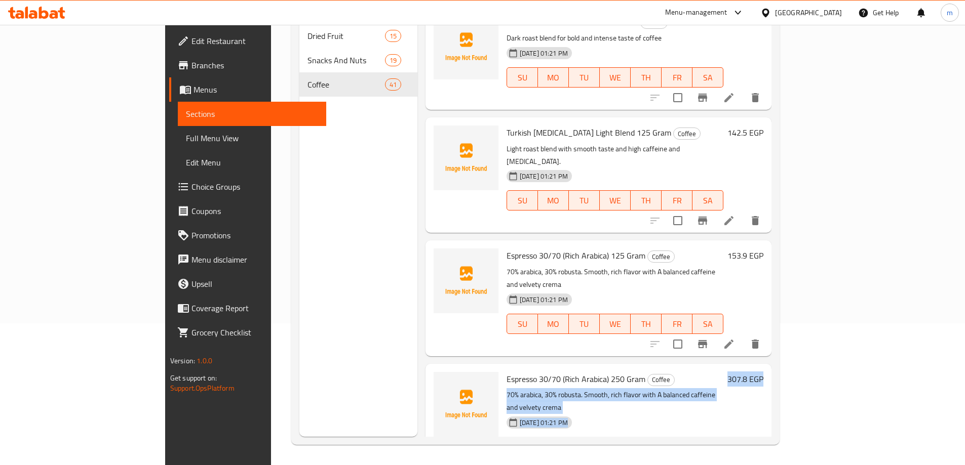
drag, startPoint x: 917, startPoint y: 217, endPoint x: 968, endPoint y: 216, distance: 51.2
click at [965, 216] on html "​ Menu-management Egypt Get Help m Edit Restaurant Branches Menus Sections Full…" at bounding box center [482, 90] width 965 height 465
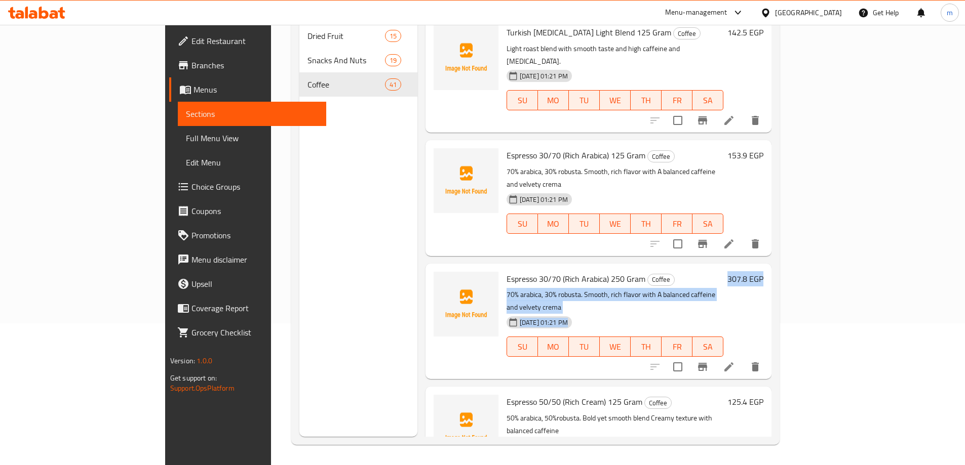
scroll to position [2785, 0]
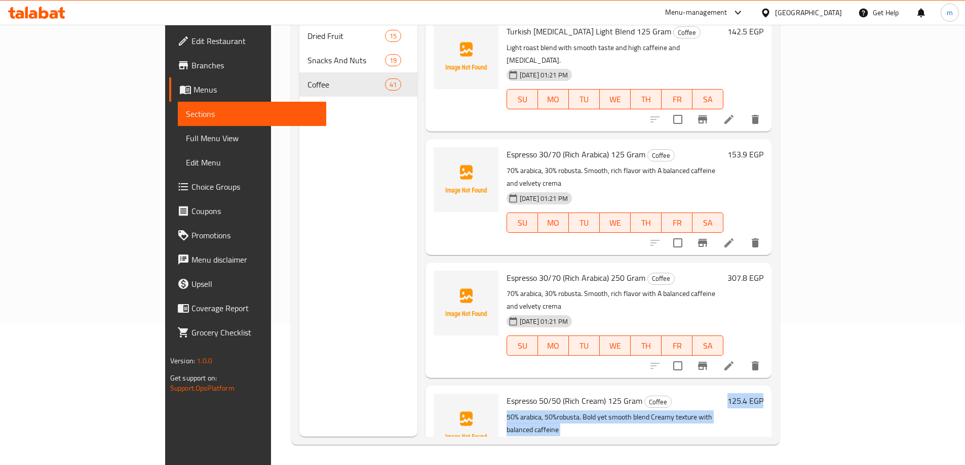
drag, startPoint x: 923, startPoint y: 224, endPoint x: 965, endPoint y: 223, distance: 41.5
click at [965, 223] on html "​ Menu-management Egypt Get Help m Edit Restaurant Branches Menus Sections Full…" at bounding box center [482, 90] width 965 height 465
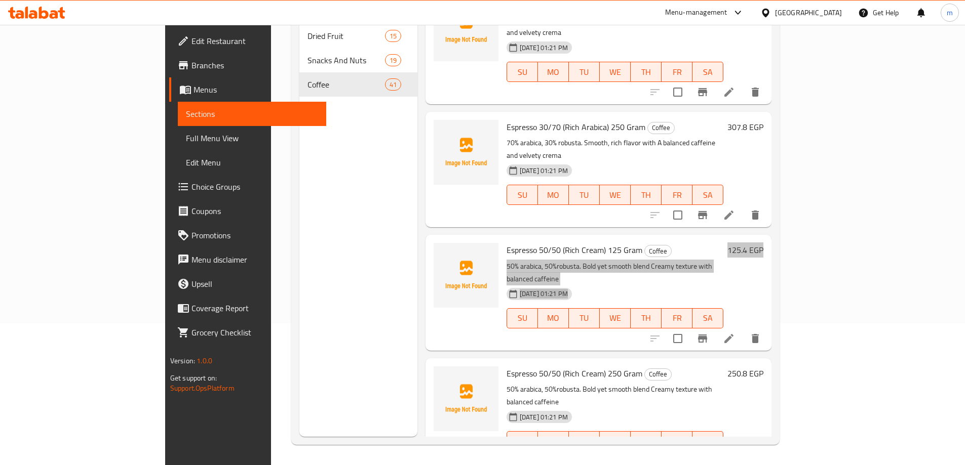
scroll to position [2937, 0]
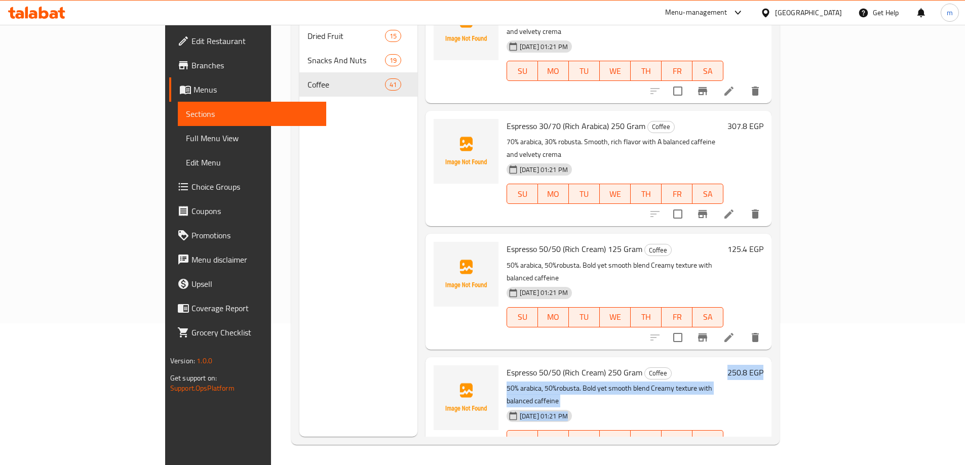
drag, startPoint x: 909, startPoint y: 179, endPoint x: 969, endPoint y: 188, distance: 59.9
click at [965, 186] on html "​ Menu-management Egypt Get Help m Edit Restaurant Branches Menus Sections Full…" at bounding box center [482, 90] width 965 height 465
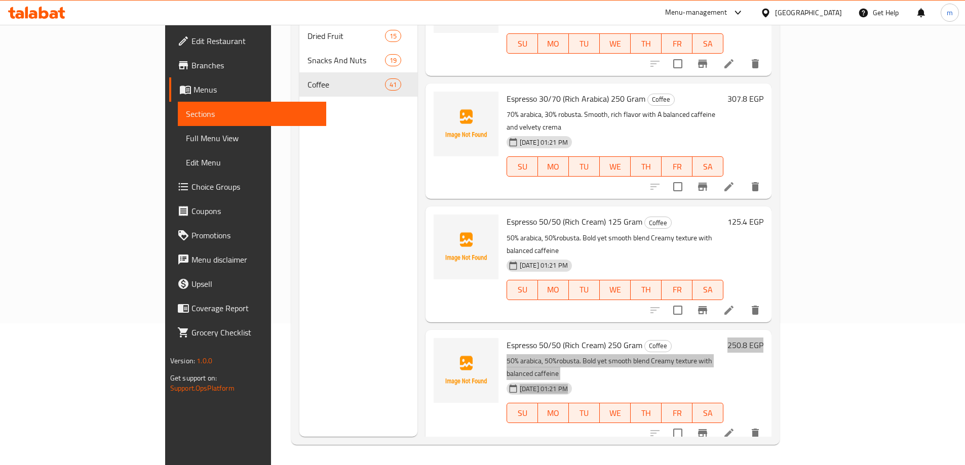
scroll to position [2988, 0]
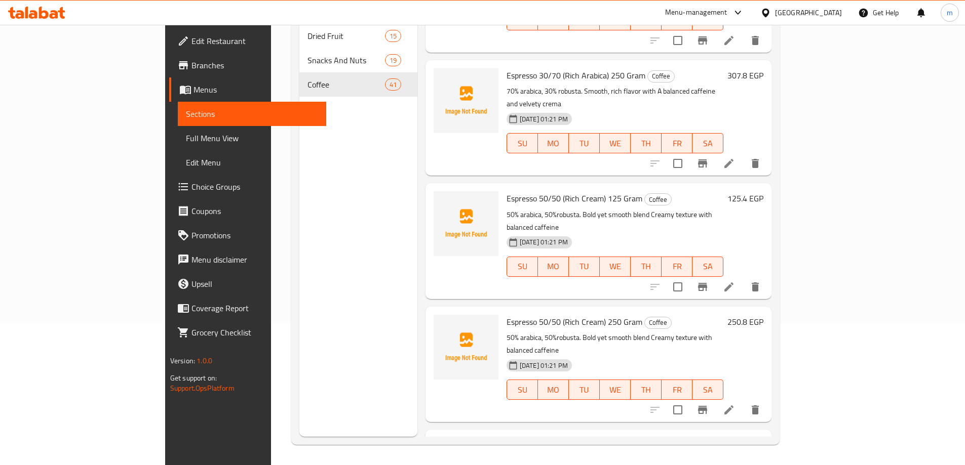
drag, startPoint x: 885, startPoint y: 241, endPoint x: 972, endPoint y: 242, distance: 87.1
click at [965, 242] on html "​ Menu-management Egypt Get Help m Edit Restaurant Branches Menus Sections Full…" at bounding box center [482, 90] width 965 height 465
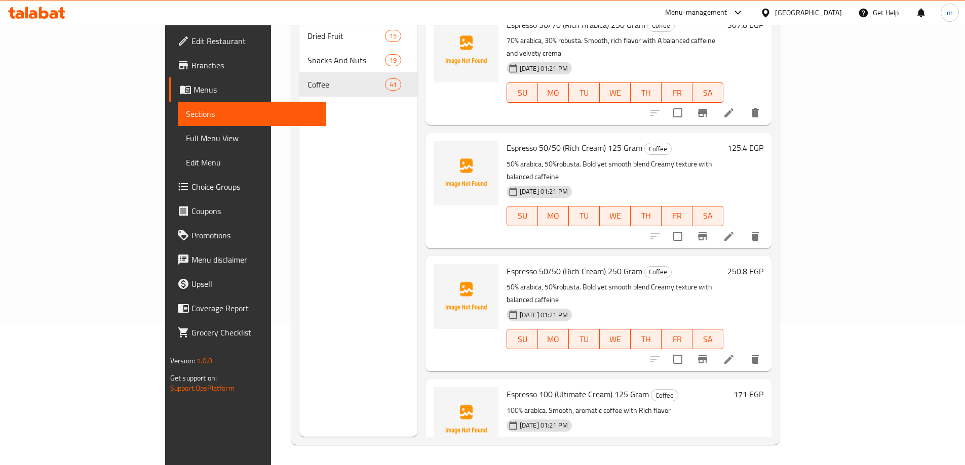
drag, startPoint x: 893, startPoint y: 303, endPoint x: 945, endPoint y: 312, distance: 53.4
click at [965, 303] on html "​ Menu-management Egypt Get Help m Edit Restaurant Branches Menus Sections Full…" at bounding box center [482, 90] width 965 height 465
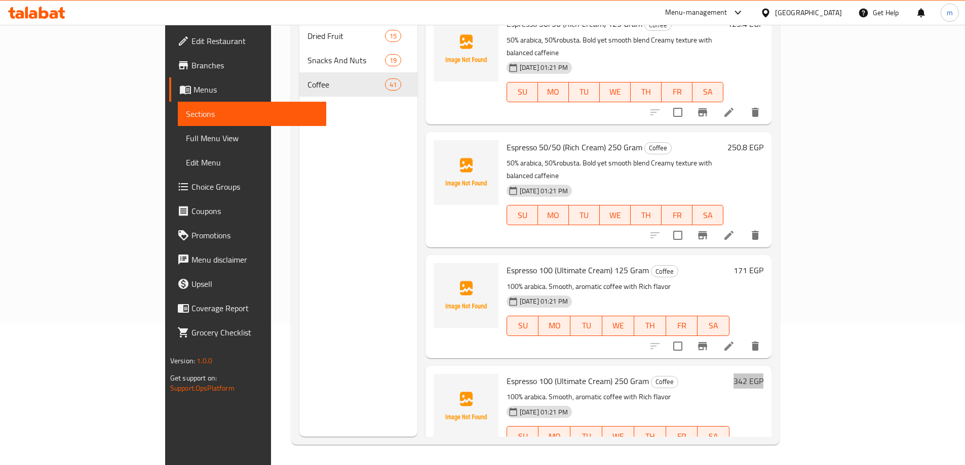
scroll to position [3190, 0]
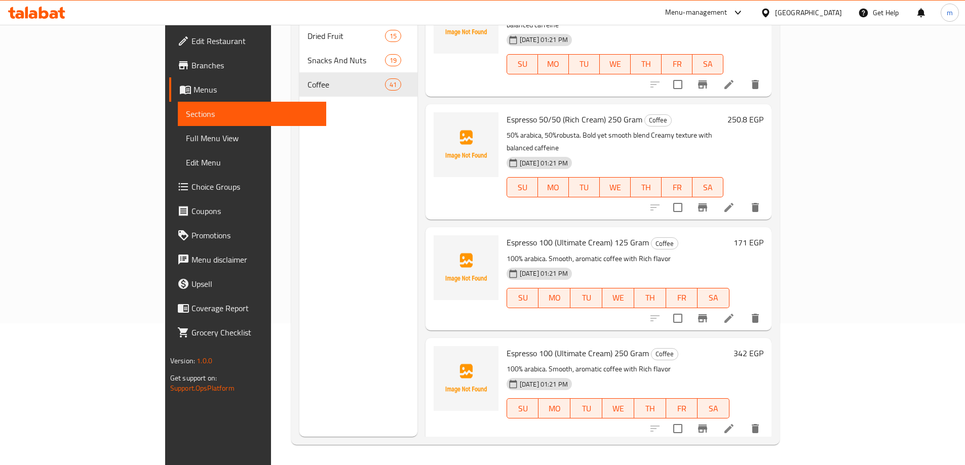
drag, startPoint x: 878, startPoint y: 260, endPoint x: 949, endPoint y: 264, distance: 71.5
click at [800, 259] on div "Home / Restaurants management / Menus / Sections Zero Degree Inactive import ex…" at bounding box center [535, 174] width 529 height 582
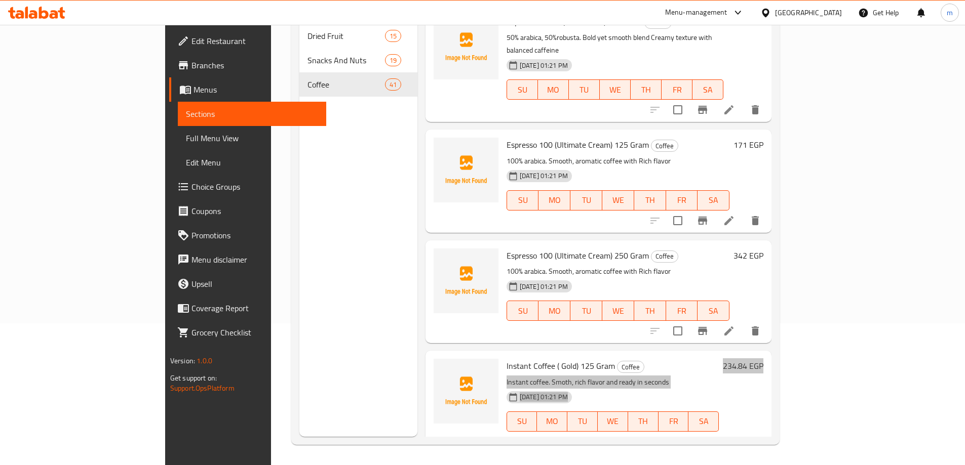
scroll to position [3291, 0]
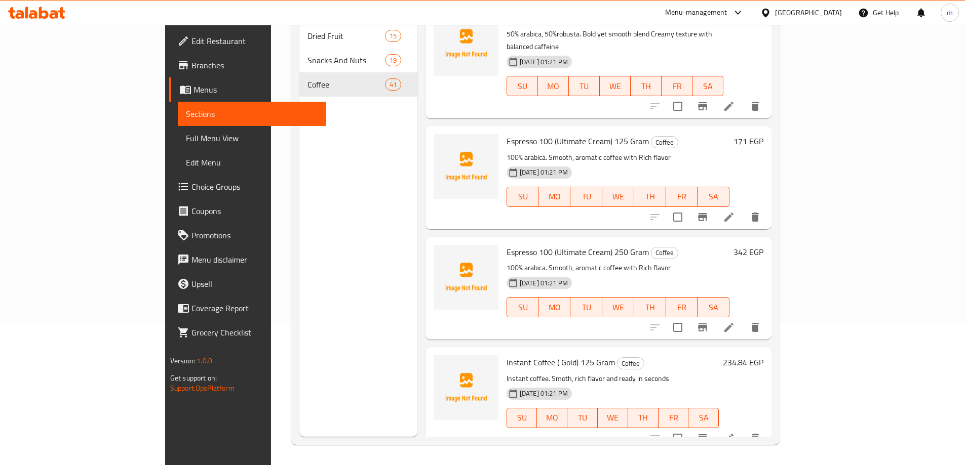
drag, startPoint x: 878, startPoint y: 269, endPoint x: 951, endPoint y: 269, distance: 72.9
click at [800, 269] on div "Home / Restaurants management / Menus / Sections Zero Degree Inactive import ex…" at bounding box center [535, 174] width 529 height 582
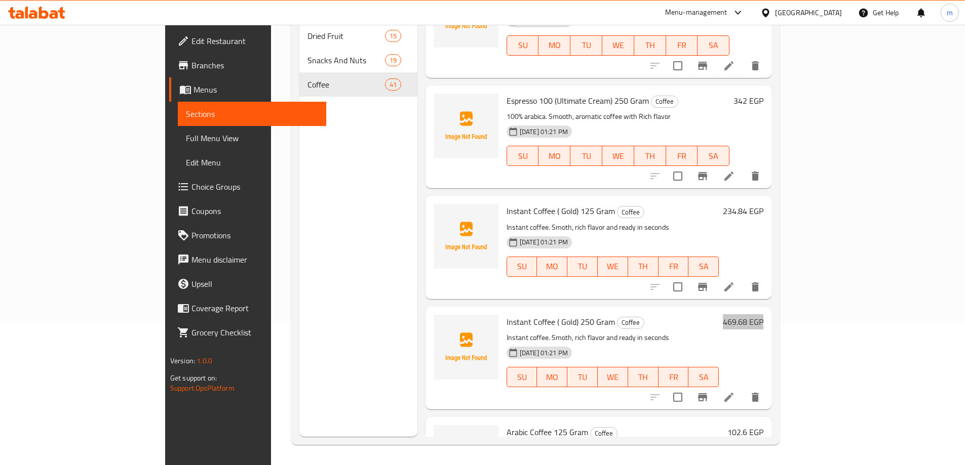
scroll to position [3443, 0]
drag, startPoint x: 910, startPoint y: 223, endPoint x: 972, endPoint y: 230, distance: 62.1
click at [965, 230] on html "​ Menu-management Egypt Get Help m Edit Restaurant Branches Menus Sections Full…" at bounding box center [482, 90] width 965 height 465
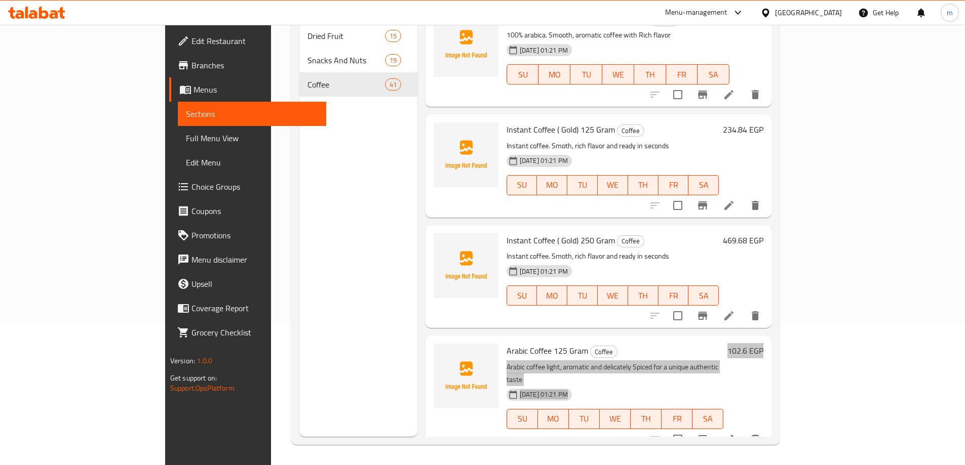
scroll to position [3545, 0]
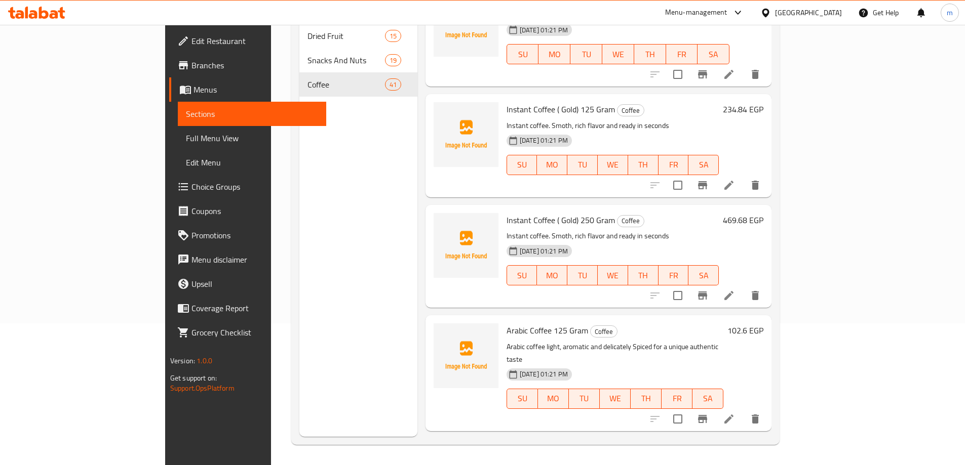
drag, startPoint x: 888, startPoint y: 235, endPoint x: 965, endPoint y: 245, distance: 77.6
click at [965, 242] on html "​ Menu-management Egypt Get Help m Edit Restaurant Branches Menus Sections Full…" at bounding box center [482, 90] width 965 height 465
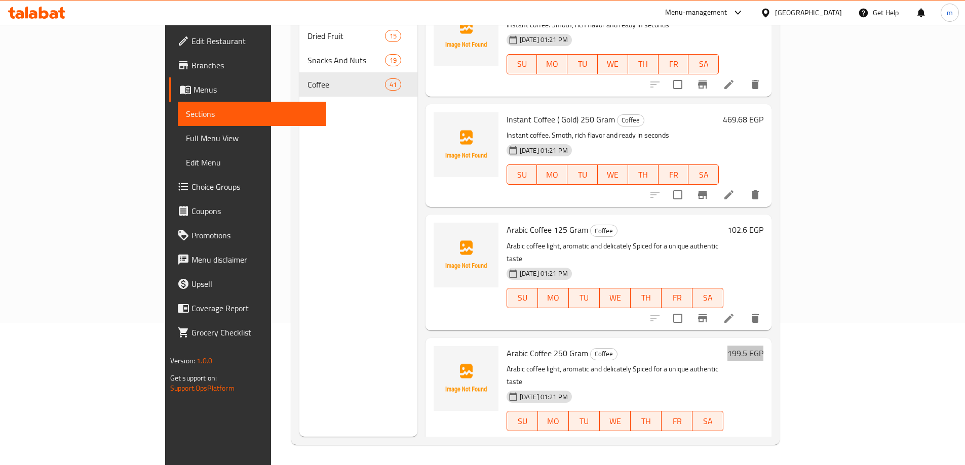
scroll to position [3646, 0]
drag, startPoint x: 891, startPoint y: 246, endPoint x: 472, endPoint y: 389, distance: 442.6
click at [965, 251] on html "​ Menu-management Egypt Get Help m Edit Restaurant Branches Menus Sections Full…" at bounding box center [482, 90] width 965 height 465
drag, startPoint x: 937, startPoint y: 352, endPoint x: 966, endPoint y: 353, distance: 29.4
click at [965, 324] on html "​ Menu-management Egypt Get Help m Edit Restaurant Branches Menus Sections Full…" at bounding box center [482, 90] width 965 height 465
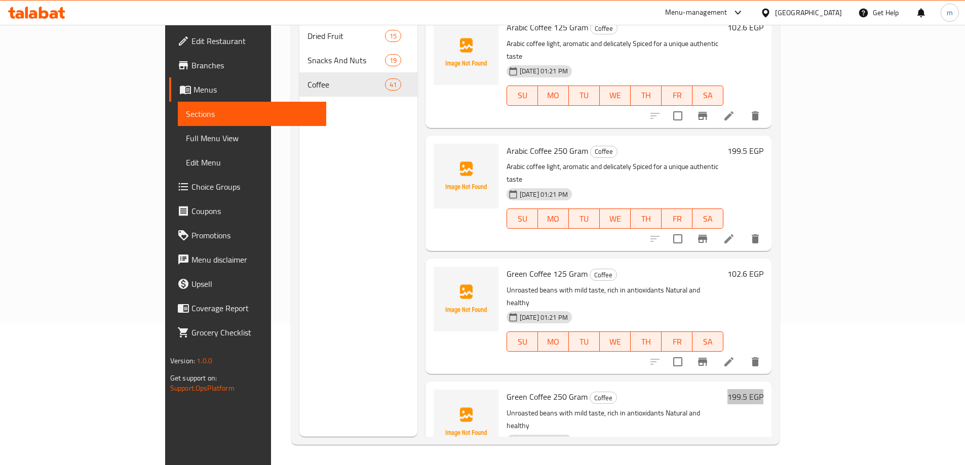
scroll to position [3848, 0]
drag, startPoint x: 886, startPoint y: 264, endPoint x: 971, endPoint y: 270, distance: 84.8
click at [965, 268] on html "​ Menu-management Egypt Get Help m Edit Restaurant Branches Menus Sections Full…" at bounding box center [482, 90] width 965 height 465
drag, startPoint x: 877, startPoint y: 373, endPoint x: 963, endPoint y: 370, distance: 86.6
click at [800, 370] on div "Home / Restaurants management / Menus / Sections Zero Degree Inactive import ex…" at bounding box center [535, 174] width 529 height 582
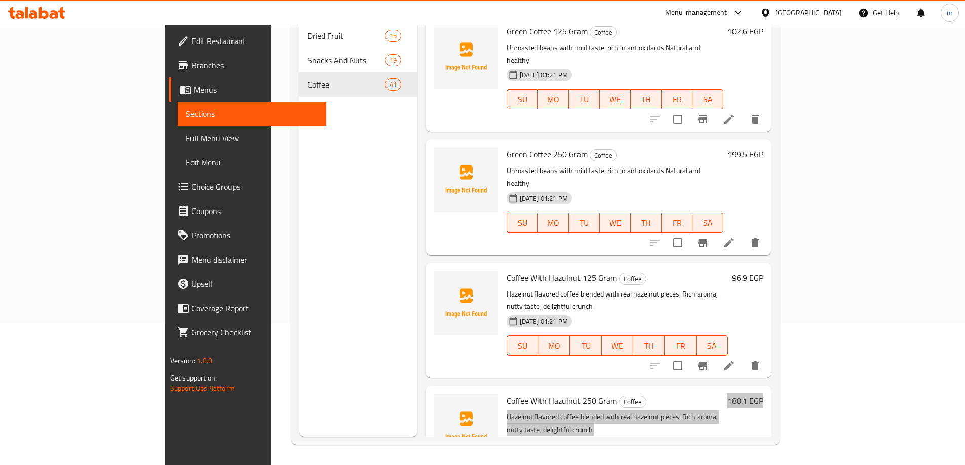
scroll to position [4096, 0]
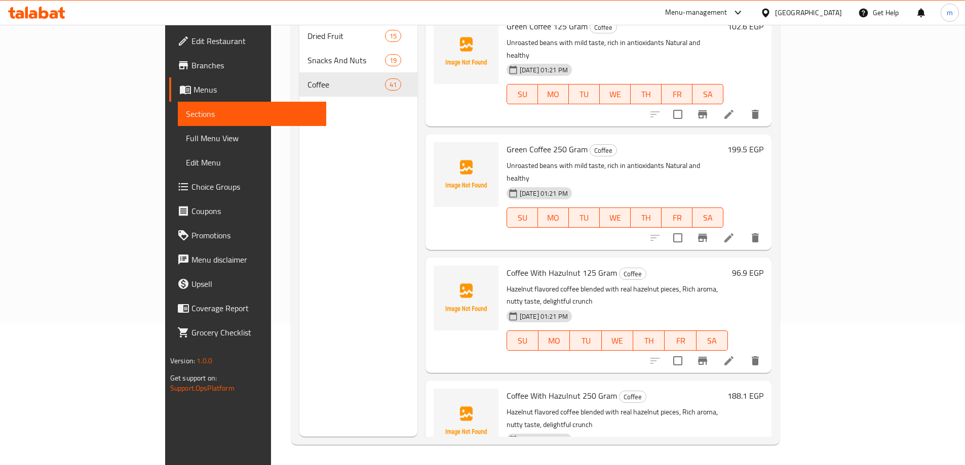
drag, startPoint x: 885, startPoint y: 242, endPoint x: 936, endPoint y: 252, distance: 52.0
click at [800, 238] on div "Home / Restaurants management / Menus / Sections Zero Degree Inactive import ex…" at bounding box center [535, 174] width 529 height 582
drag, startPoint x: 882, startPoint y: 352, endPoint x: 972, endPoint y: 353, distance: 90.1
click at [965, 324] on html "​ Menu-management Egypt Get Help m Edit Restaurant Branches Menus Sections Full…" at bounding box center [482, 90] width 965 height 465
click at [178, 127] on link "Full Menu View" at bounding box center [252, 138] width 148 height 24
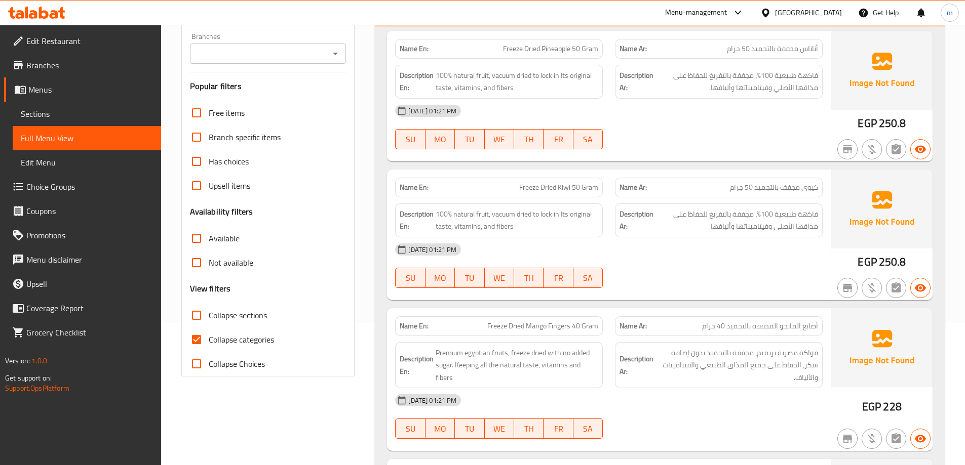
click at [230, 342] on span "Collapse categories" at bounding box center [241, 340] width 65 height 12
click at [209, 342] on input "Collapse categories" at bounding box center [196, 340] width 24 height 24
checkbox input "false"
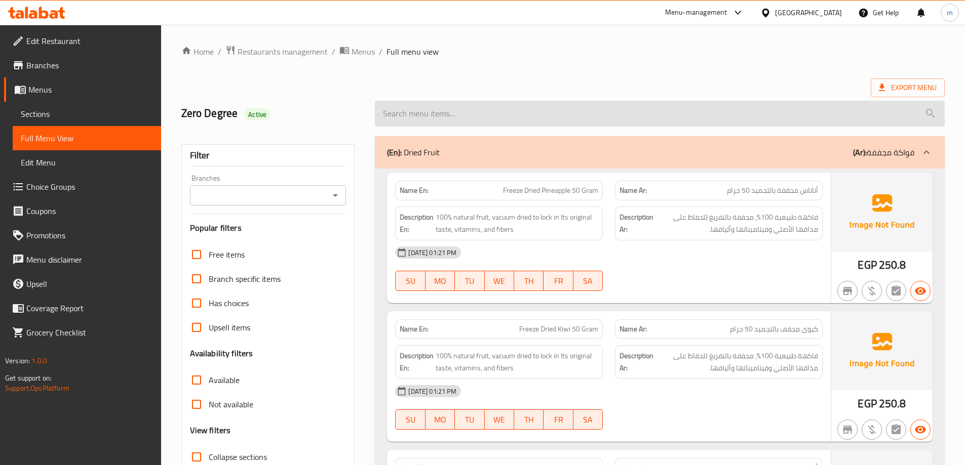
click at [504, 110] on input "search" at bounding box center [660, 114] width 570 height 26
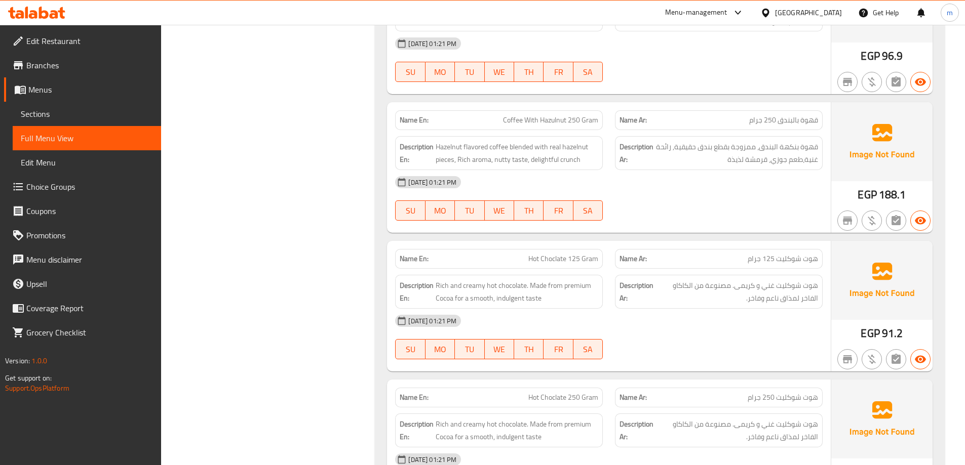
scroll to position [9931, 0]
